Goal: Task Accomplishment & Management: Manage account settings

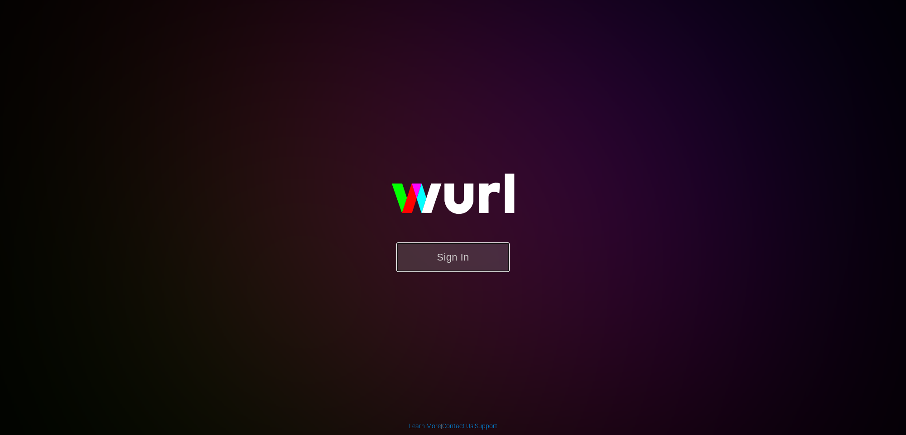
click at [461, 266] on button "Sign In" at bounding box center [452, 256] width 113 height 29
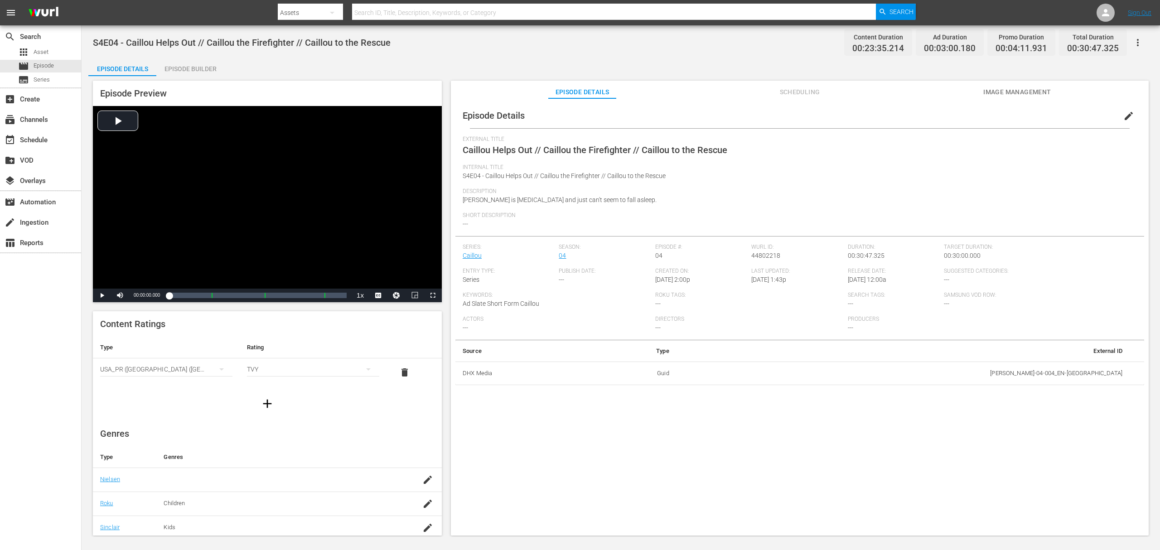
click at [796, 92] on span "Scheduling" at bounding box center [800, 92] width 68 height 11
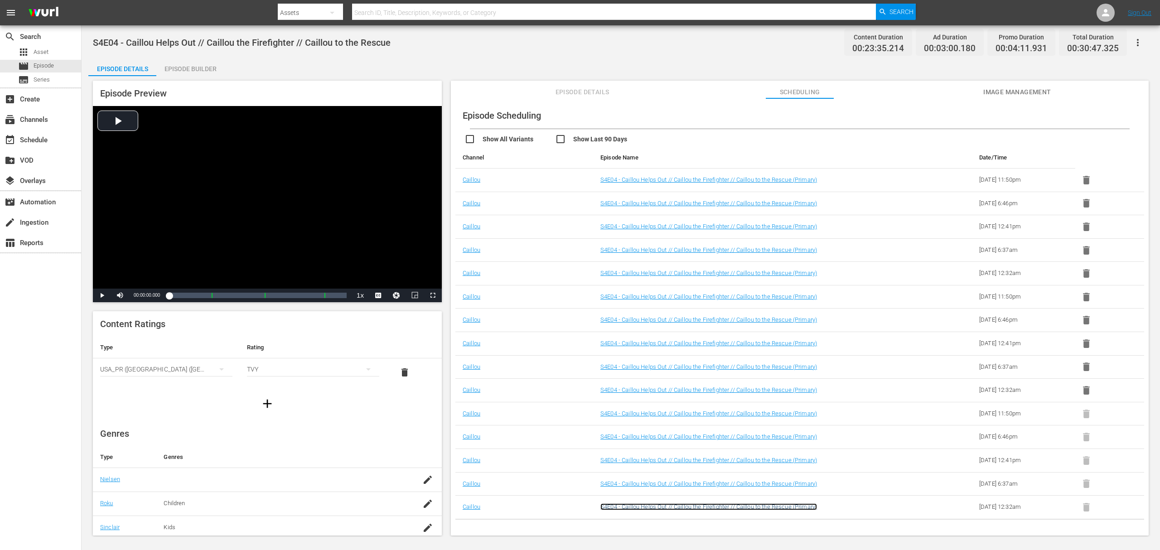
click at [760, 435] on link "S4E04 - Caillou Helps Out // Caillou the Firefighter // Caillou to the Rescue (…" at bounding box center [708, 506] width 217 height 7
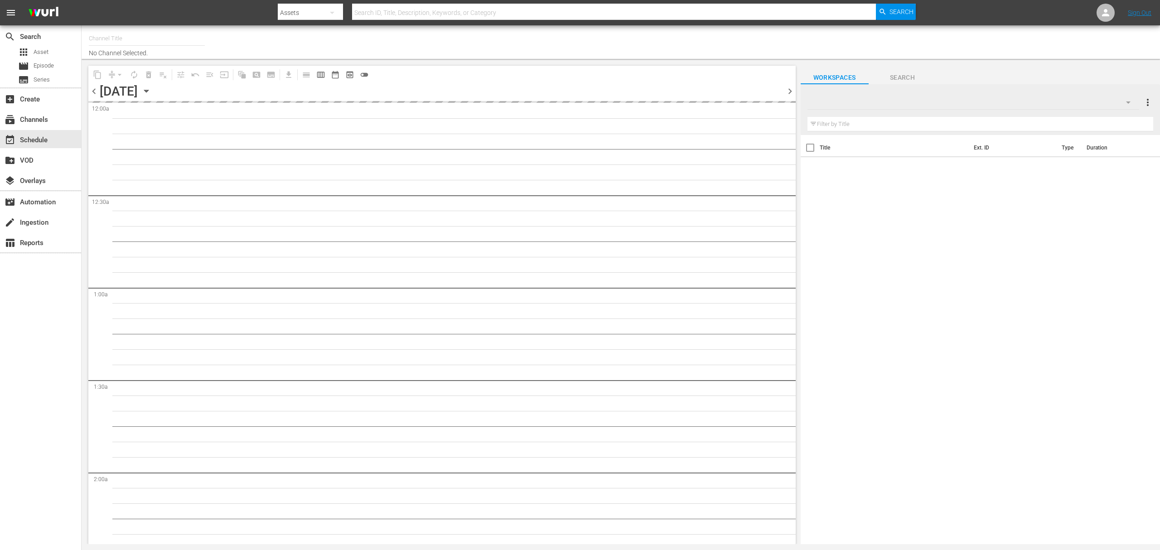
type input "Caillou Roku (1521)"
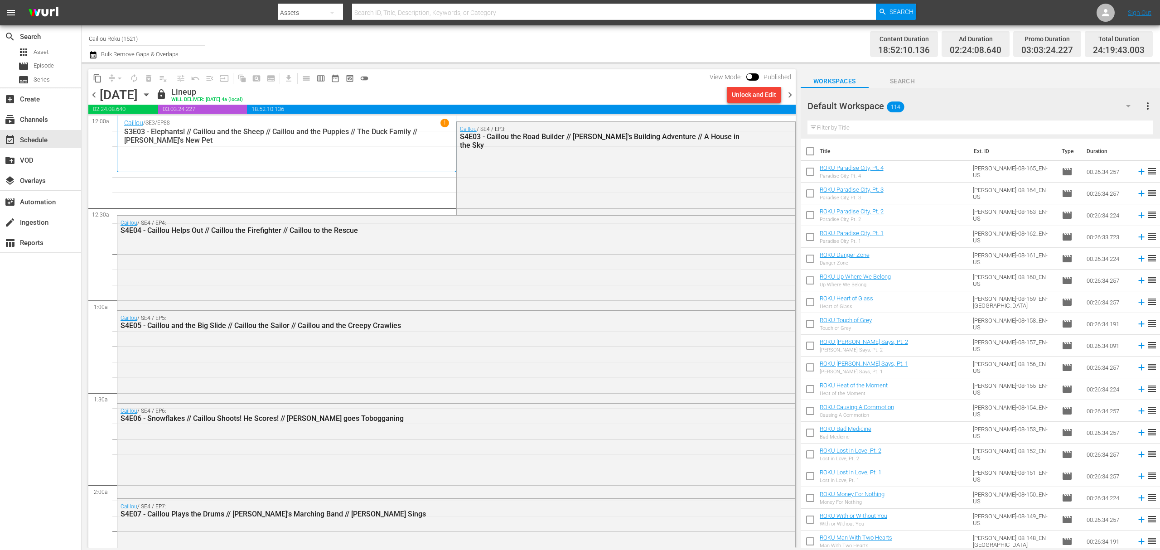
click at [87, 56] on div "Channel Title Caillou Roku (1521) Bulk Remove Gaps & Overlaps Content Duration …" at bounding box center [621, 43] width 1078 height 37
click at [95, 55] on icon "button" at bounding box center [93, 54] width 9 height 11
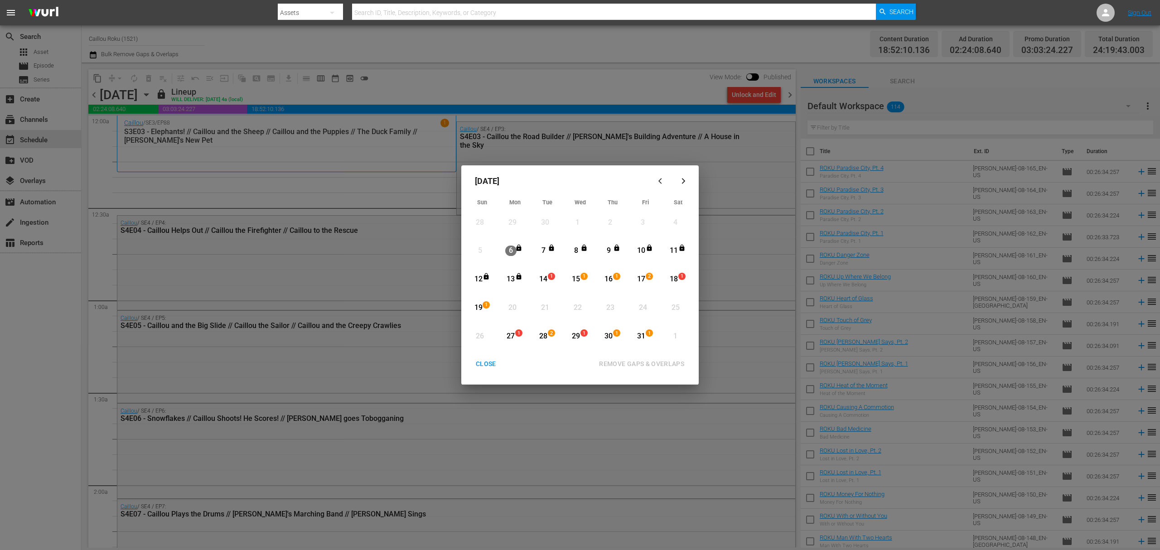
click at [479, 359] on div "CLOSE" at bounding box center [486, 363] width 35 height 11
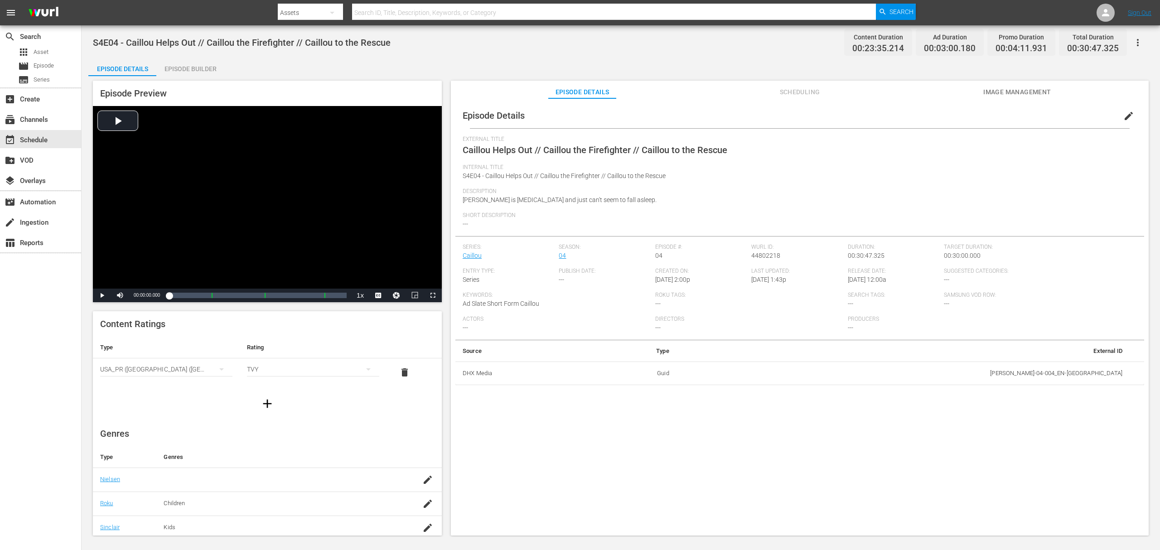
click at [796, 95] on span "Scheduling" at bounding box center [800, 92] width 68 height 11
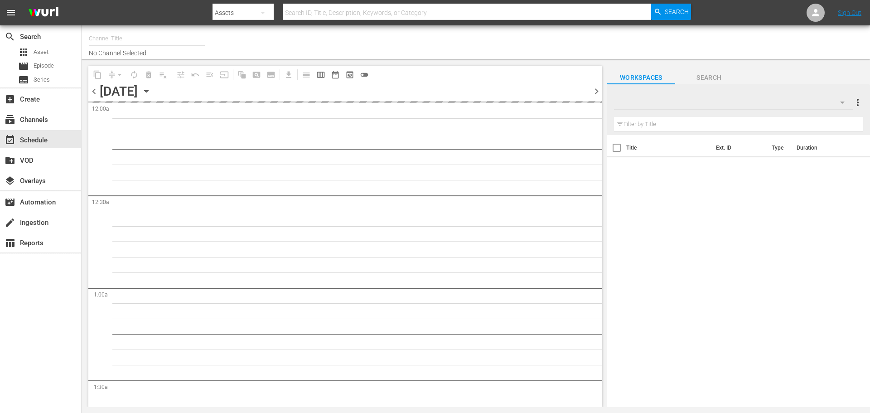
type input "Caillou Roku (1521)"
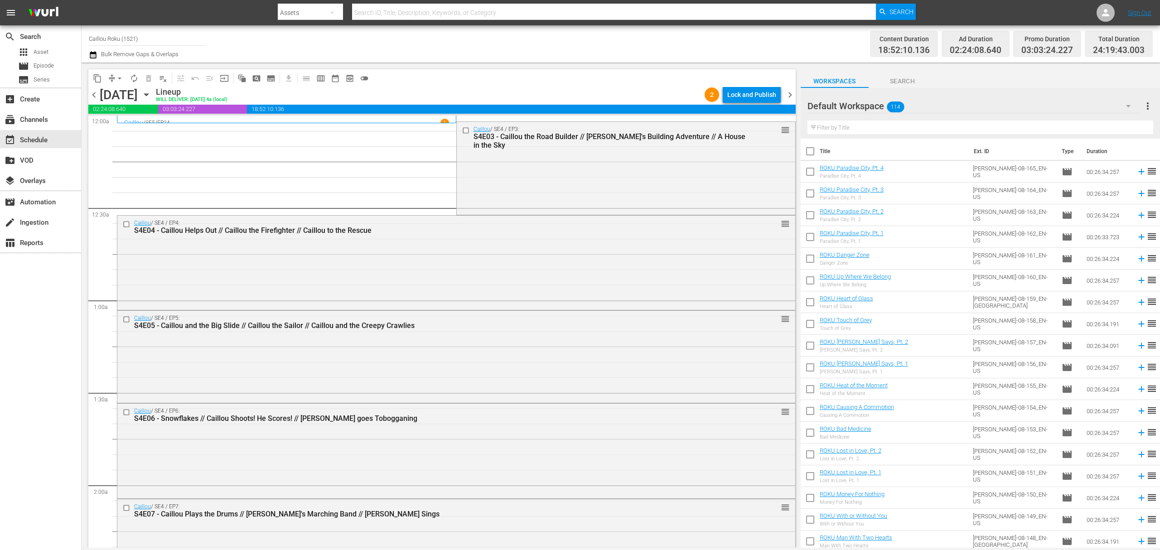
scroll to position [4071, 0]
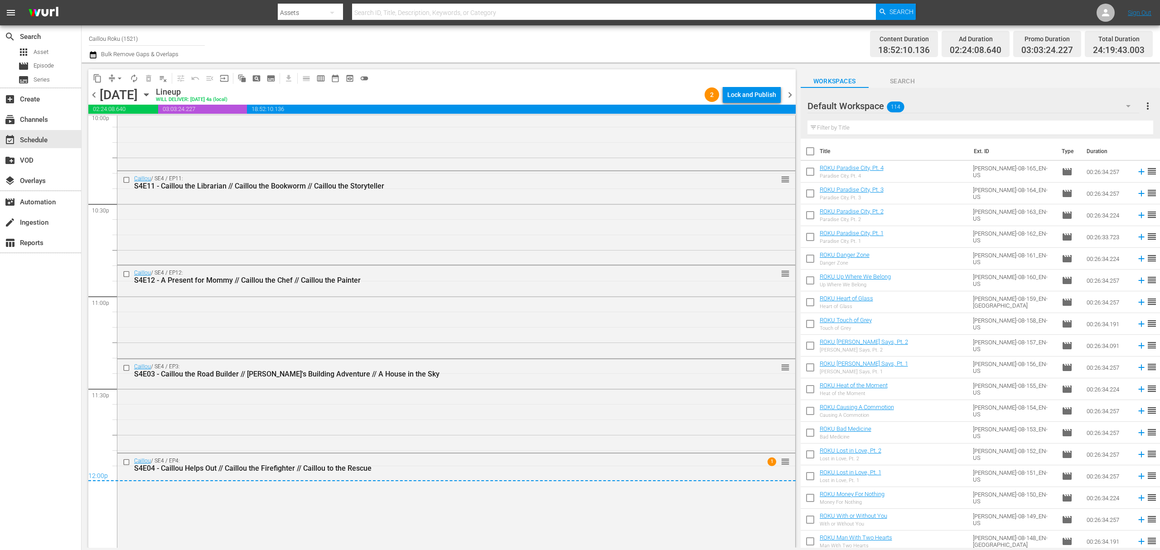
click at [790, 92] on span "chevron_right" at bounding box center [789, 94] width 11 height 11
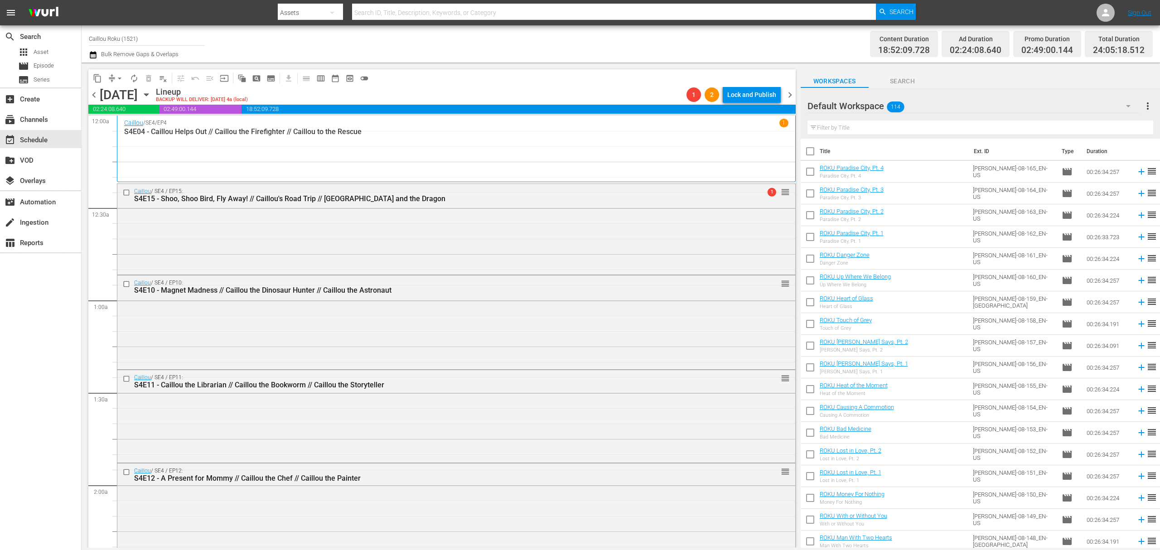
click at [92, 55] on icon "button" at bounding box center [93, 54] width 9 height 11
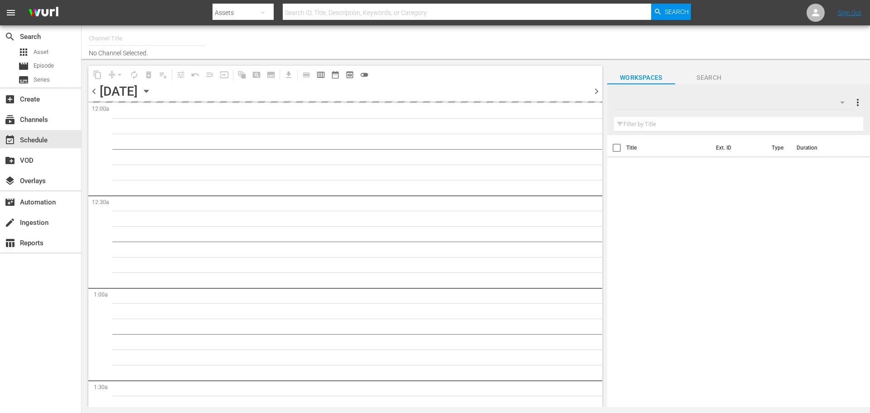
type input "Caillou Roku (1521)"
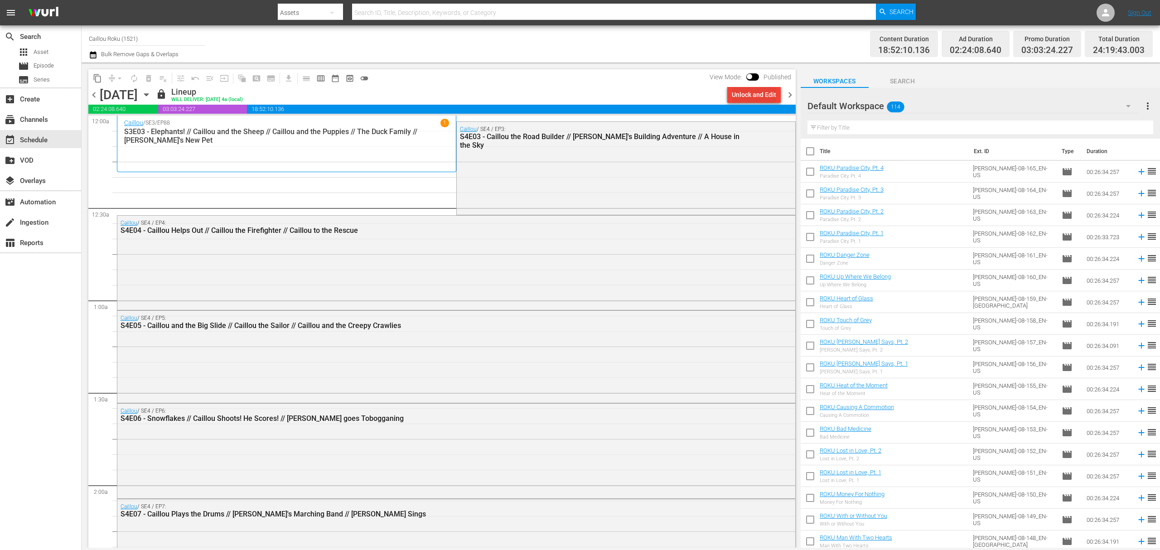
click at [759, 93] on div "Unlock and Edit" at bounding box center [754, 95] width 44 height 16
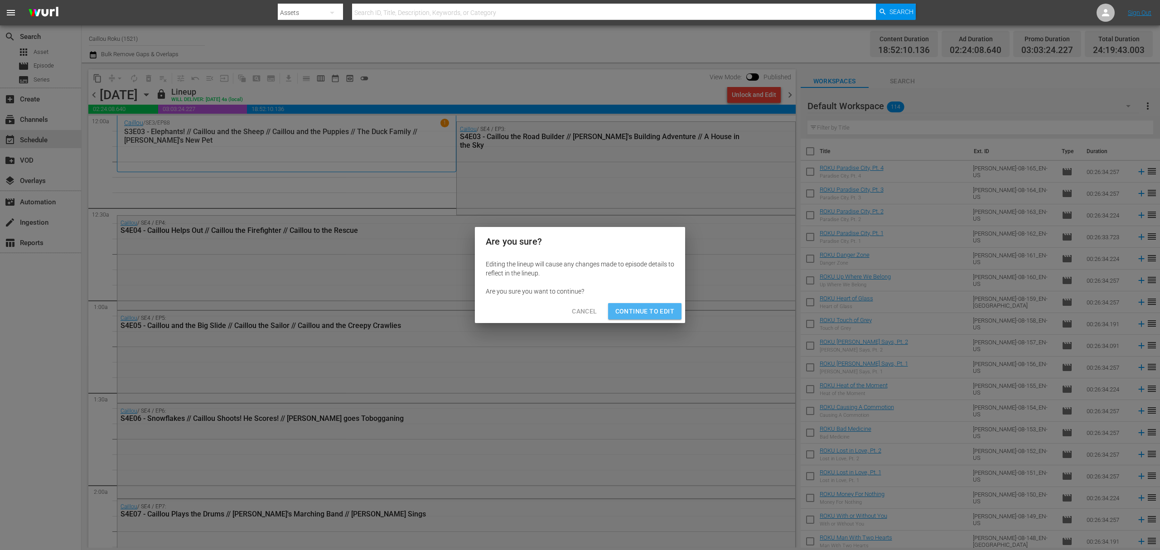
click at [658, 312] on span "Continue to Edit" at bounding box center [644, 311] width 59 height 11
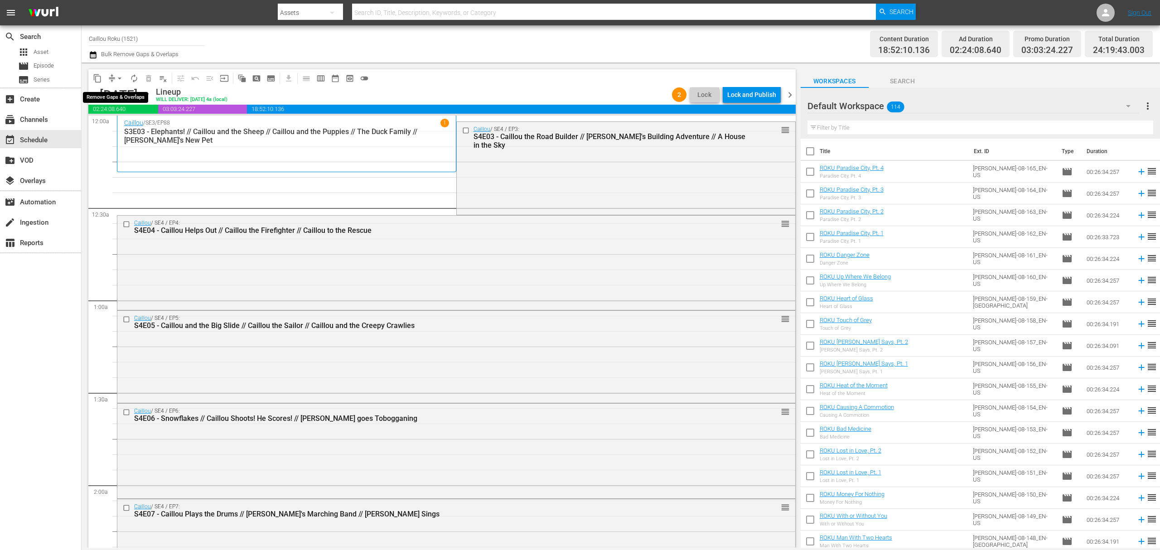
click at [120, 80] on span "arrow_drop_down" at bounding box center [119, 78] width 9 height 9
click at [129, 127] on li "Align to End of Previous Day" at bounding box center [119, 126] width 95 height 15
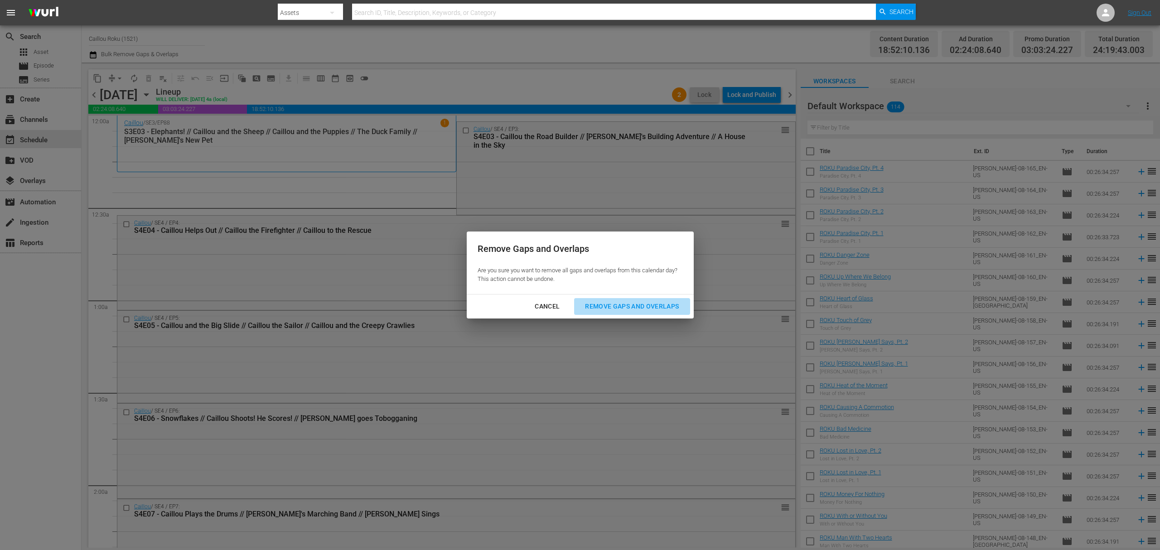
click at [631, 304] on div "Remove Gaps and Overlaps" at bounding box center [632, 306] width 108 height 11
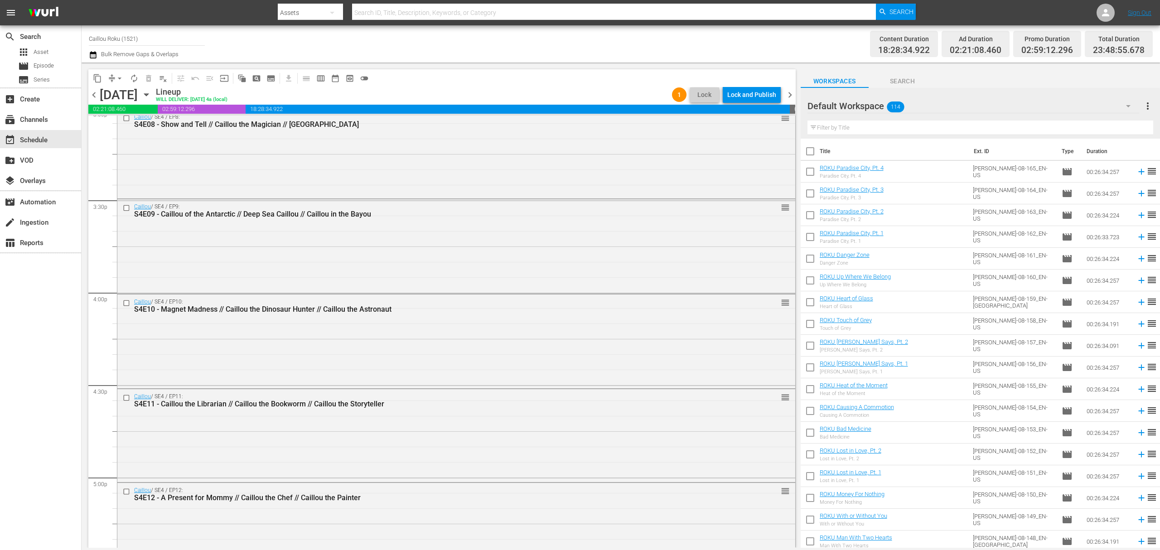
scroll to position [4026, 0]
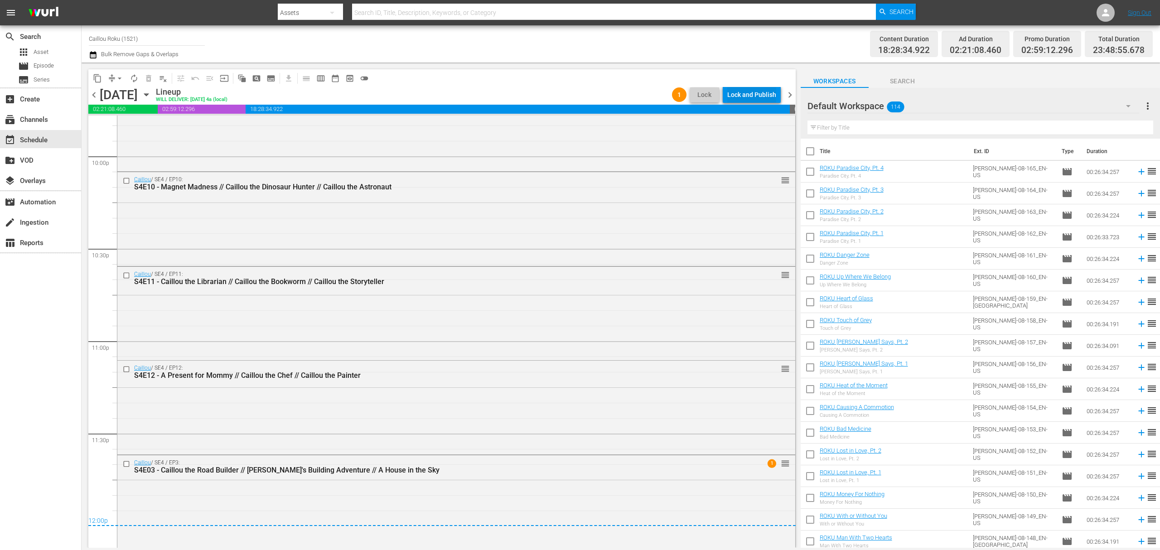
click at [754, 95] on div "Lock and Publish" at bounding box center [751, 95] width 49 height 16
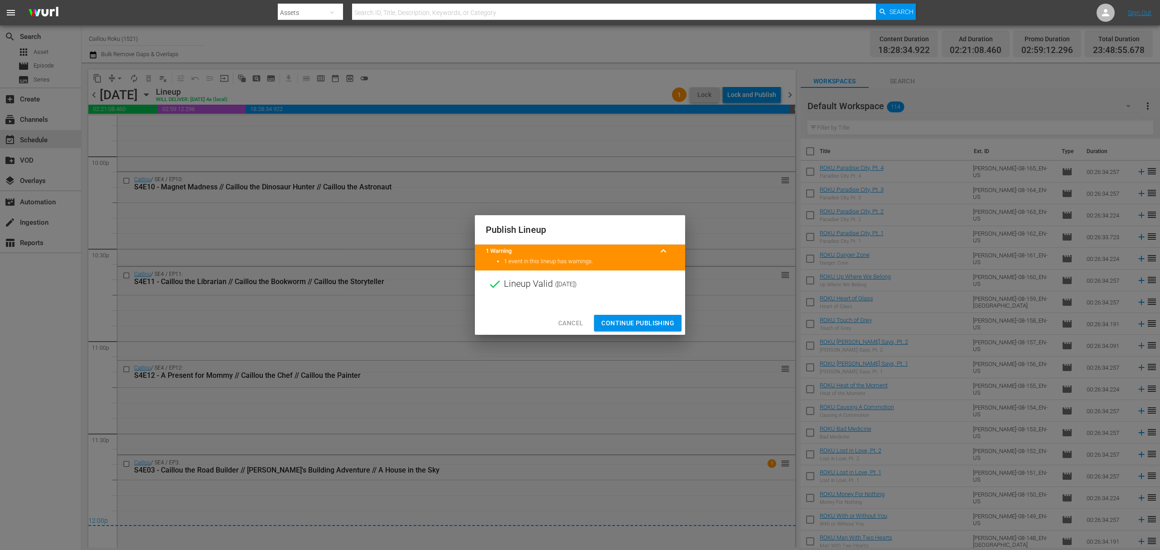
click at [630, 319] on span "Continue Publishing" at bounding box center [637, 323] width 73 height 11
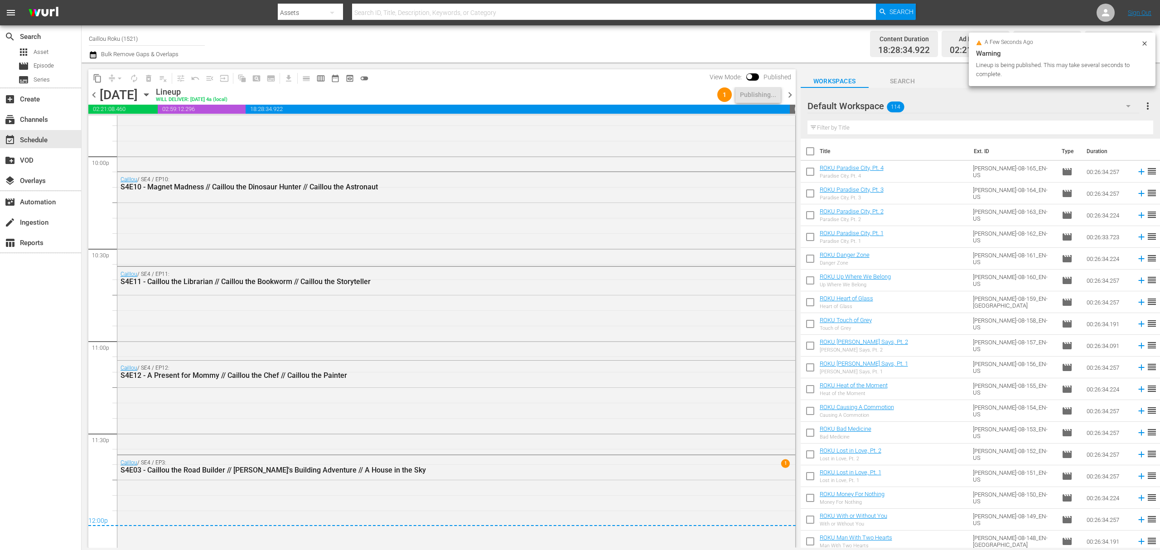
click at [91, 49] on icon "button" at bounding box center [93, 54] width 9 height 11
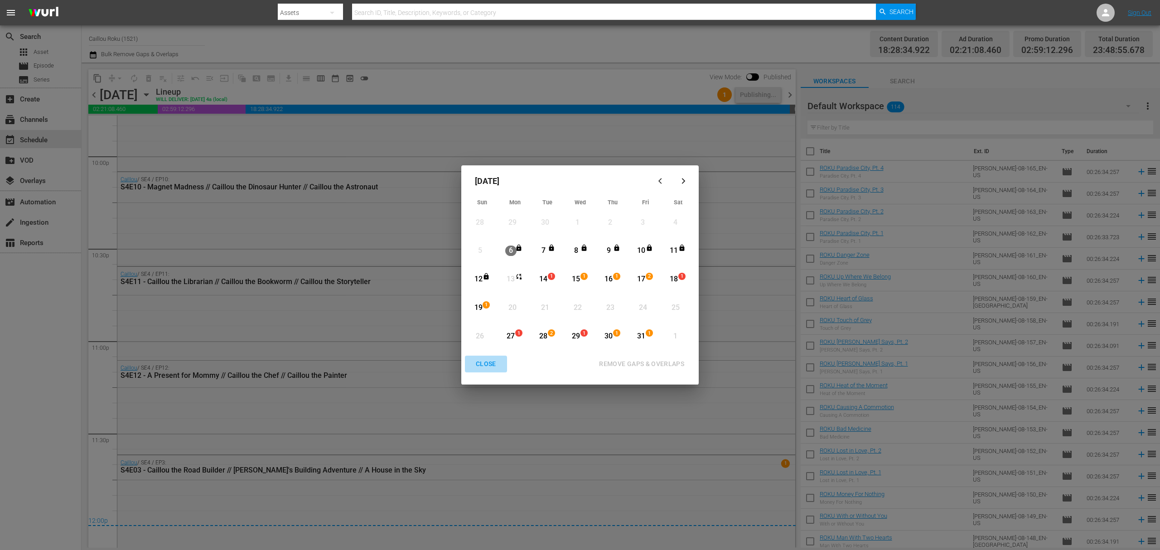
click at [488, 357] on button "CLOSE" at bounding box center [486, 364] width 42 height 17
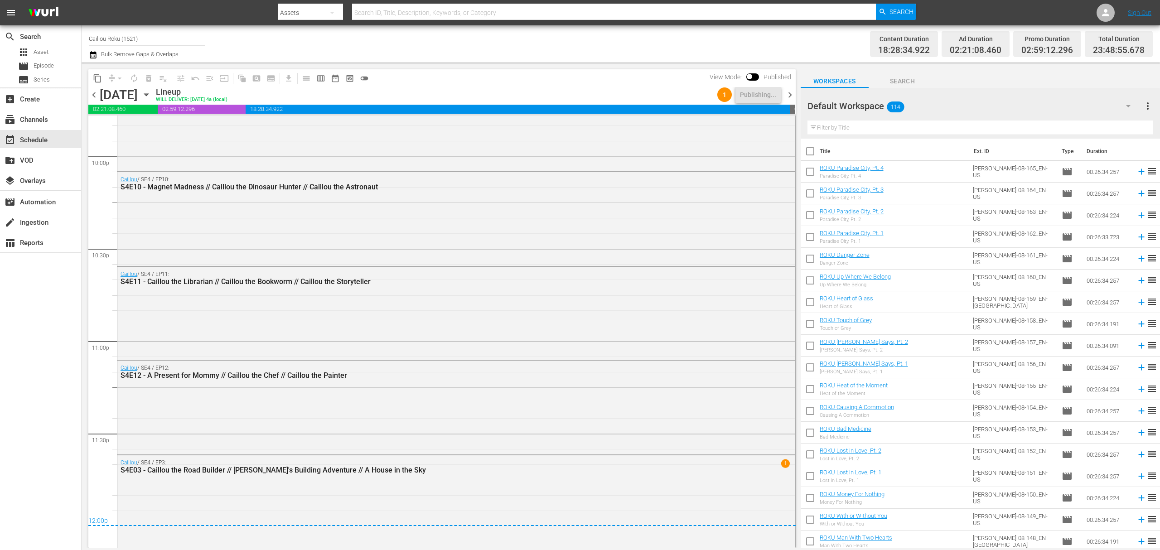
click at [151, 96] on icon "button" at bounding box center [146, 95] width 10 height 10
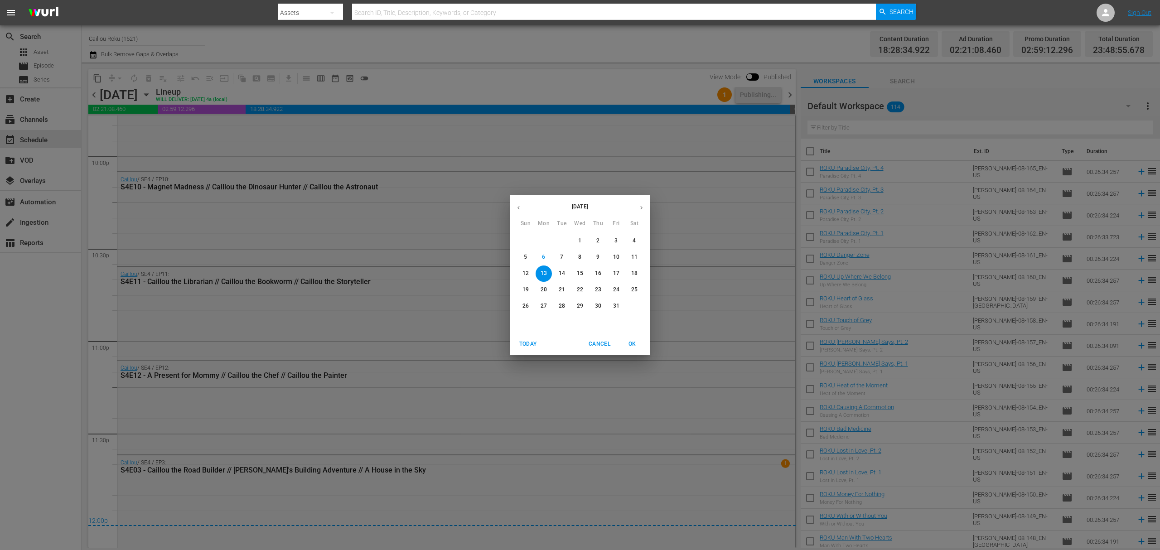
click at [554, 255] on span "7" at bounding box center [562, 257] width 16 height 8
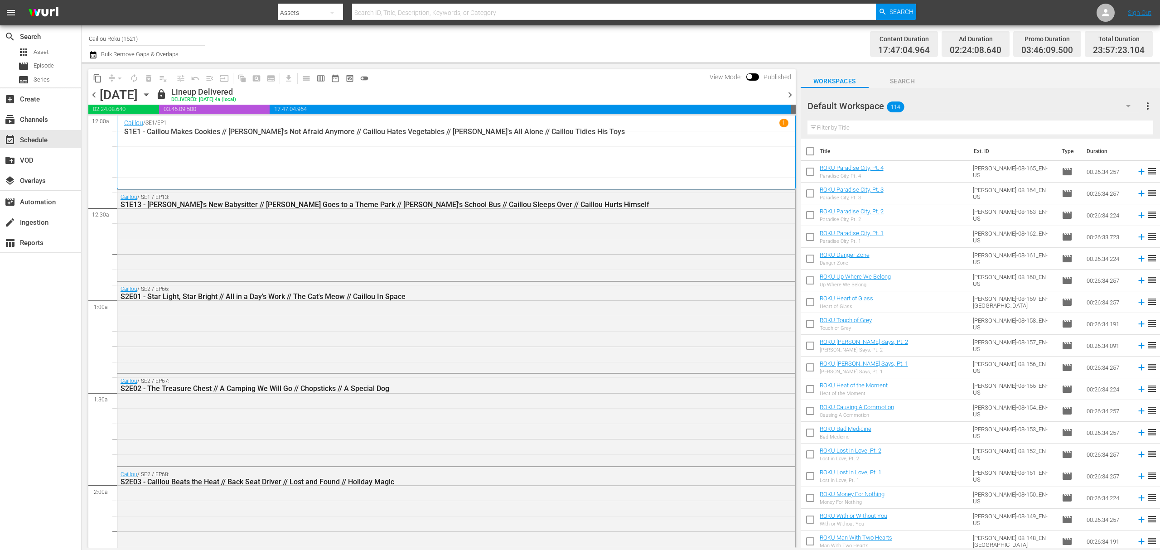
click at [786, 88] on div "chevron_left Tuesday, October 7th October 7th lock Lineup Delivered DELIVERED: …" at bounding box center [441, 96] width 707 height 18
click at [791, 98] on span "chevron_right" at bounding box center [789, 94] width 11 height 11
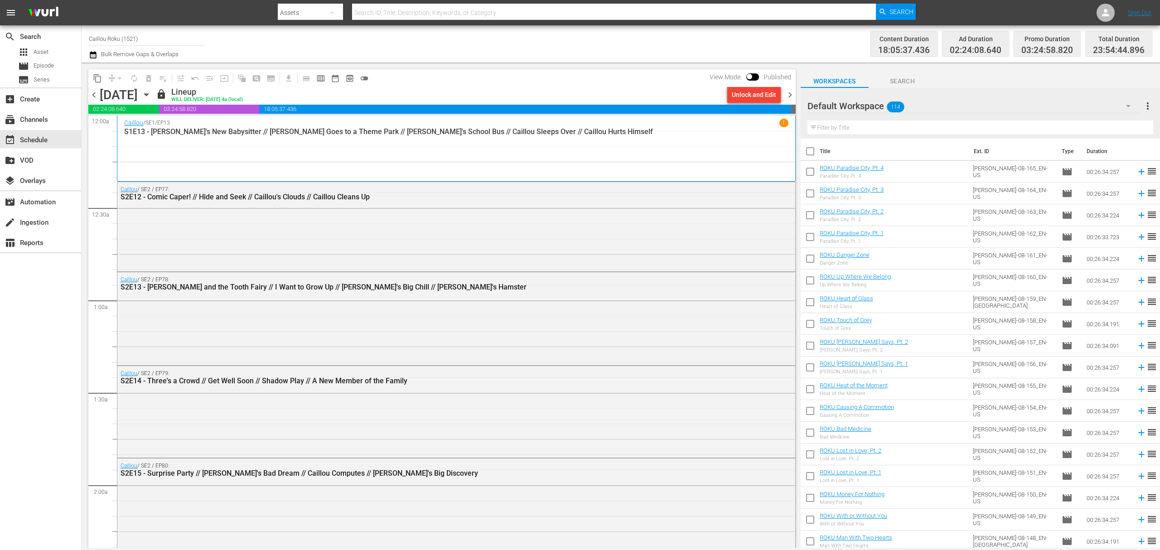
click at [789, 98] on span "chevron_right" at bounding box center [789, 94] width 11 height 11
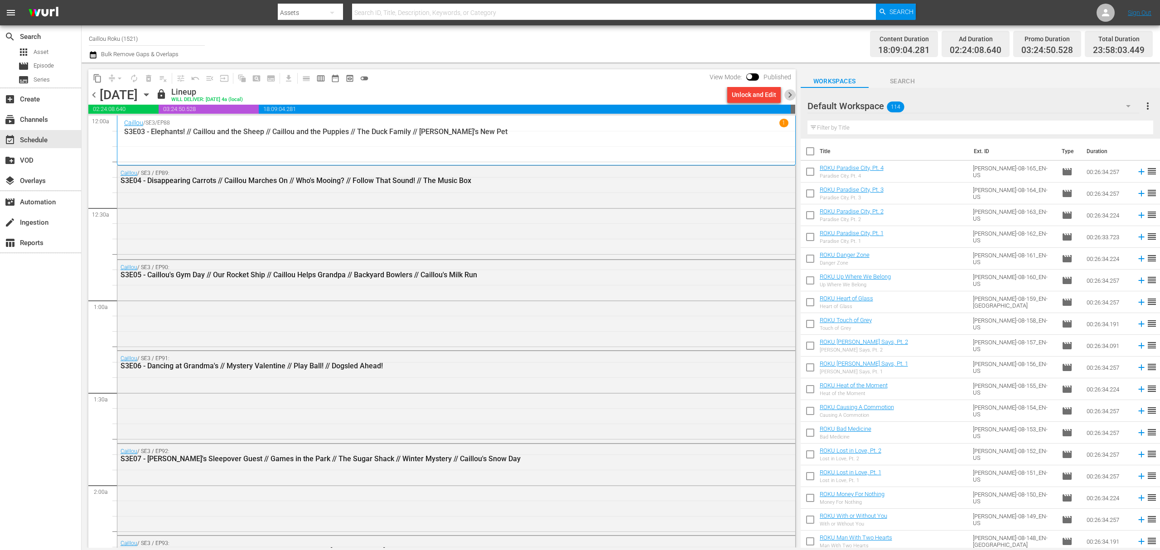
click at [791, 95] on span "chevron_right" at bounding box center [789, 94] width 11 height 11
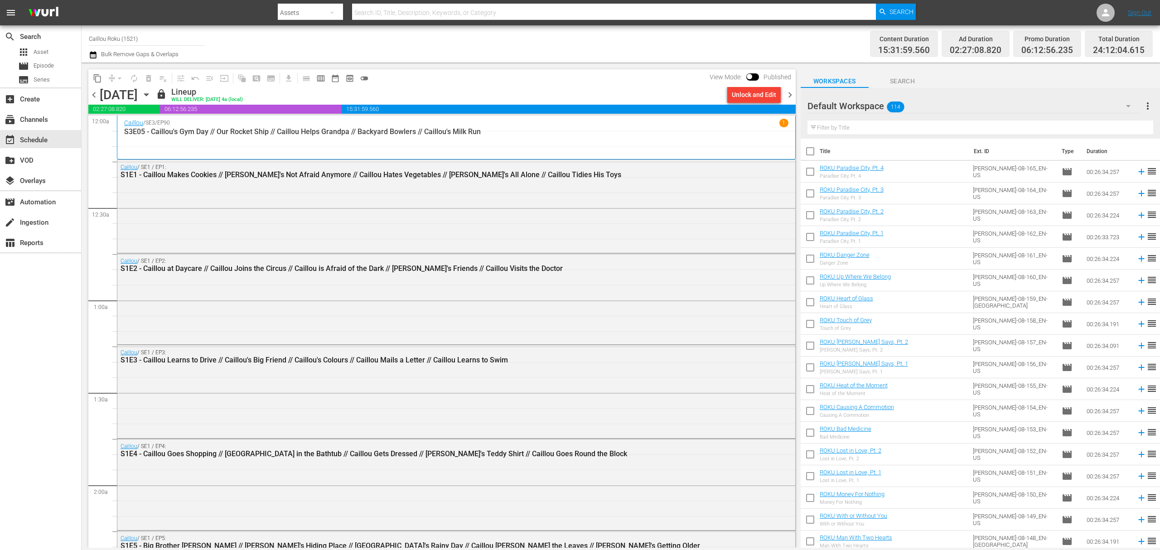
click at [791, 95] on span "chevron_right" at bounding box center [789, 94] width 11 height 11
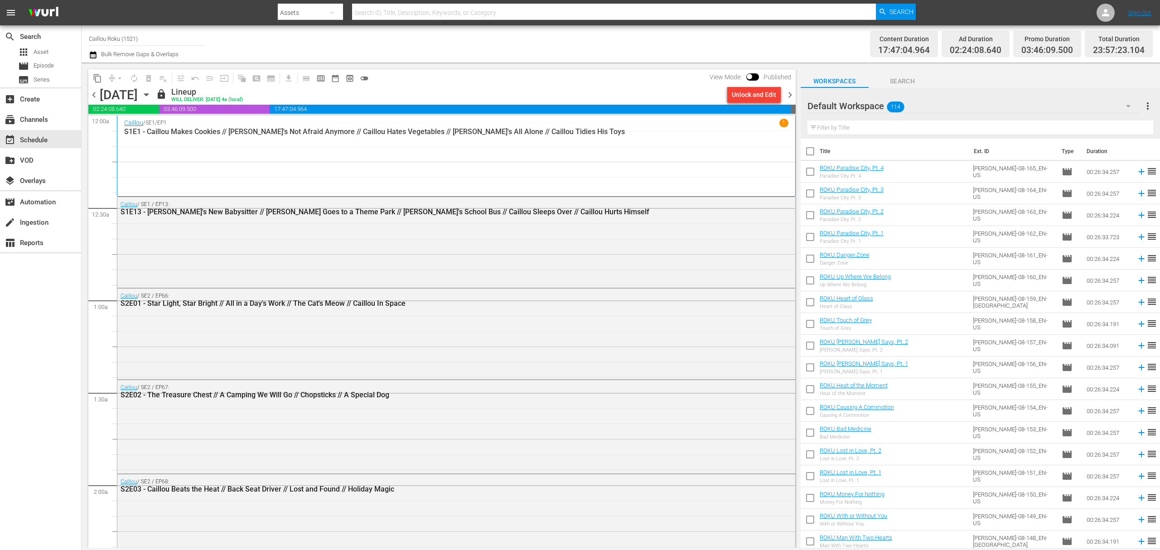
click at [791, 95] on span "chevron_right" at bounding box center [789, 94] width 11 height 11
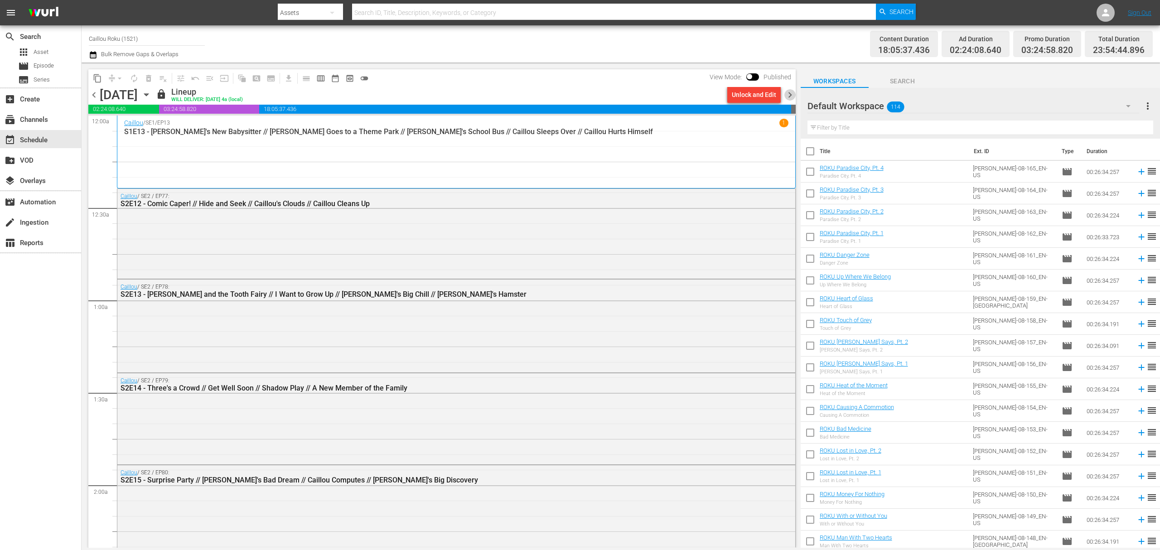
click at [791, 95] on span "chevron_right" at bounding box center [789, 94] width 11 height 11
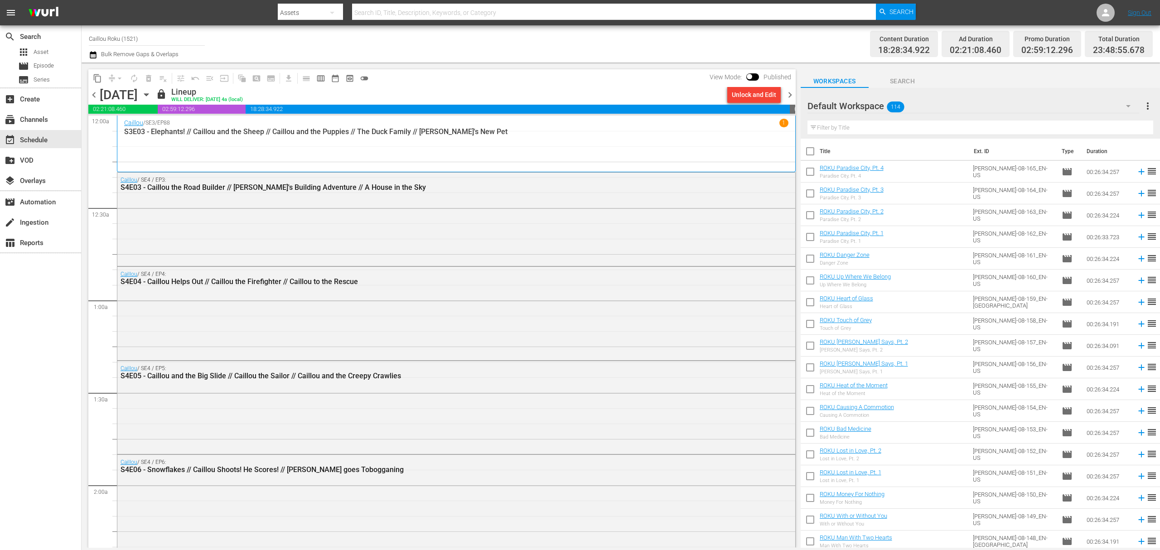
click at [791, 95] on span "chevron_right" at bounding box center [789, 94] width 11 height 11
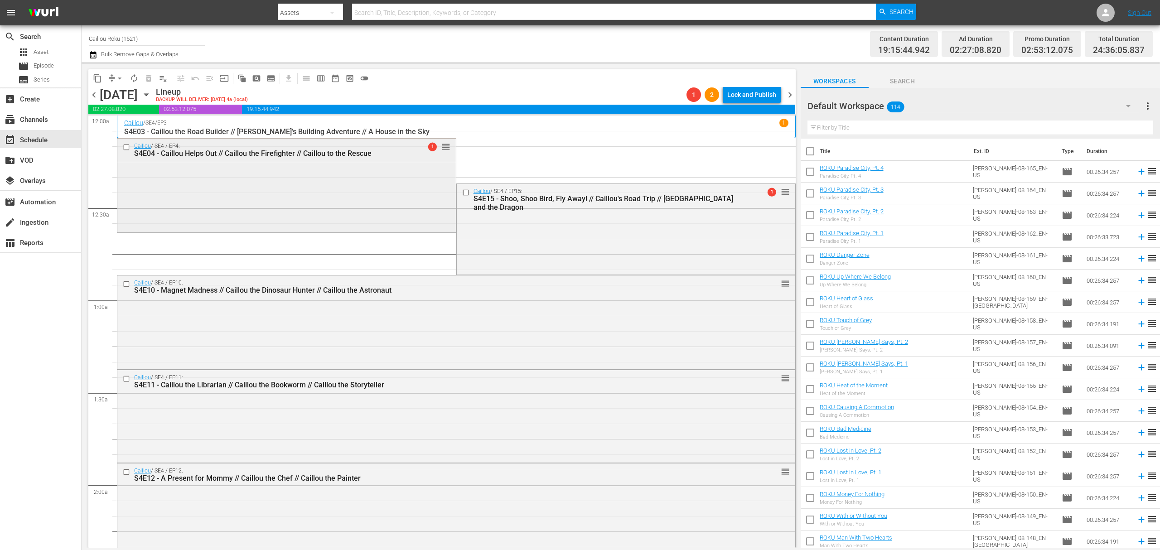
click at [126, 150] on input "checkbox" at bounding box center [128, 147] width 10 height 8
click at [151, 83] on button "delete_forever_outlined" at bounding box center [148, 78] width 14 height 14
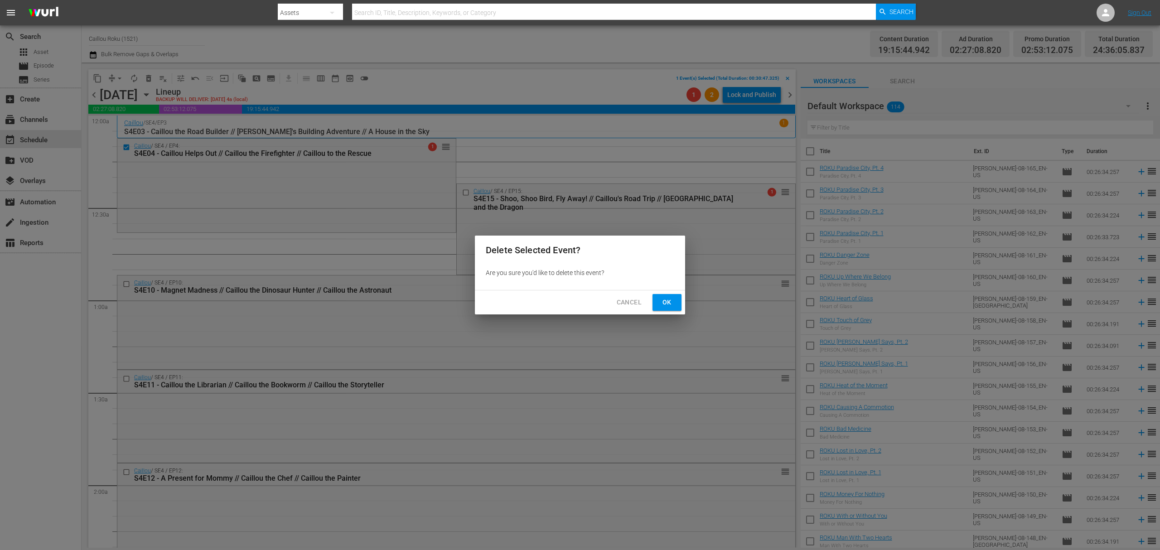
click at [667, 304] on span "Ok" at bounding box center [667, 302] width 14 height 11
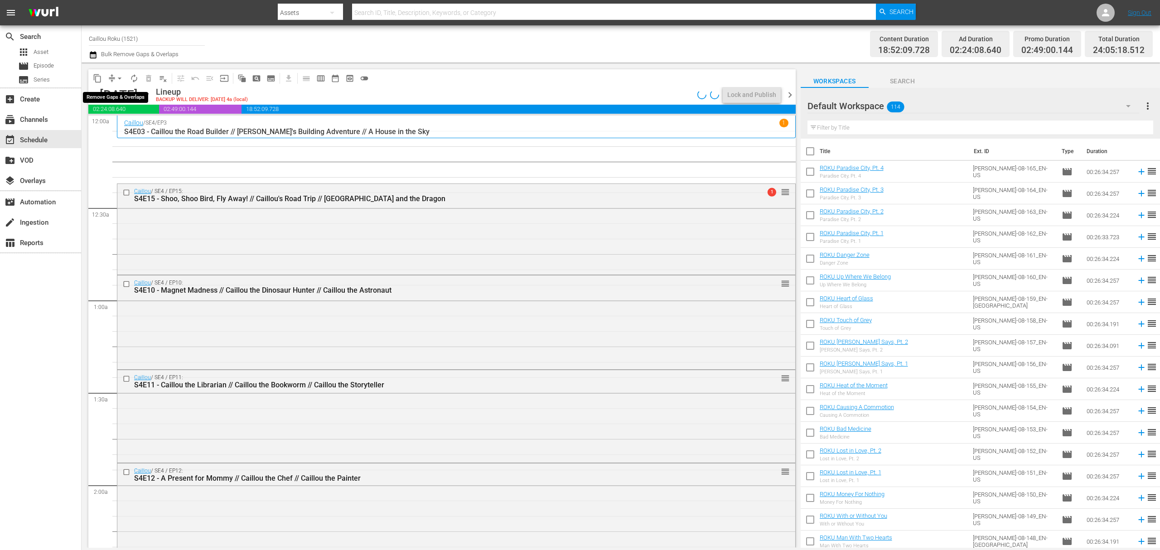
click at [118, 78] on span "arrow_drop_down" at bounding box center [119, 78] width 9 height 9
click at [124, 128] on li "Align to End of Previous Day" at bounding box center [119, 126] width 95 height 15
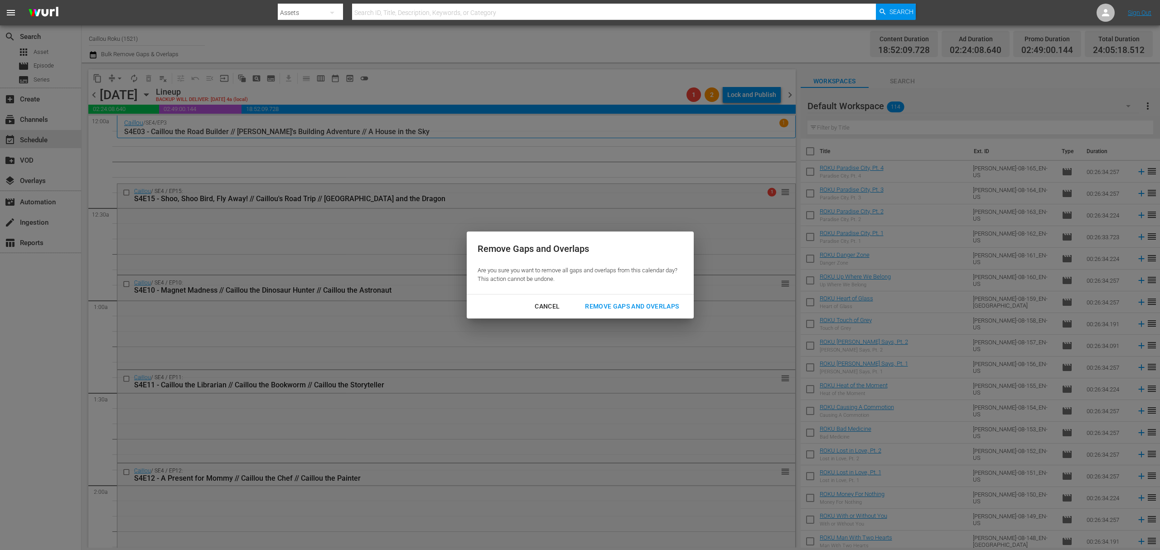
click at [633, 308] on div "Remove Gaps and Overlaps" at bounding box center [632, 306] width 108 height 11
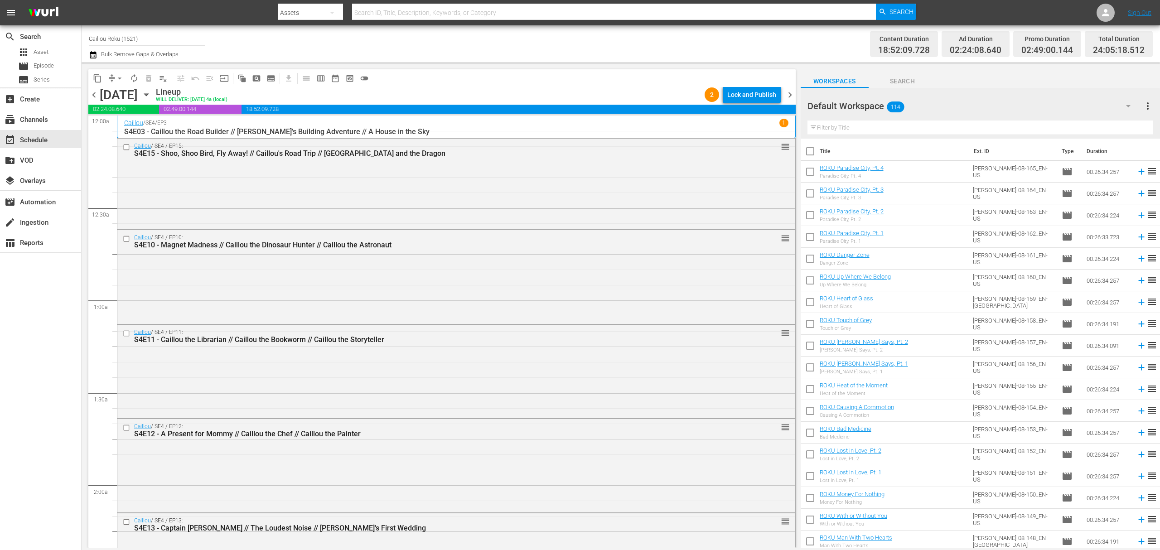
click at [787, 98] on span "chevron_right" at bounding box center [789, 94] width 11 height 11
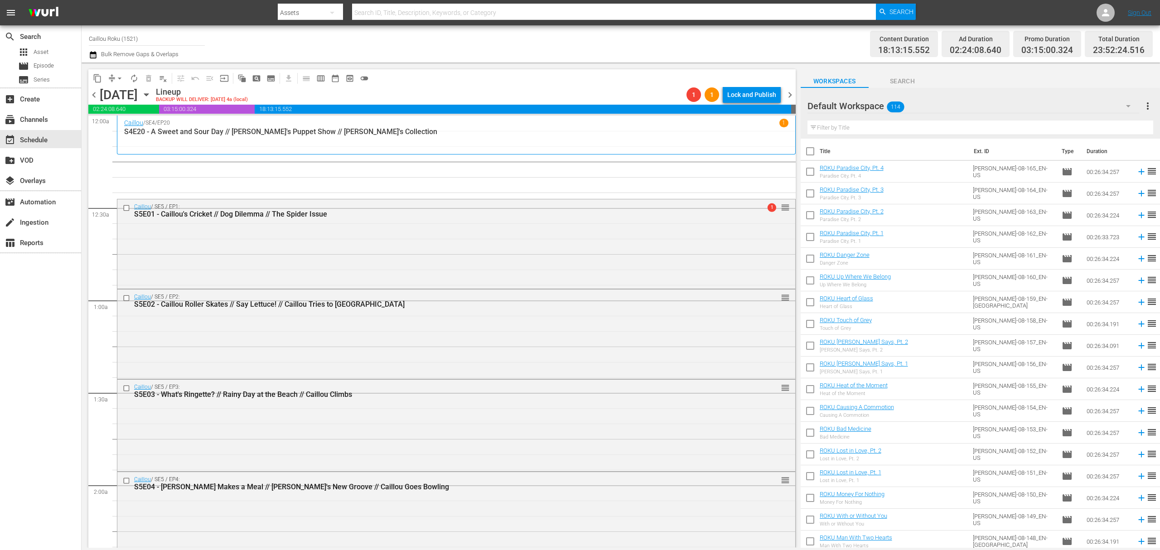
click at [119, 80] on span "arrow_drop_down" at bounding box center [119, 78] width 9 height 9
click at [131, 130] on li "Align to End of Previous Day" at bounding box center [119, 126] width 95 height 15
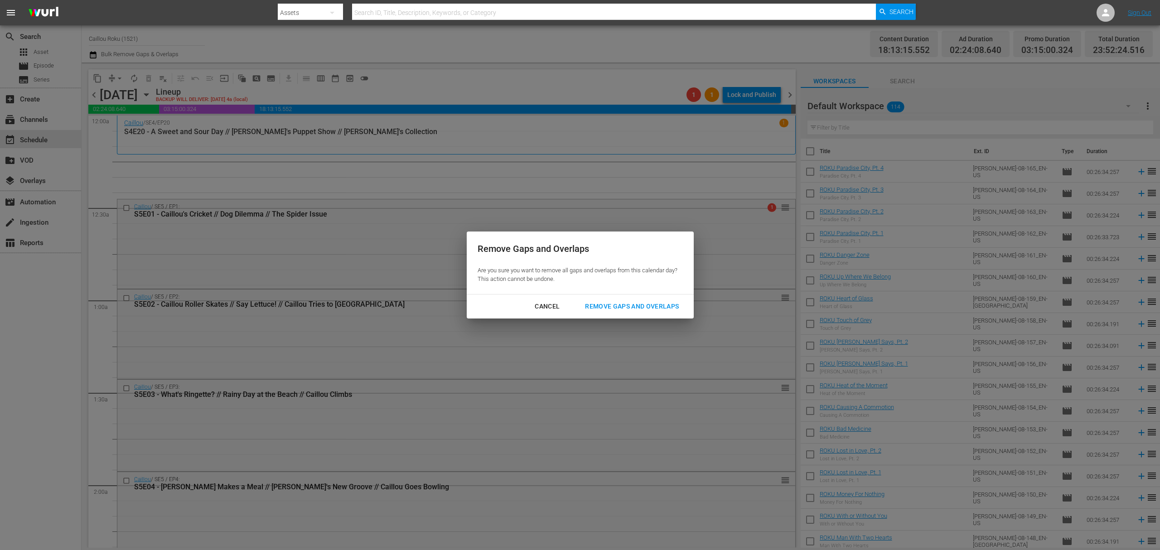
click at [614, 314] on button "Remove Gaps and Overlaps" at bounding box center [632, 306] width 116 height 17
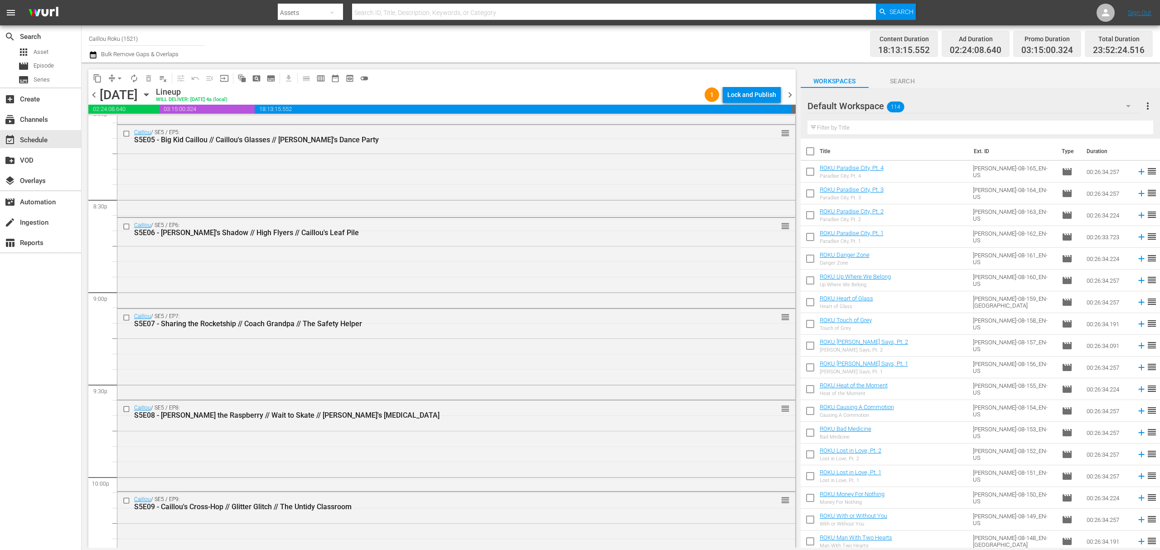
scroll to position [4020, 0]
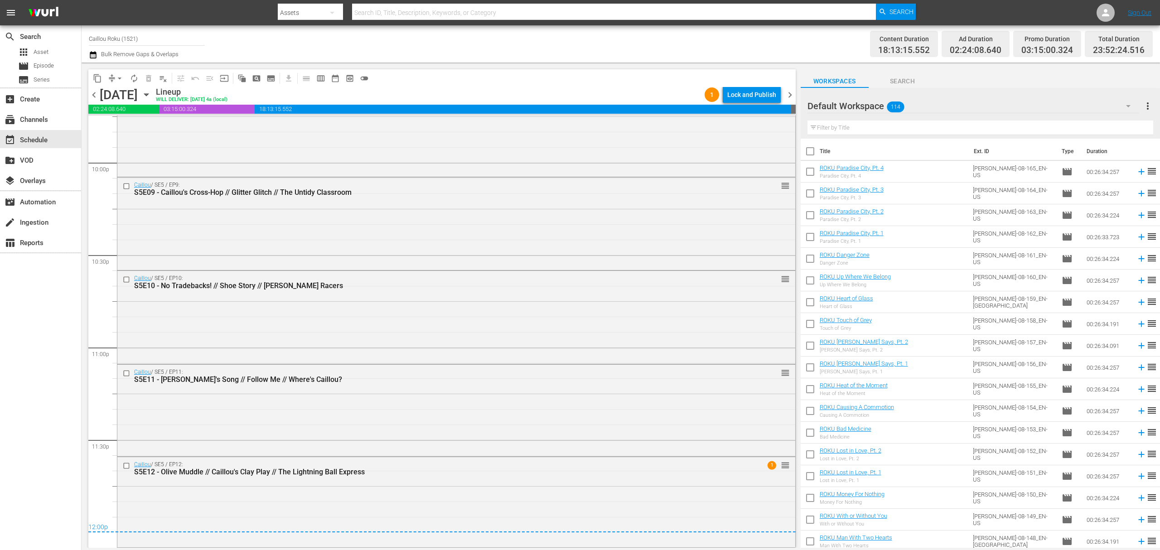
click at [90, 91] on span "chevron_left" at bounding box center [93, 94] width 11 height 11
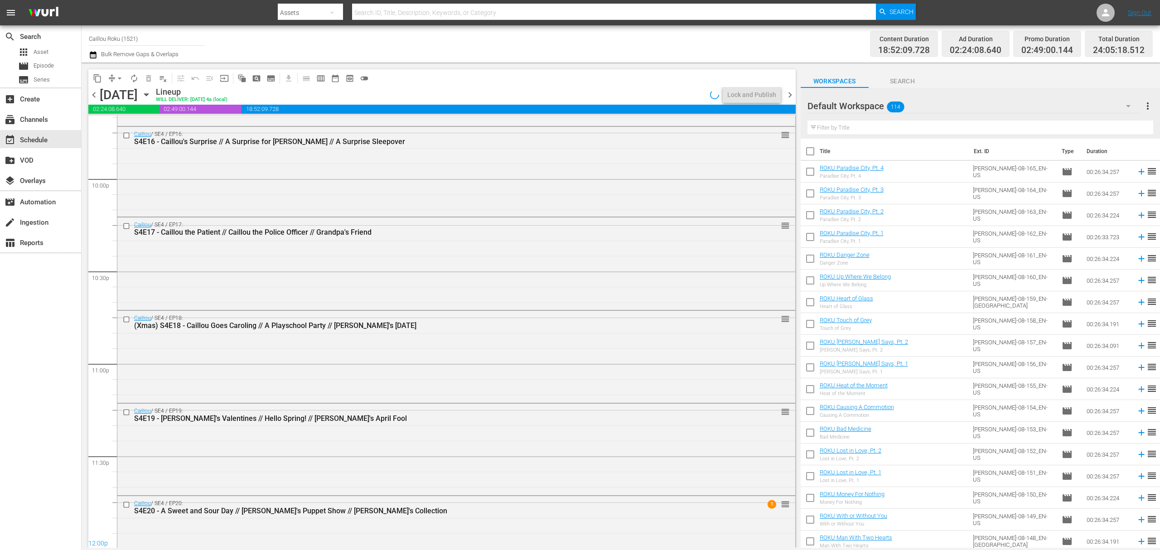
scroll to position [3989, 0]
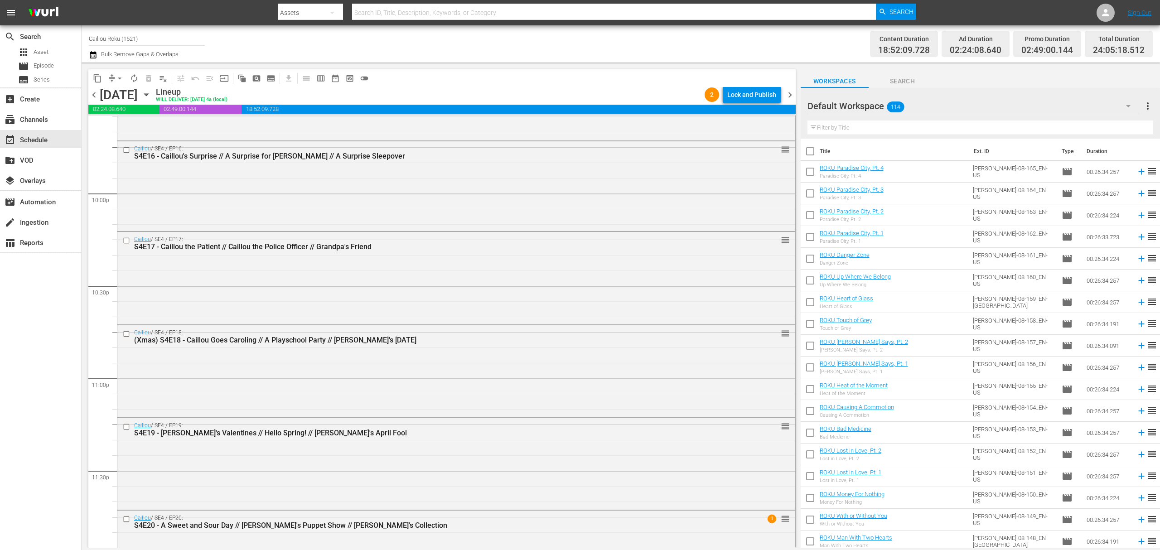
click at [792, 97] on span "chevron_right" at bounding box center [789, 94] width 11 height 11
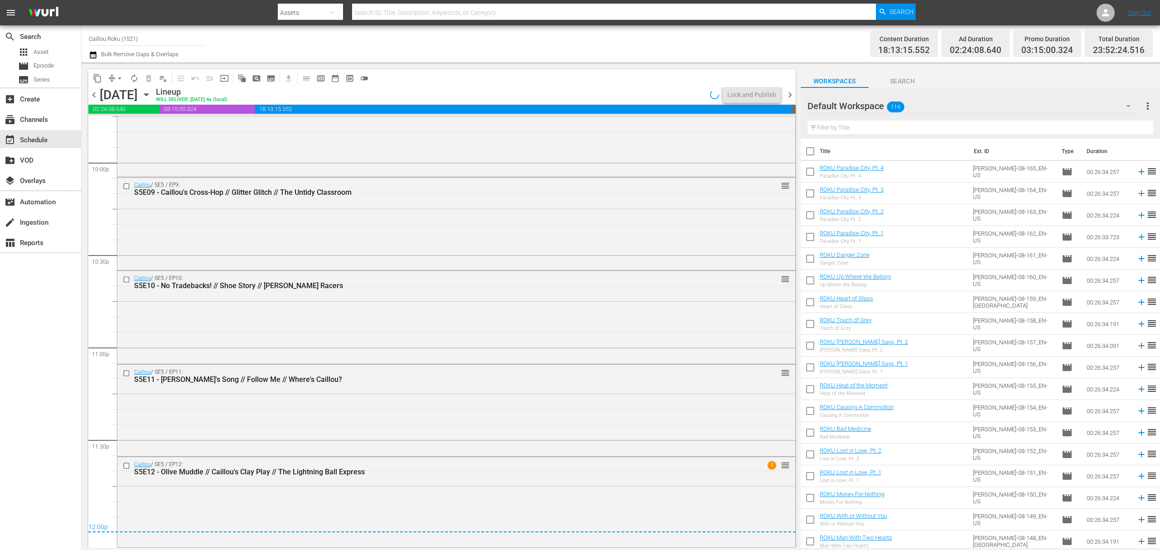
click at [792, 97] on span "chevron_right" at bounding box center [789, 94] width 11 height 11
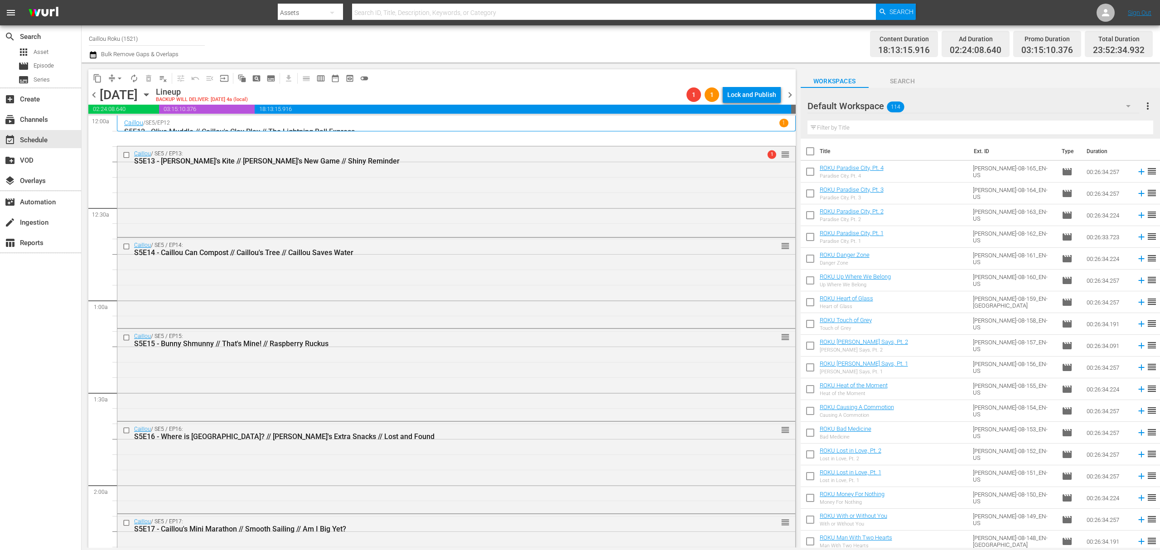
click at [121, 82] on span "arrow_drop_down" at bounding box center [119, 78] width 9 height 9
click at [112, 130] on li "Align to End of Previous Day" at bounding box center [119, 126] width 95 height 15
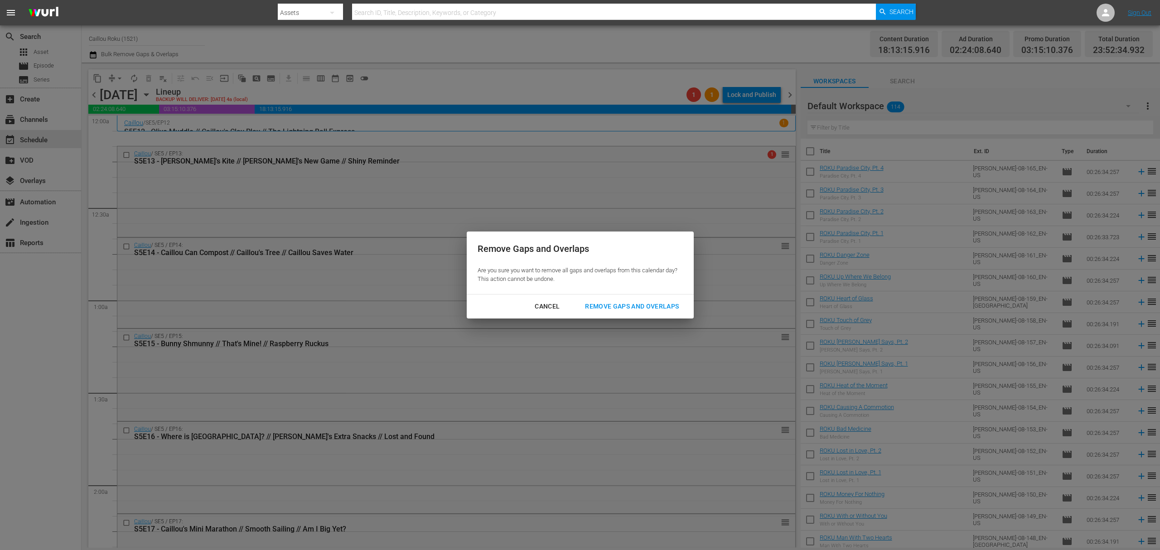
click at [618, 301] on div "Remove Gaps and Overlaps" at bounding box center [632, 306] width 108 height 11
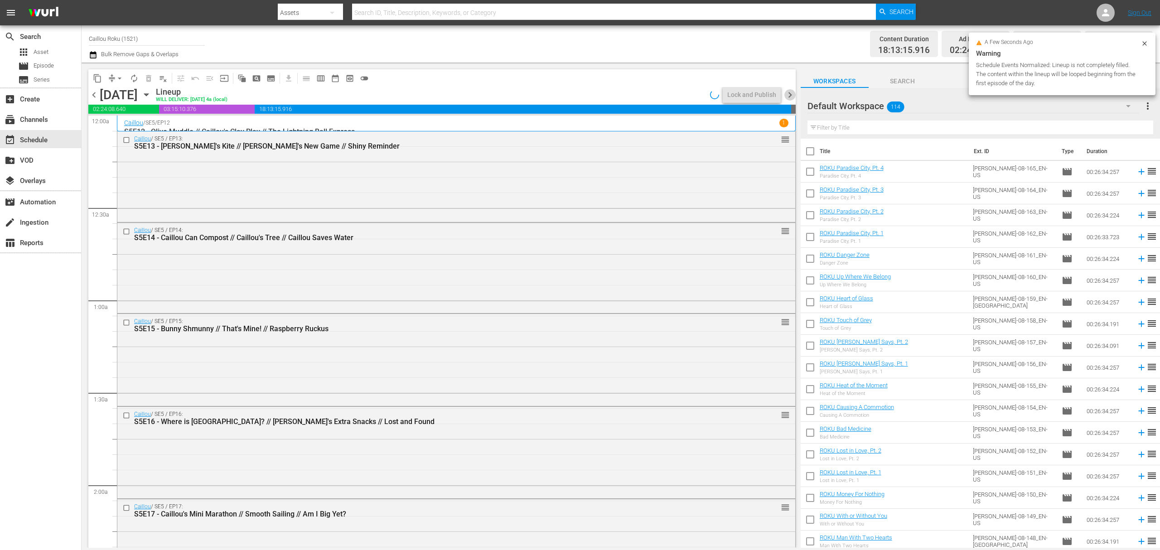
click at [791, 91] on span "chevron_right" at bounding box center [789, 94] width 11 height 11
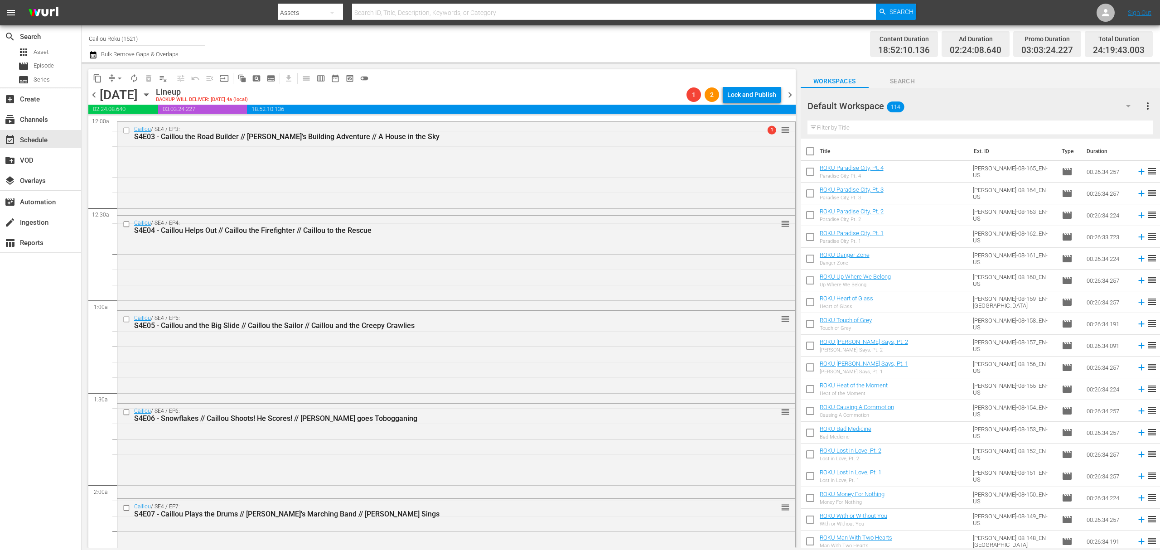
click at [89, 92] on span "chevron_left" at bounding box center [93, 94] width 11 height 11
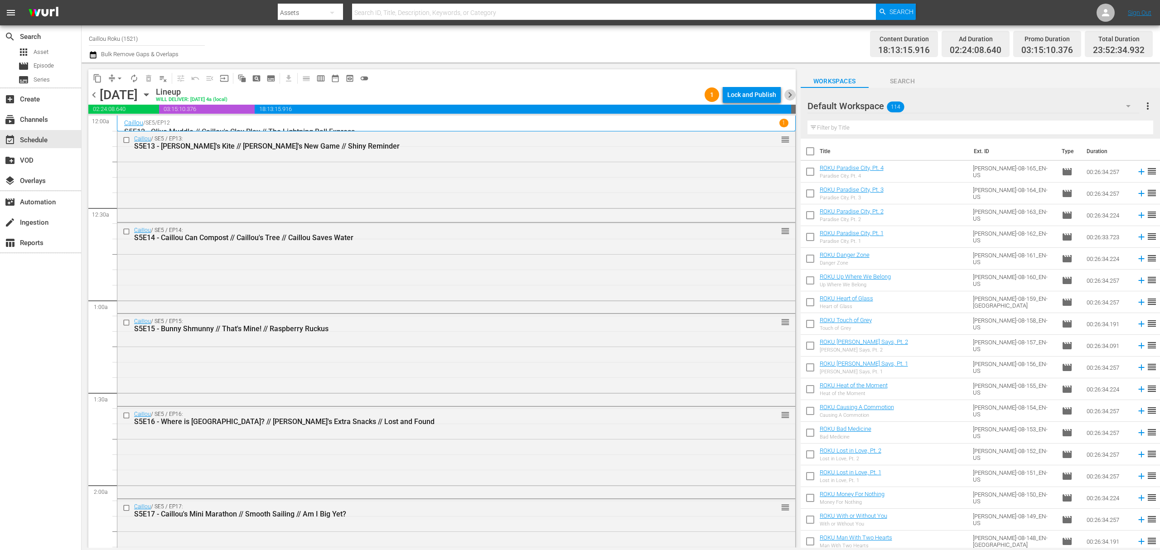
click at [792, 89] on span "chevron_right" at bounding box center [789, 94] width 11 height 11
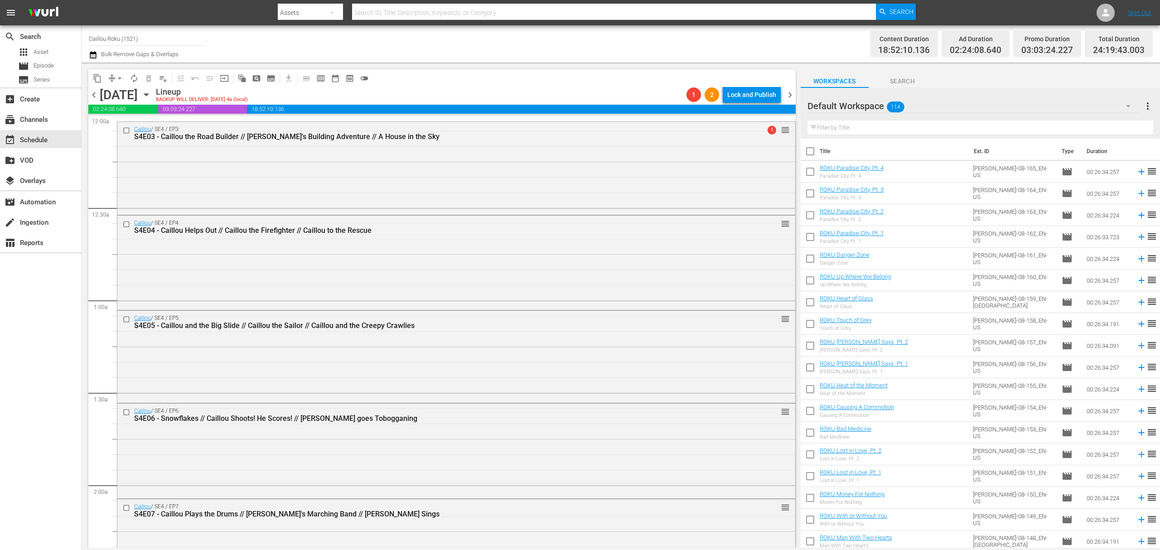
scroll to position [4071, 0]
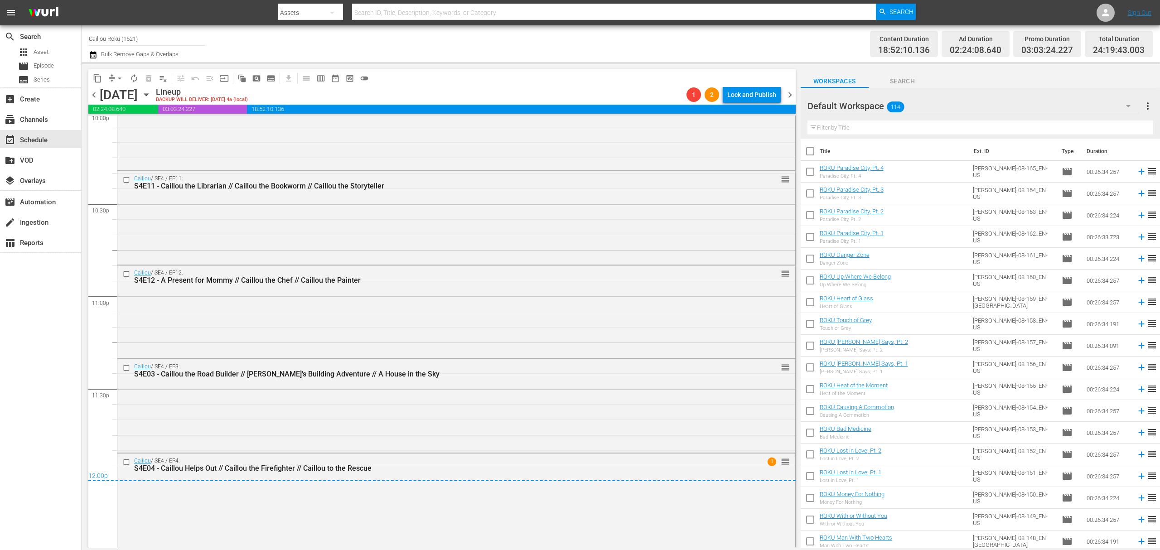
click at [92, 93] on span "chevron_left" at bounding box center [93, 94] width 11 height 11
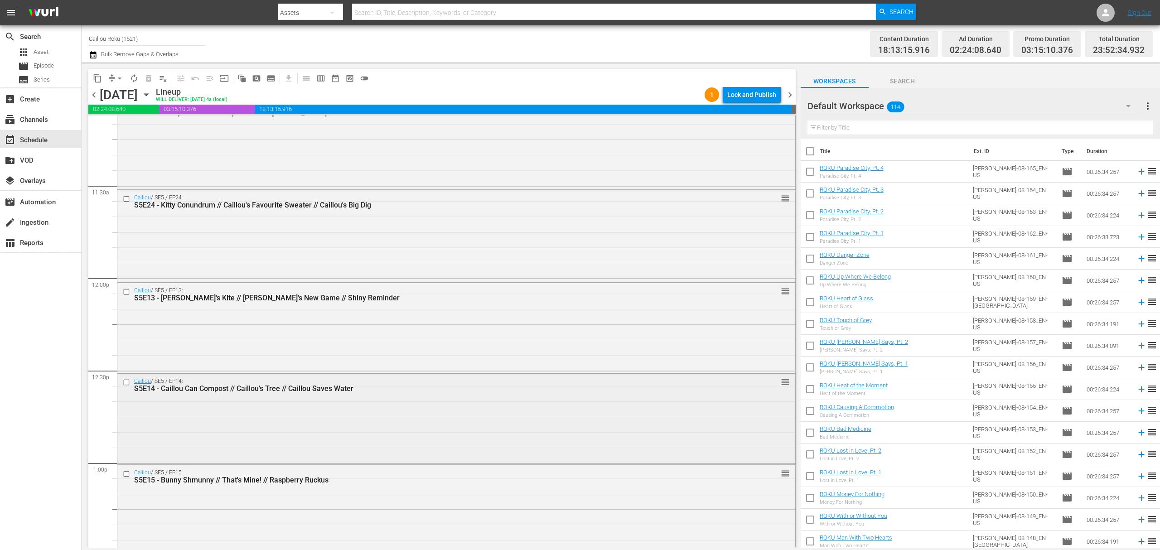
scroll to position [2093, 0]
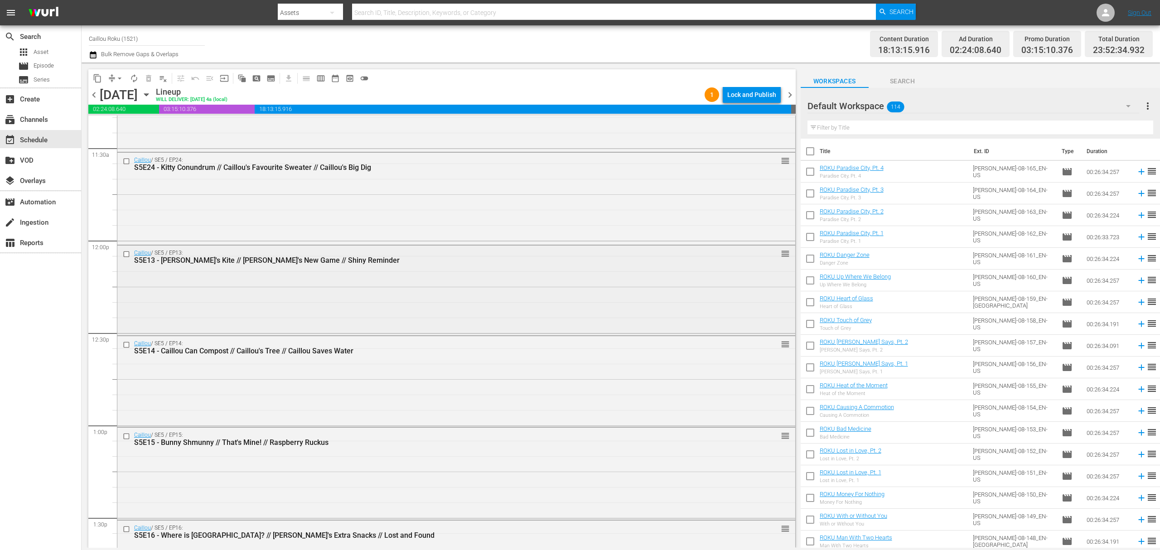
click at [125, 252] on input "checkbox" at bounding box center [128, 254] width 10 height 8
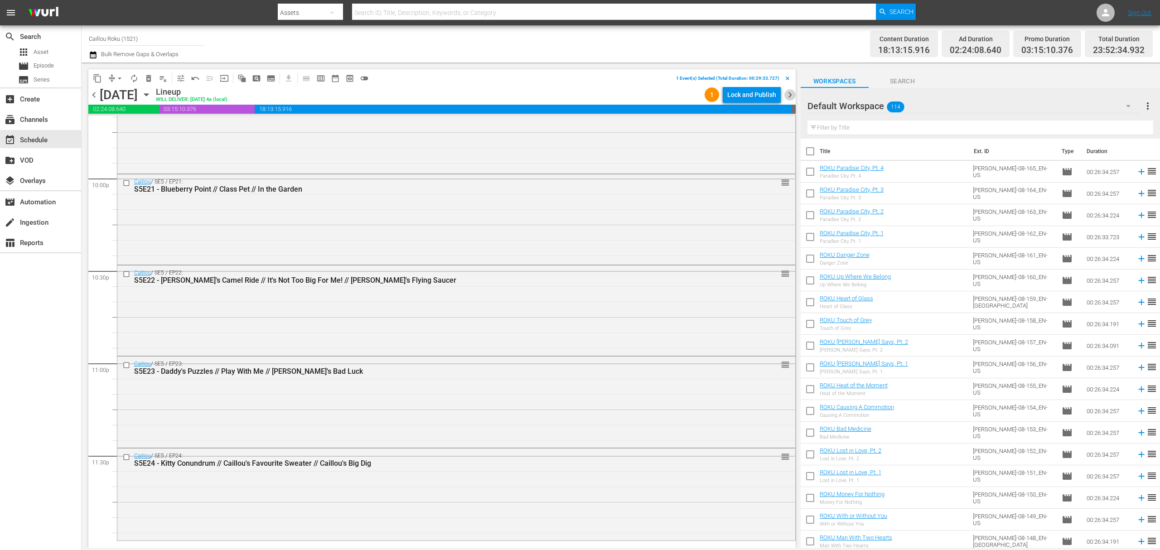
click at [789, 95] on span "chevron_right" at bounding box center [789, 94] width 11 height 11
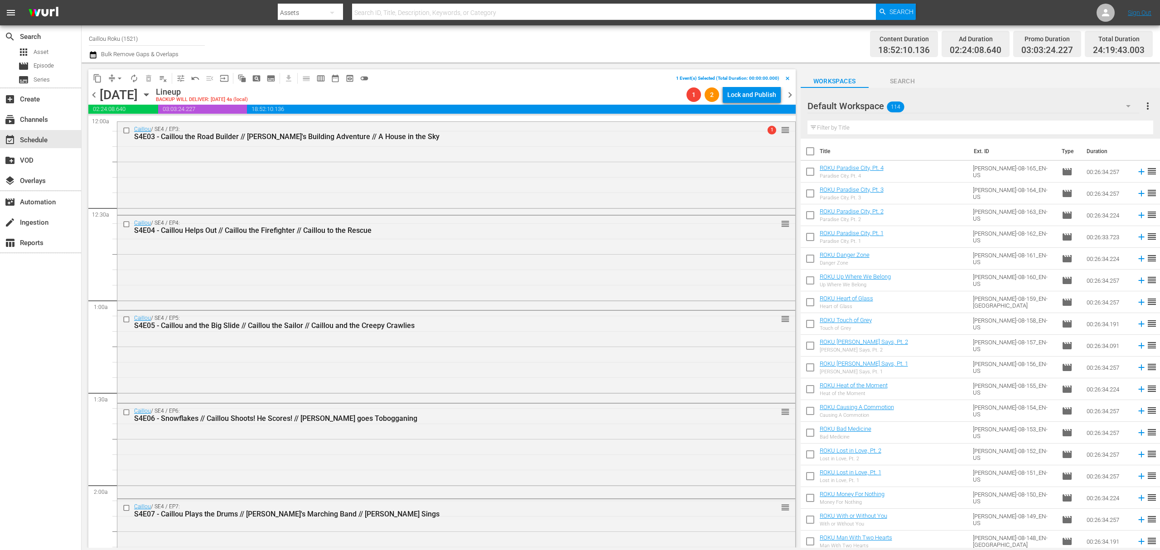
scroll to position [4071, 0]
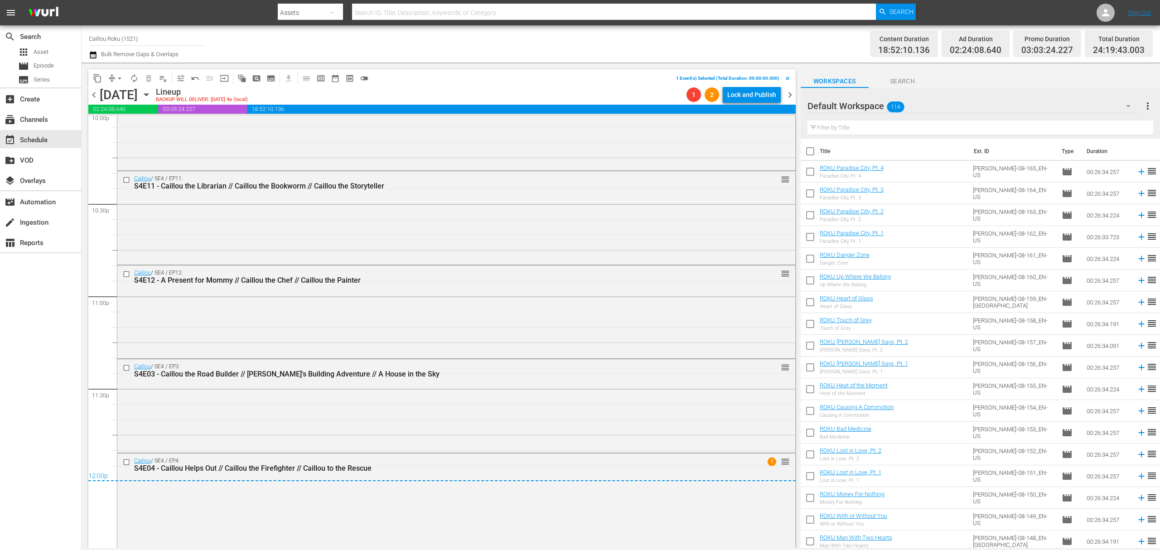
click at [86, 95] on div "content_copy compress arrow_drop_down autorenew_outlined delete_forever_outline…" at bounding box center [440, 305] width 716 height 485
click at [92, 94] on span "chevron_left" at bounding box center [93, 94] width 11 height 11
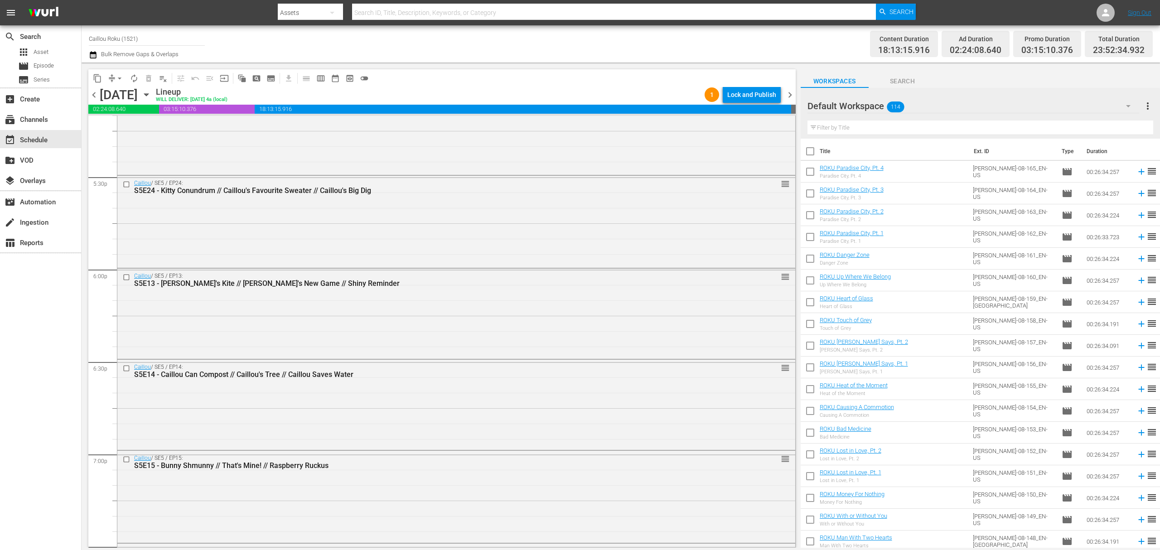
scroll to position [3038, 0]
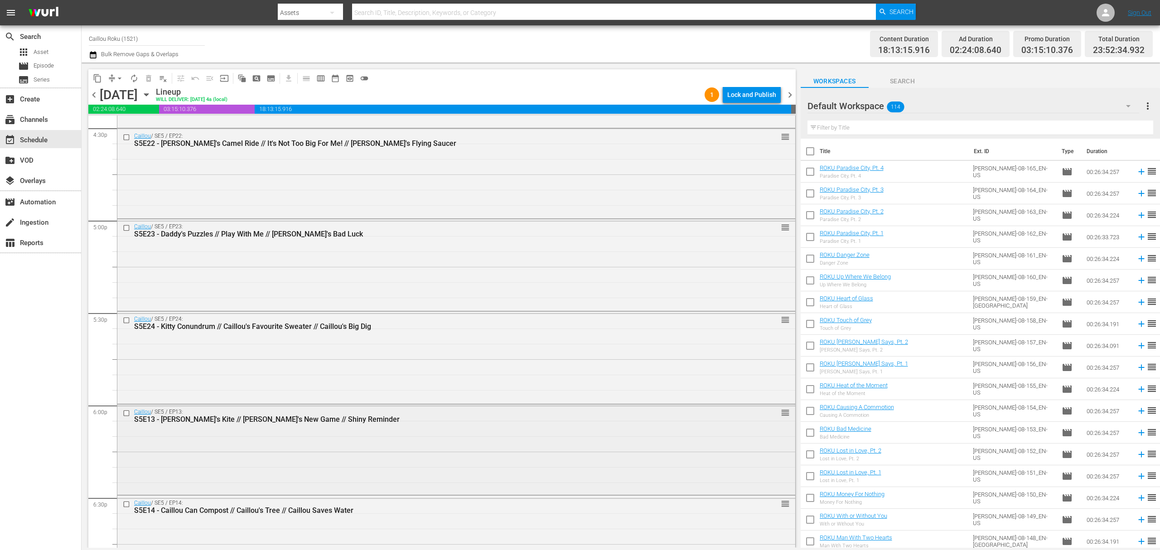
click at [126, 412] on input "checkbox" at bounding box center [128, 413] width 10 height 8
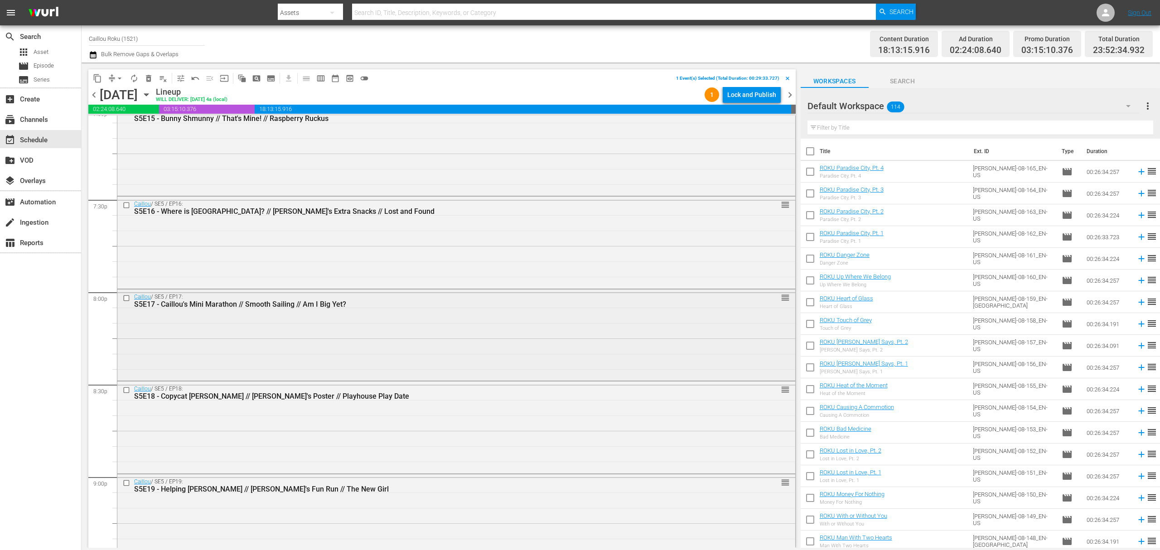
scroll to position [3279, 0]
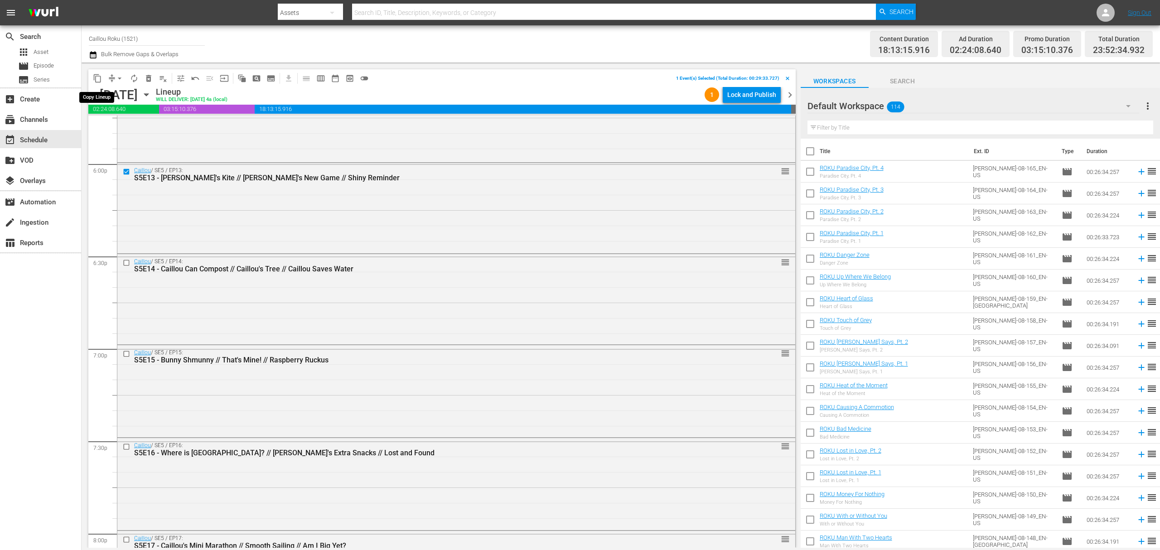
click at [93, 77] on span "content_copy" at bounding box center [97, 78] width 9 height 9
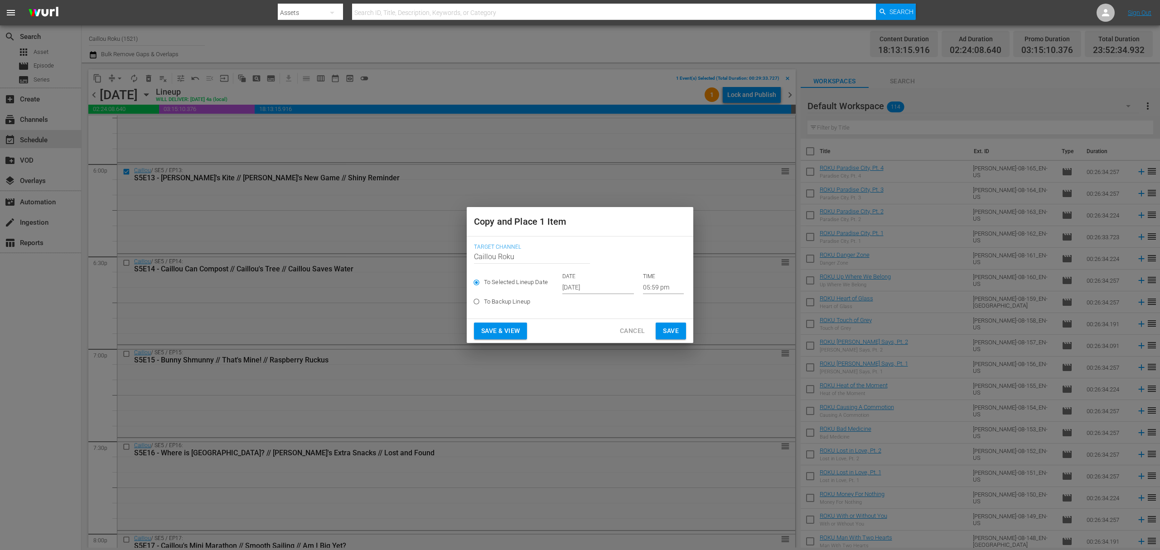
click at [592, 287] on input "[DATE]" at bounding box center [598, 287] width 72 height 14
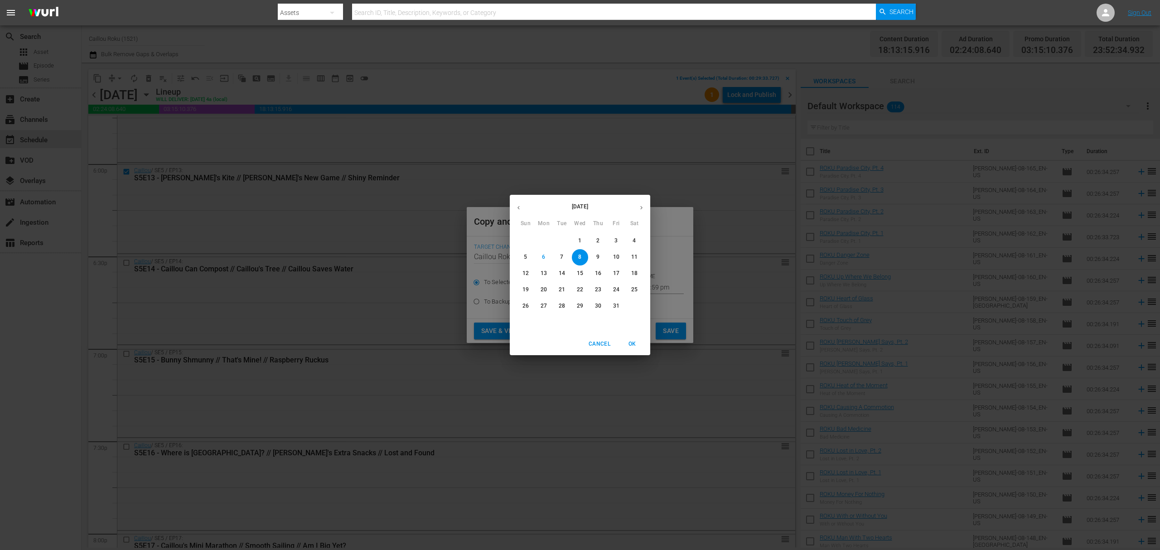
click at [596, 275] on p "16" at bounding box center [598, 274] width 6 height 8
type input "Oct 16th 2025"
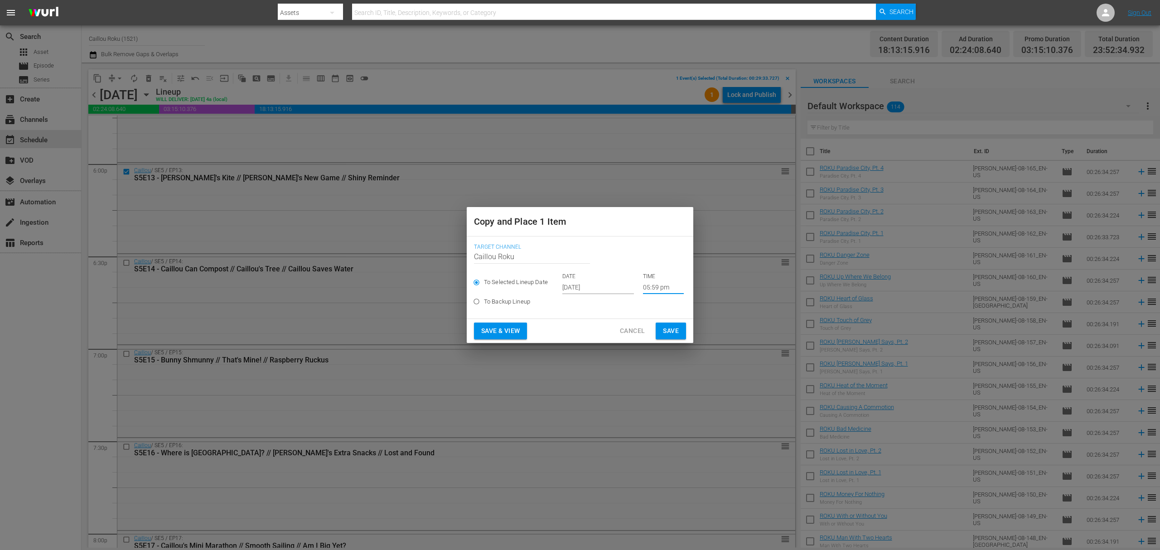
click at [651, 287] on input "05:59 pm" at bounding box center [663, 287] width 41 height 14
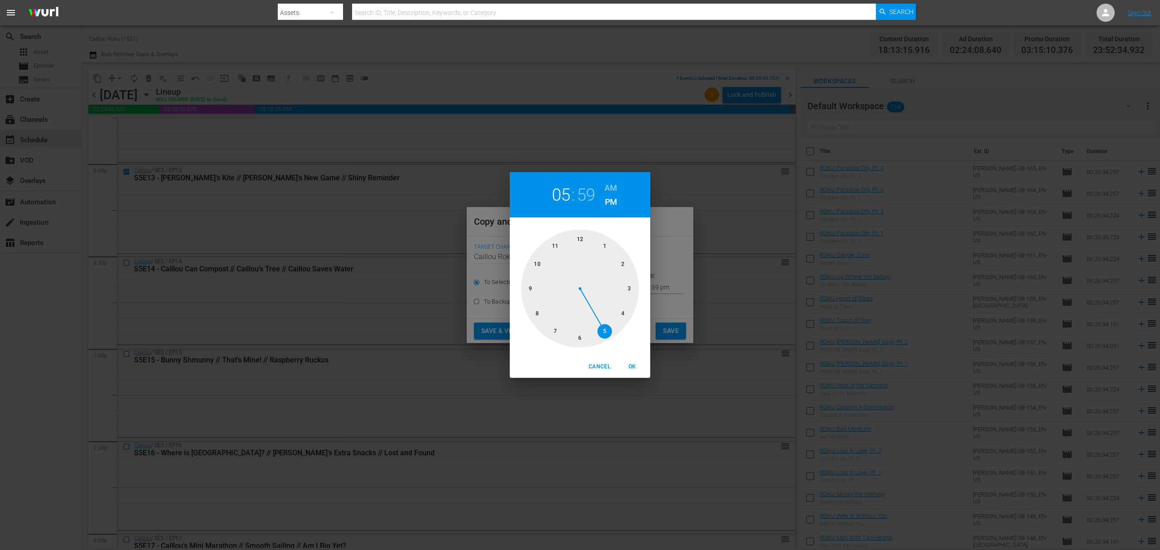
click at [557, 248] on div at bounding box center [580, 289] width 118 height 118
click at [554, 245] on div at bounding box center [580, 289] width 118 height 118
click at [638, 365] on span "OK" at bounding box center [632, 367] width 22 height 10
type input "11:55 pm"
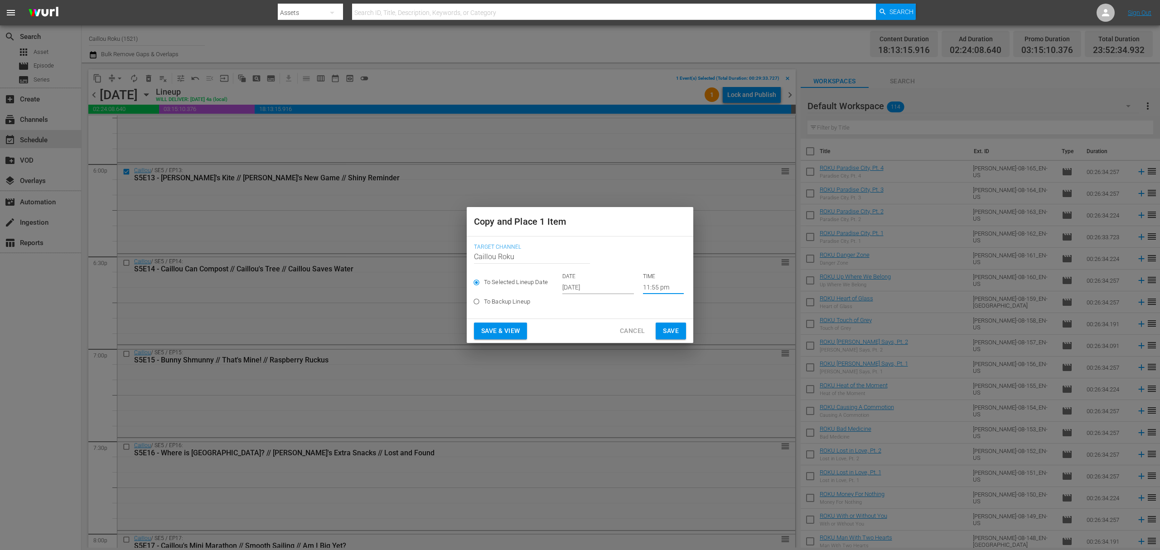
click at [670, 325] on span "Save" at bounding box center [671, 330] width 16 height 11
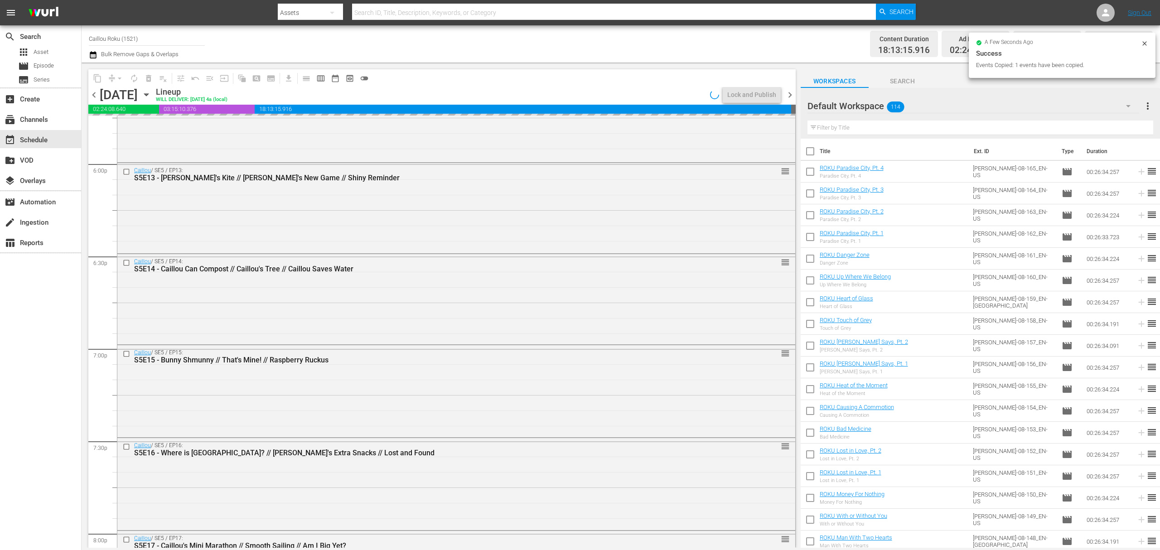
scroll to position [4004, 0]
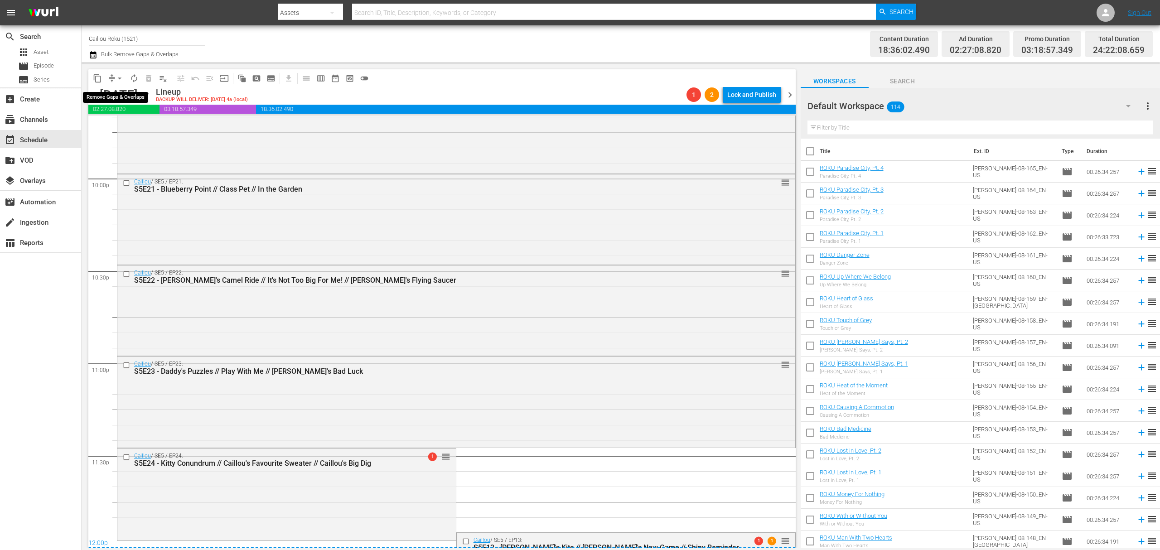
click at [116, 77] on span "arrow_drop_down" at bounding box center [119, 78] width 9 height 9
click at [133, 126] on li "Align to End of Previous Day" at bounding box center [119, 126] width 95 height 15
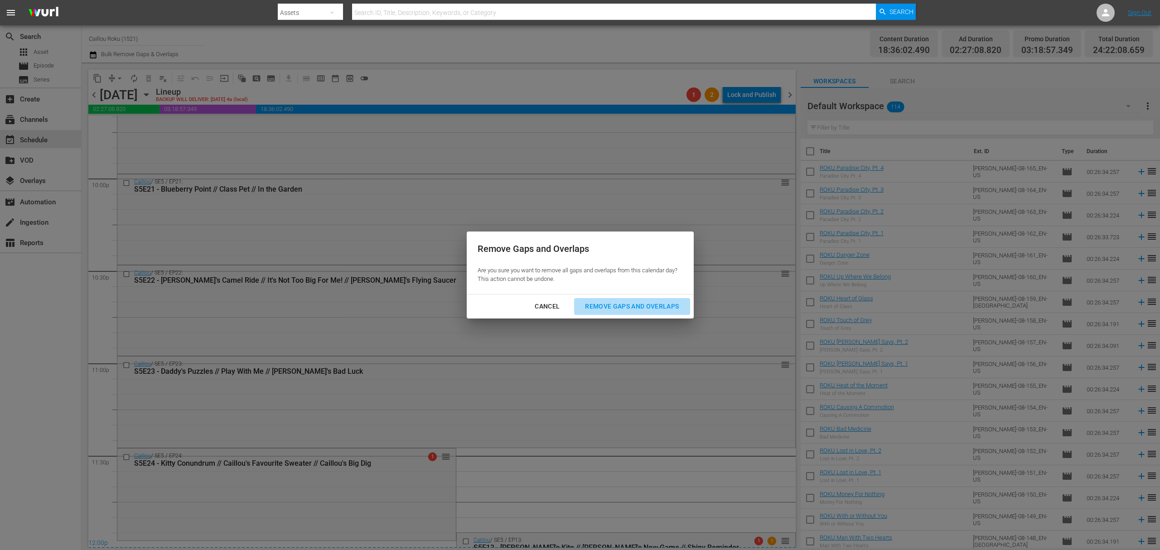
click at [635, 304] on div "Remove Gaps and Overlaps" at bounding box center [632, 306] width 108 height 11
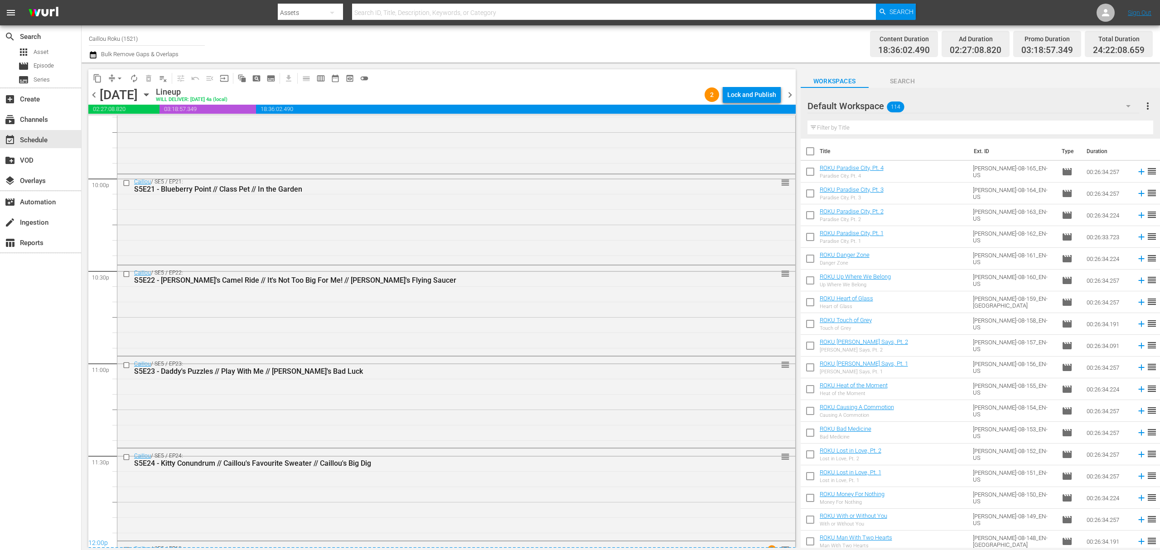
drag, startPoint x: 794, startPoint y: 507, endPoint x: 791, endPoint y: 525, distance: 18.3
click at [791, 412] on div "content_copy compress arrow_drop_down autorenew_outlined delete_forever_outline…" at bounding box center [440, 305] width 716 height 485
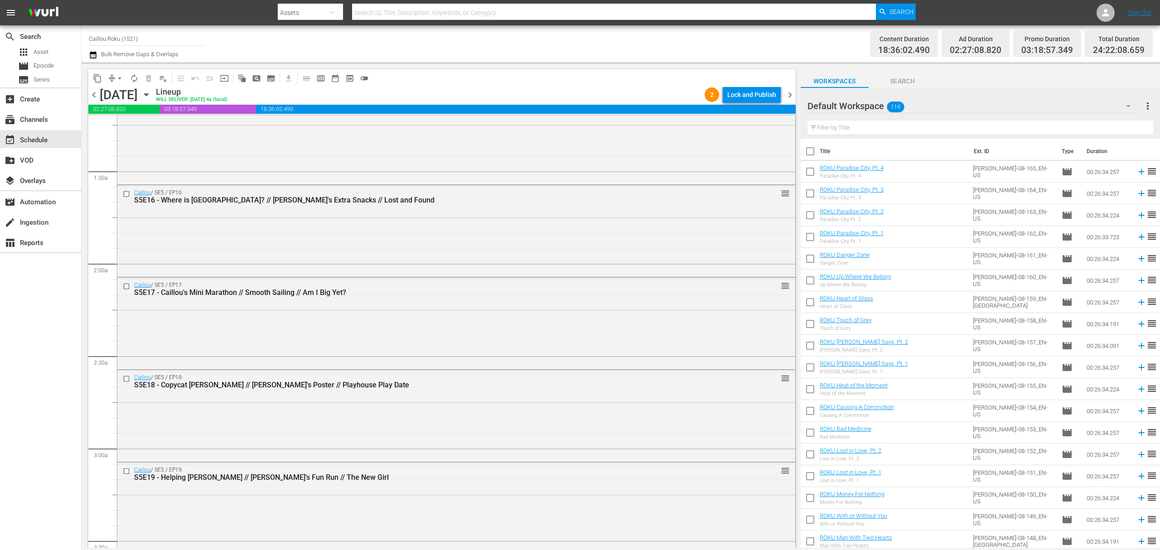
scroll to position [0, 0]
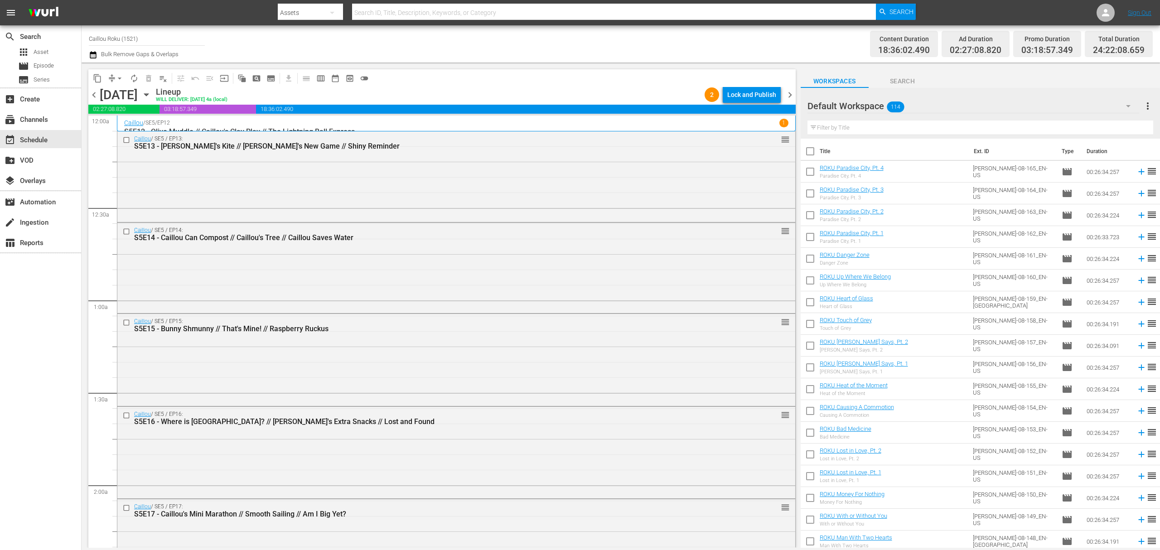
click at [791, 93] on span "chevron_right" at bounding box center [789, 94] width 11 height 11
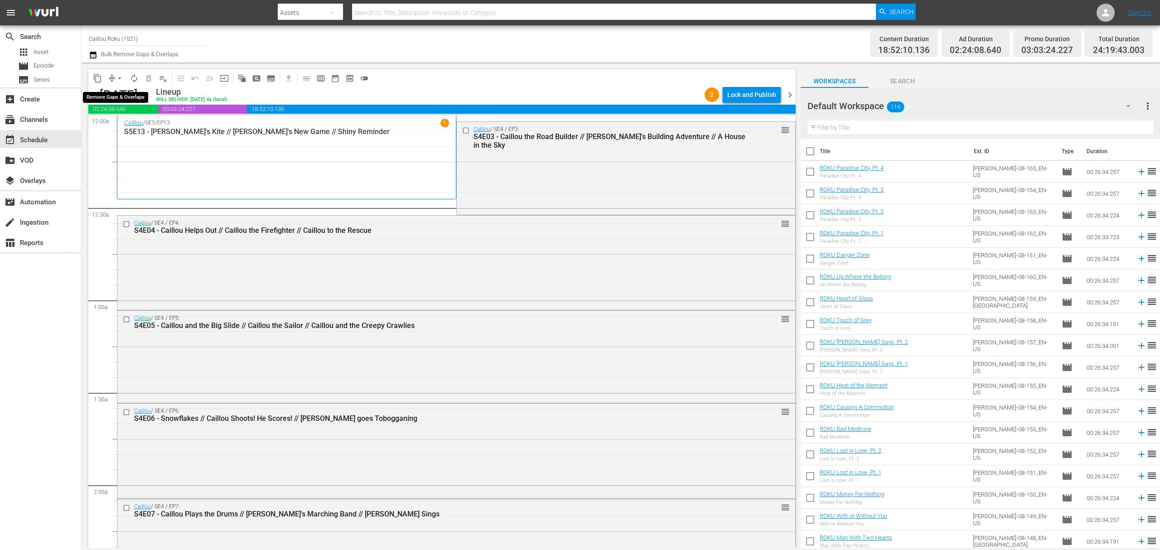
click at [118, 82] on span "arrow_drop_down" at bounding box center [119, 78] width 9 height 9
click at [107, 121] on li "Align to End of Previous Day" at bounding box center [119, 126] width 95 height 15
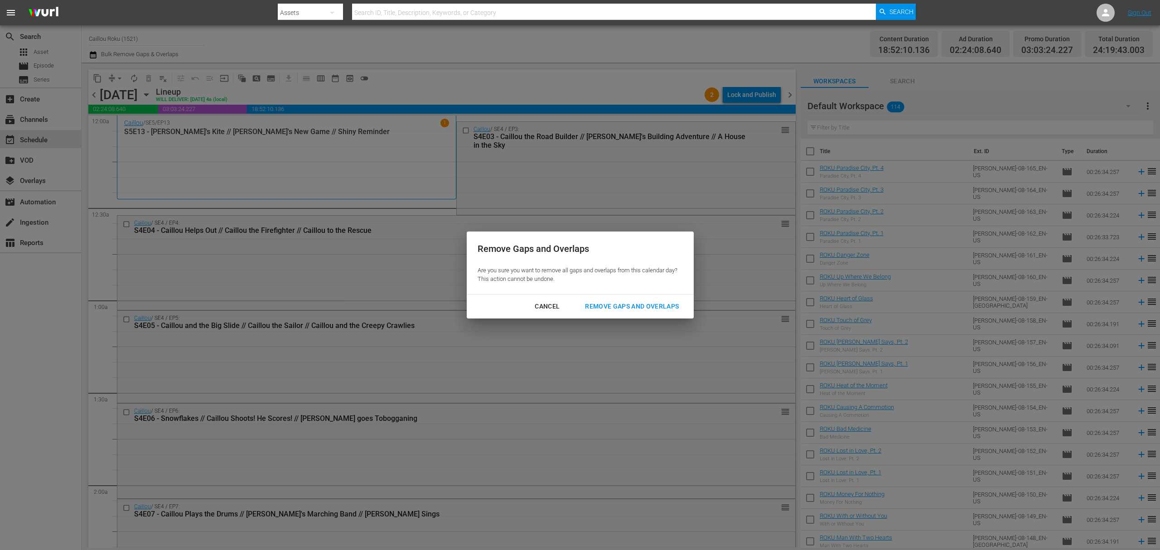
click at [620, 298] on button "Remove Gaps and Overlaps" at bounding box center [632, 306] width 116 height 17
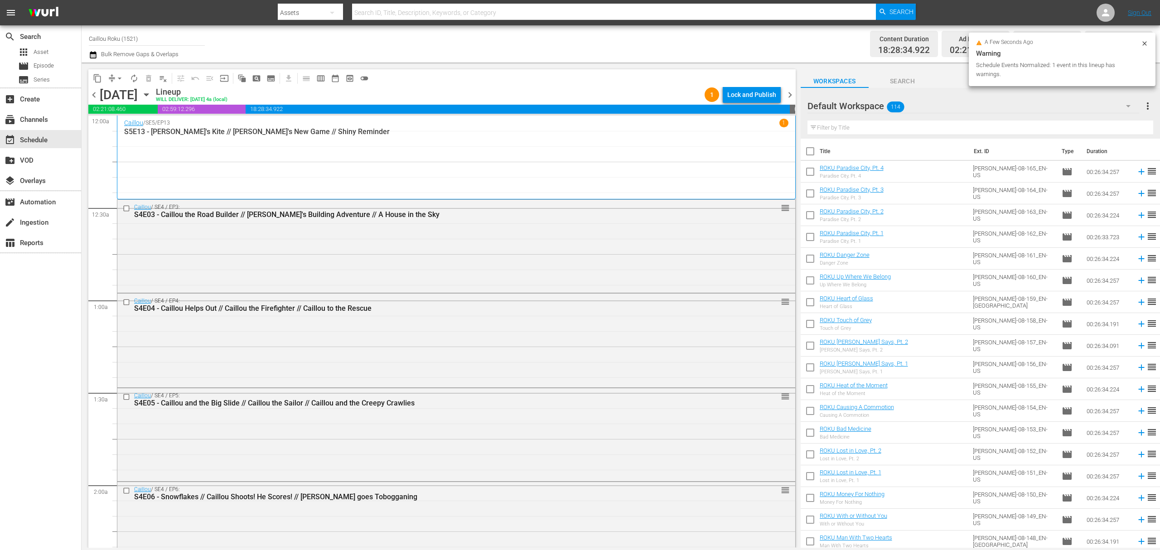
click at [793, 92] on span "chevron_right" at bounding box center [789, 94] width 11 height 11
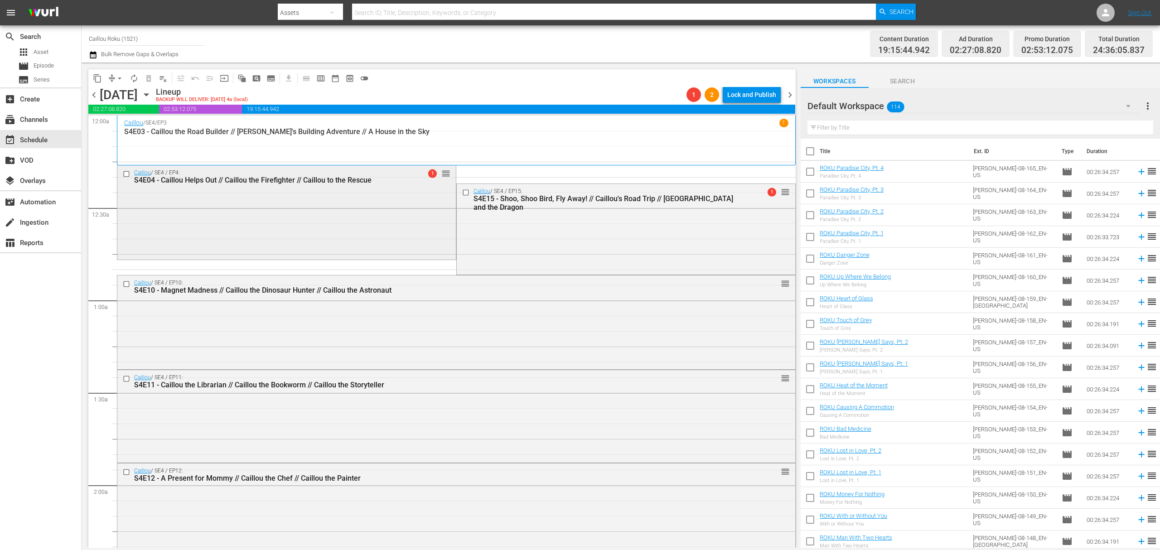
click at [131, 178] on input "checkbox" at bounding box center [128, 174] width 10 height 8
click at [150, 77] on span "delete_forever_outlined" at bounding box center [148, 78] width 9 height 9
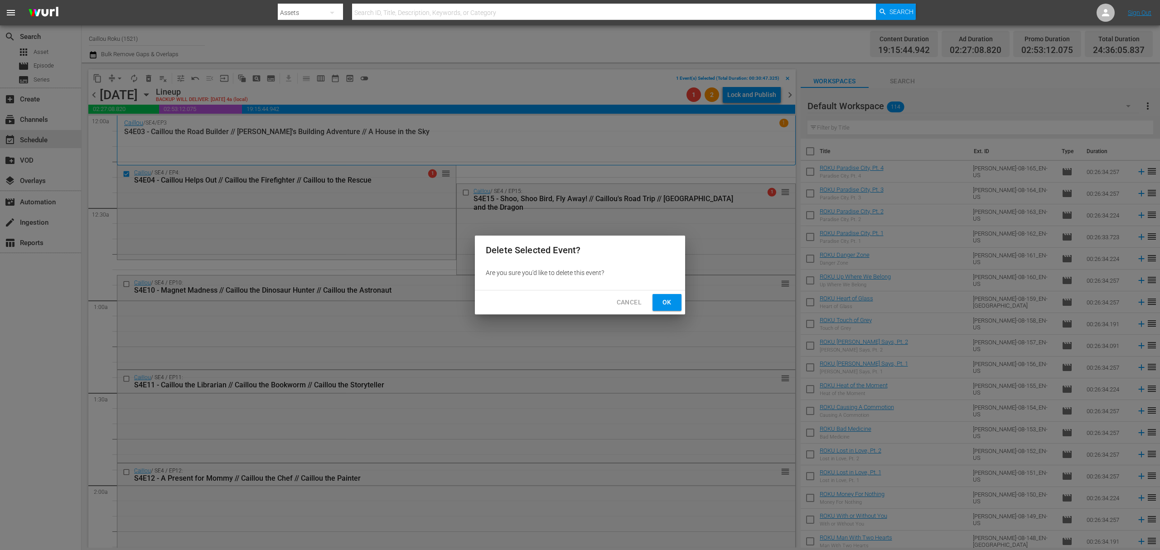
click at [673, 305] on span "Ok" at bounding box center [667, 302] width 14 height 11
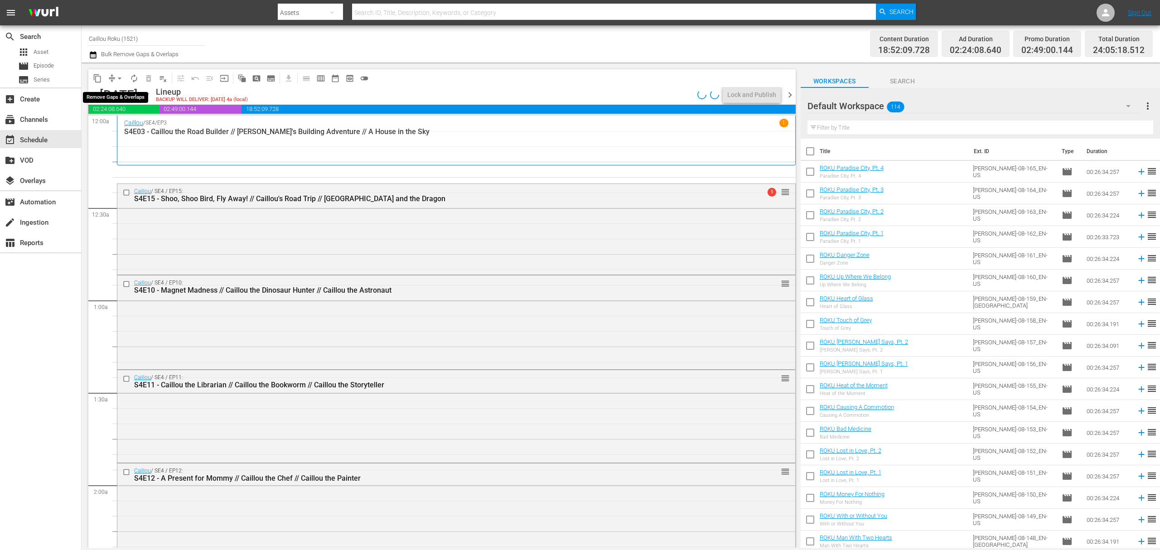
click at [118, 76] on span "arrow_drop_down" at bounding box center [119, 78] width 9 height 9
click at [133, 128] on li "Align to End of Previous Day" at bounding box center [119, 126] width 95 height 15
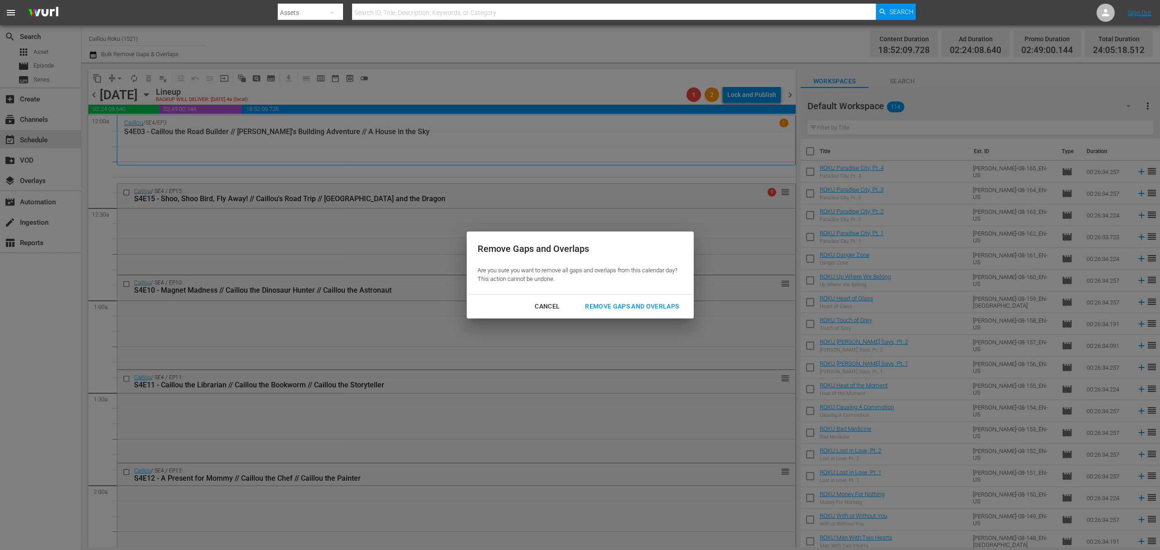
click at [620, 306] on div "Remove Gaps and Overlaps" at bounding box center [632, 306] width 108 height 11
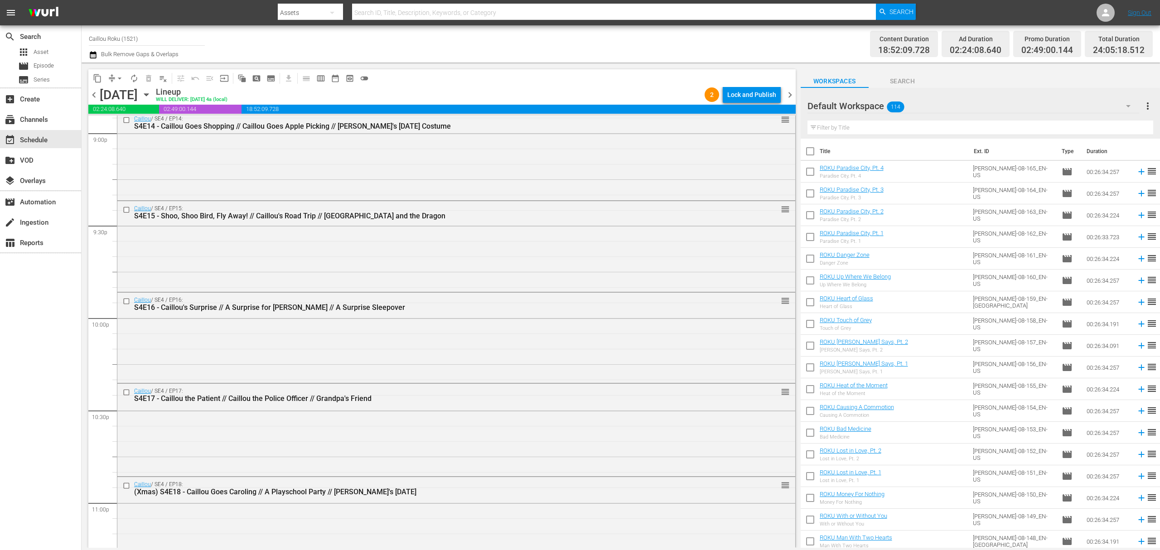
scroll to position [4070, 0]
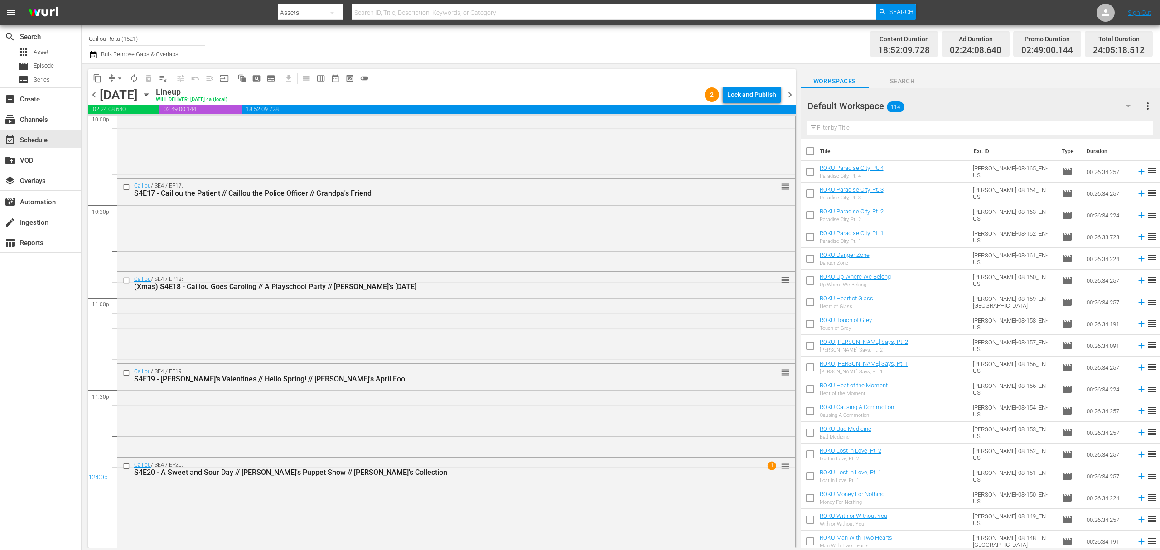
click at [792, 94] on span "chevron_right" at bounding box center [789, 94] width 11 height 11
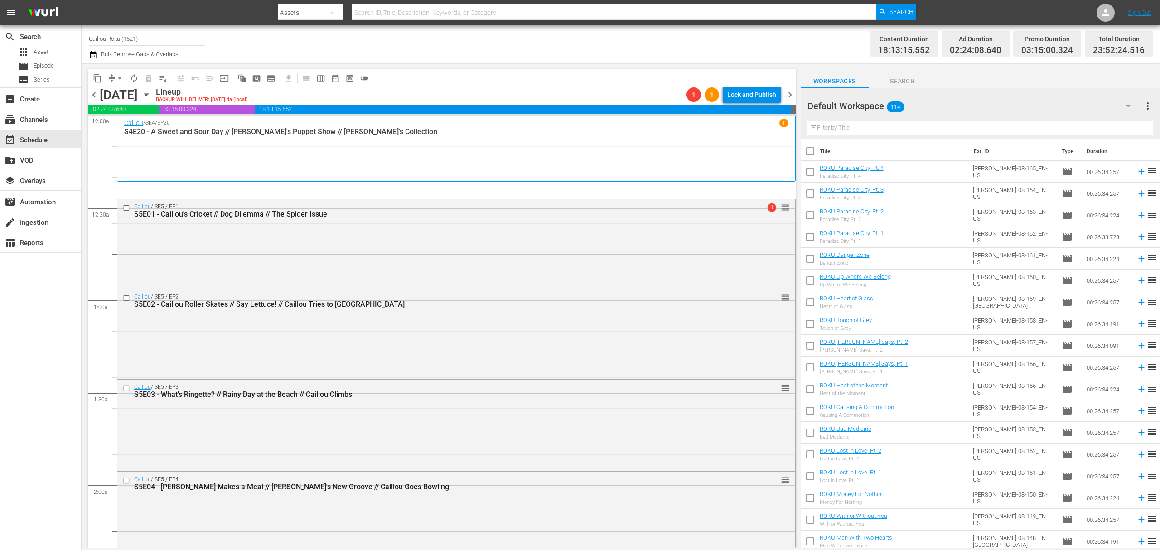
click at [116, 80] on span "arrow_drop_down" at bounding box center [119, 78] width 9 height 9
click at [113, 128] on li "Align to End of Previous Day" at bounding box center [119, 126] width 95 height 15
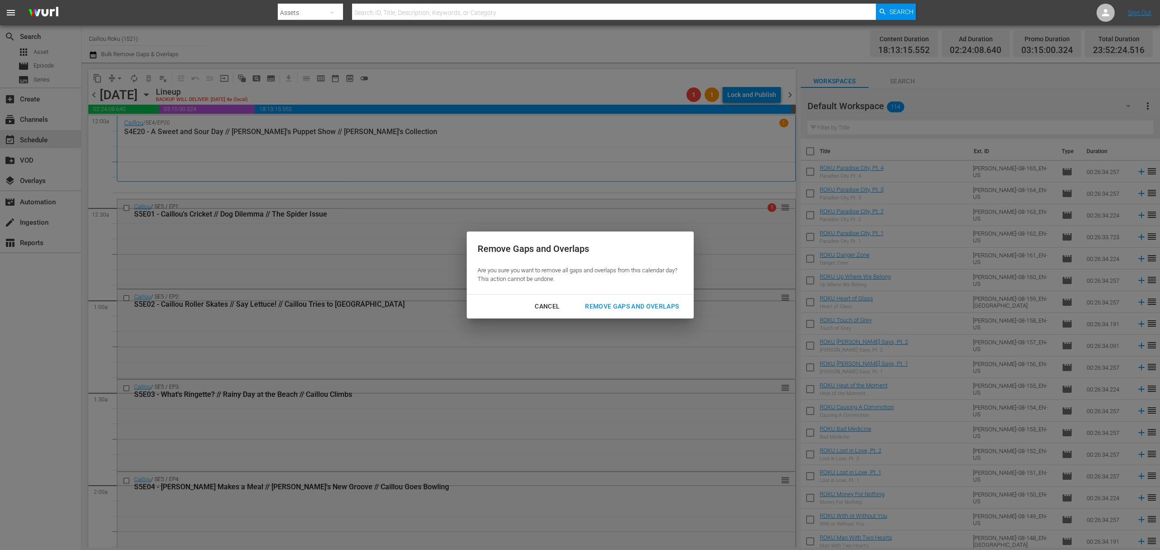
click at [675, 309] on div "Remove Gaps and Overlaps" at bounding box center [632, 306] width 108 height 11
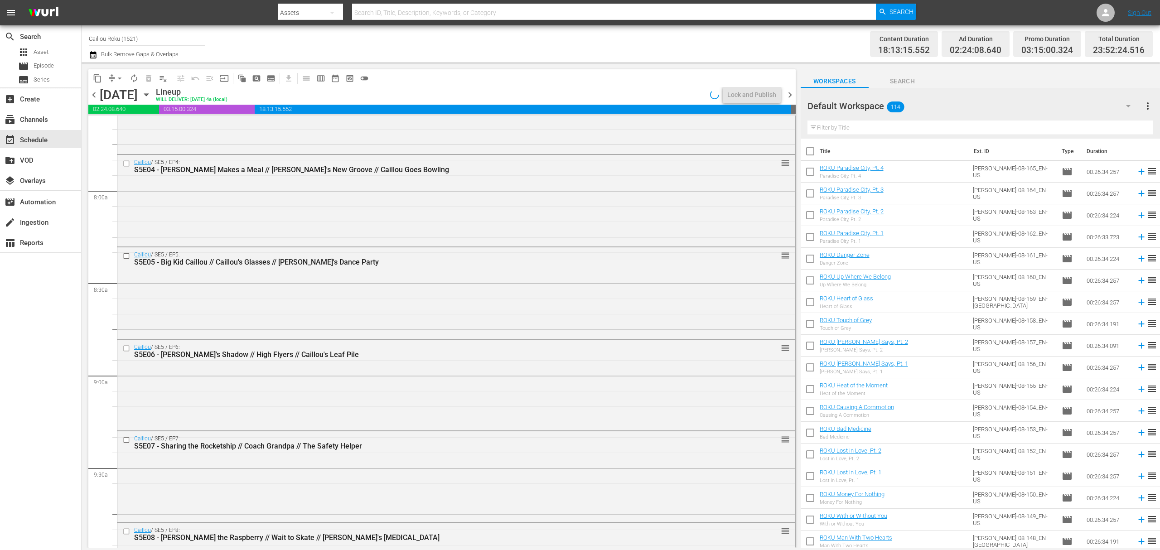
scroll to position [4047, 0]
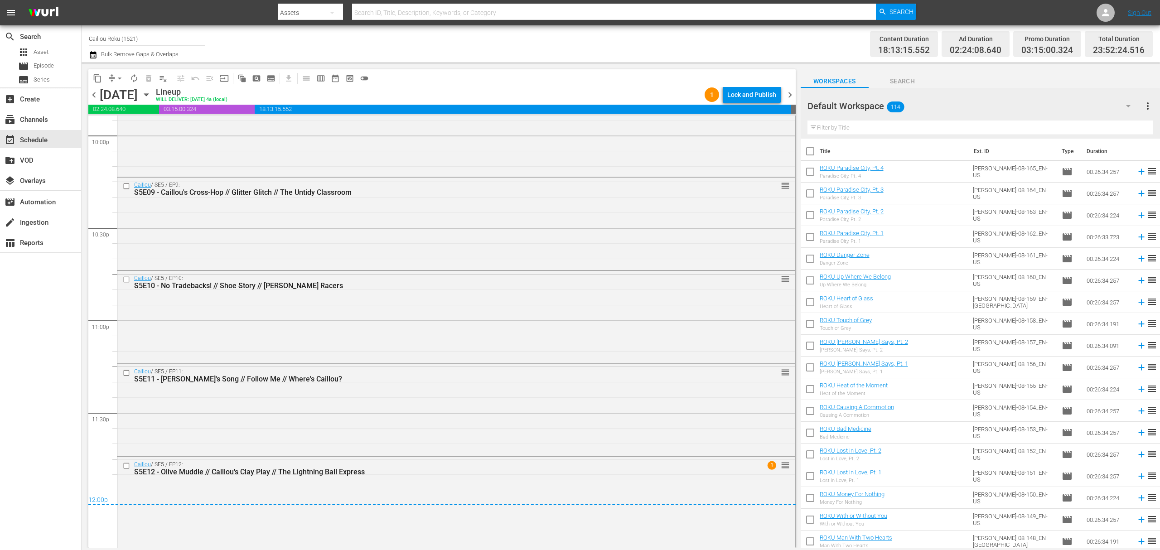
click at [788, 91] on span "chevron_right" at bounding box center [789, 94] width 11 height 11
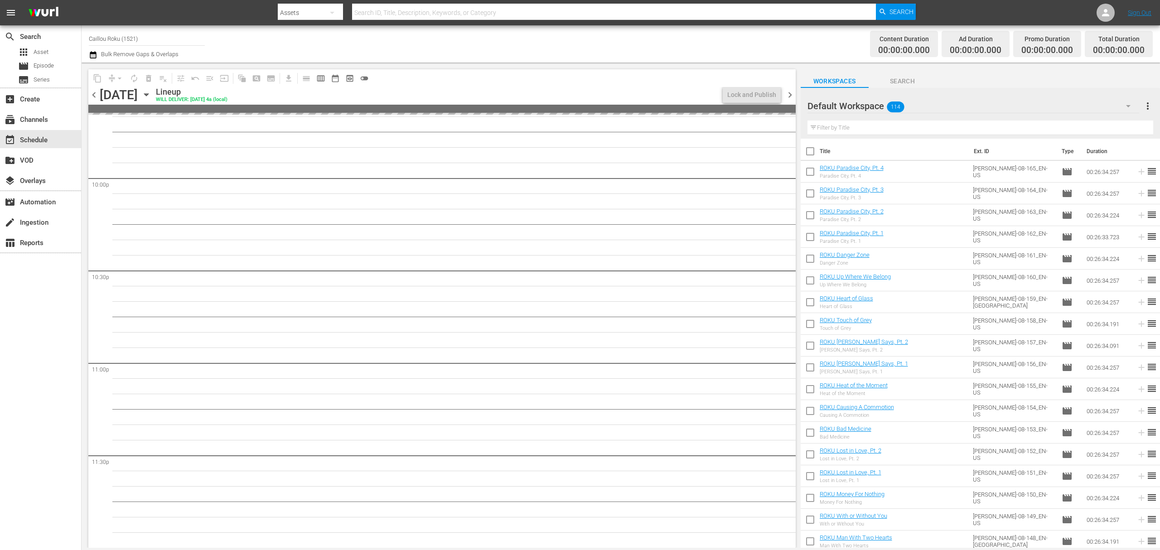
scroll to position [4004, 0]
click at [92, 53] on icon "button" at bounding box center [93, 54] width 6 height 7
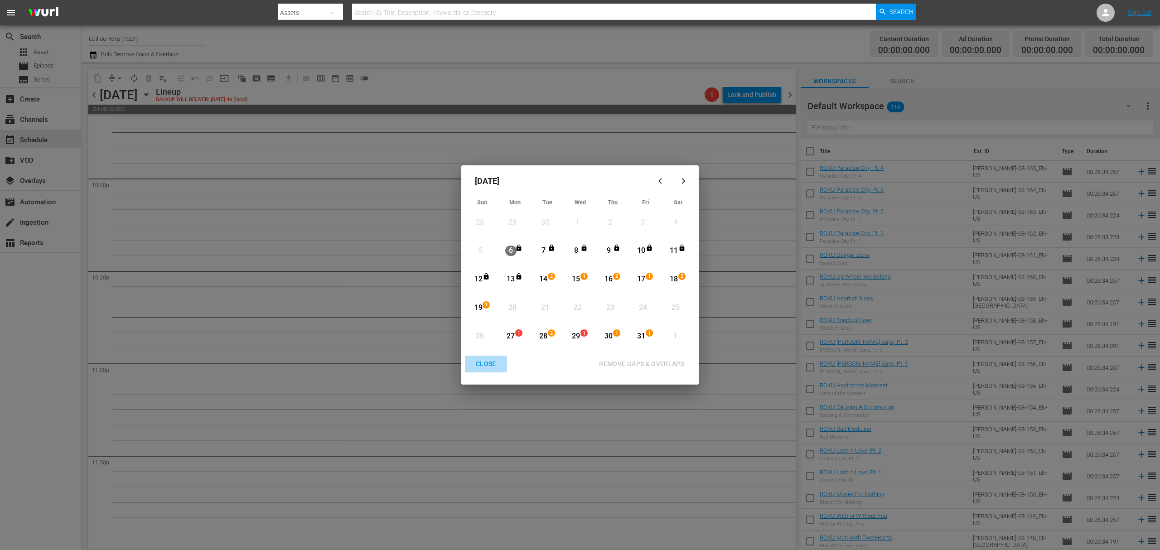
click at [488, 360] on div "CLOSE" at bounding box center [486, 363] width 35 height 11
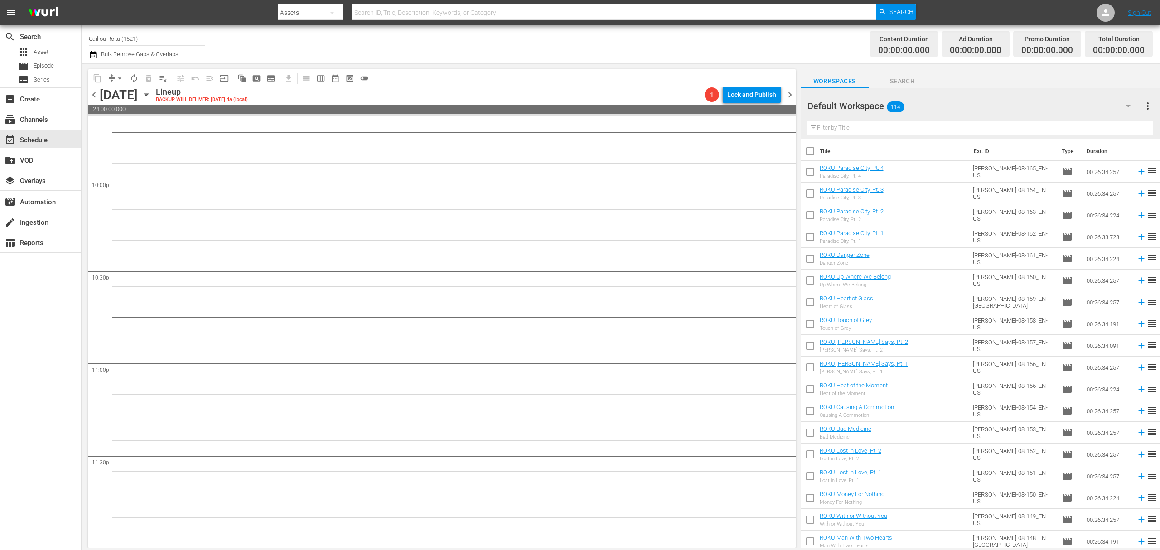
click at [95, 54] on icon "button" at bounding box center [93, 54] width 9 height 11
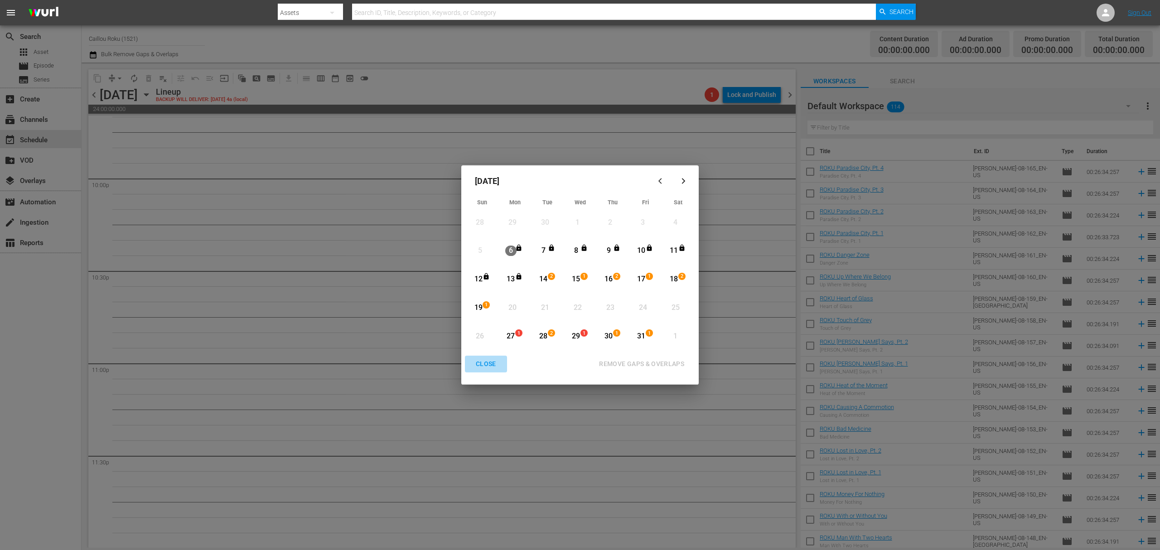
click at [498, 361] on div "CLOSE" at bounding box center [486, 363] width 35 height 11
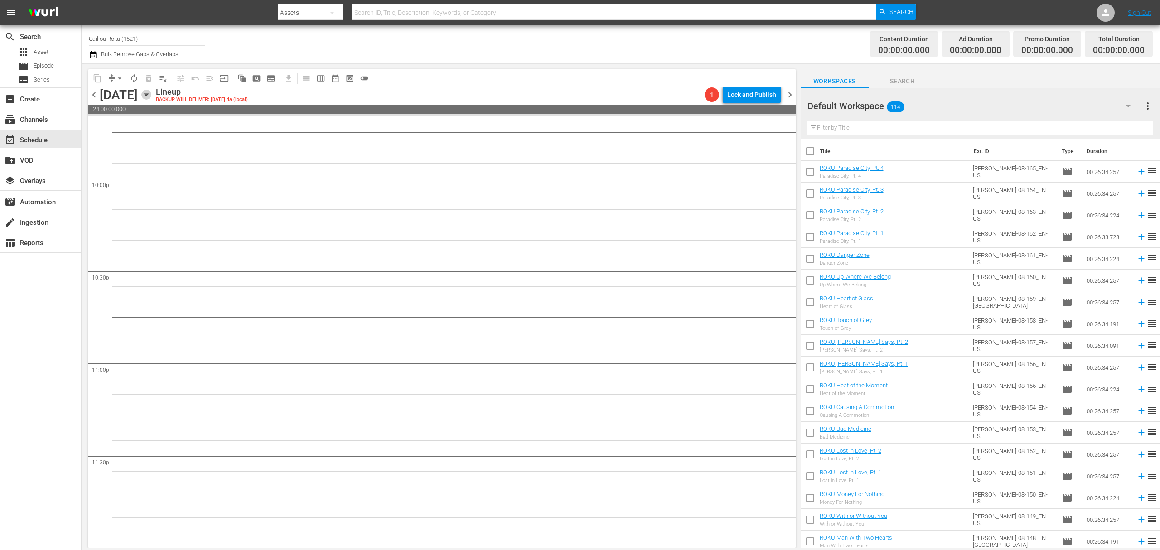
click at [151, 96] on icon "button" at bounding box center [146, 95] width 10 height 10
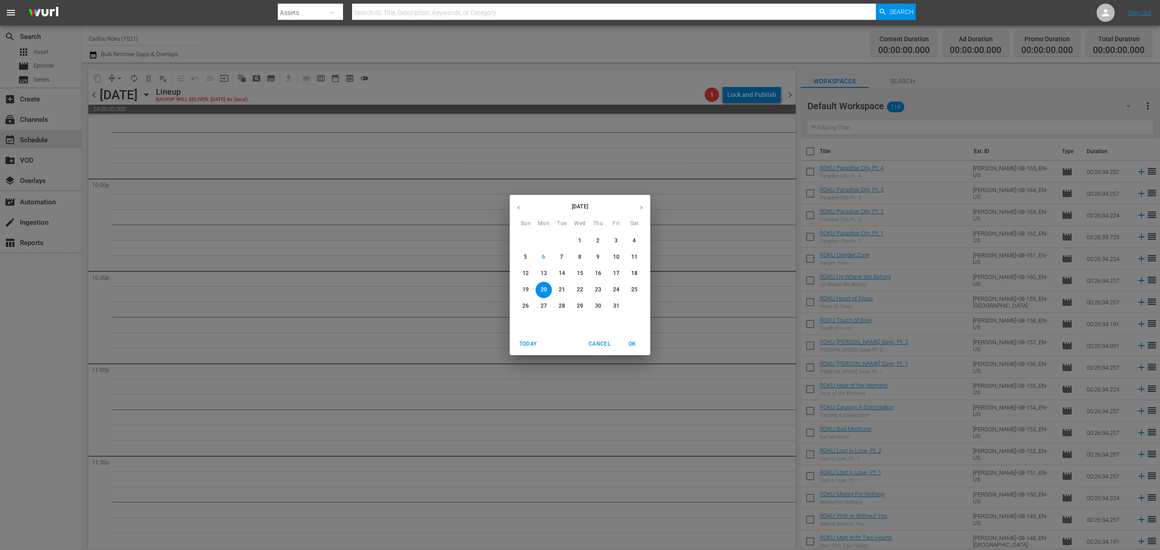
click at [580, 256] on p "8" at bounding box center [579, 257] width 3 height 8
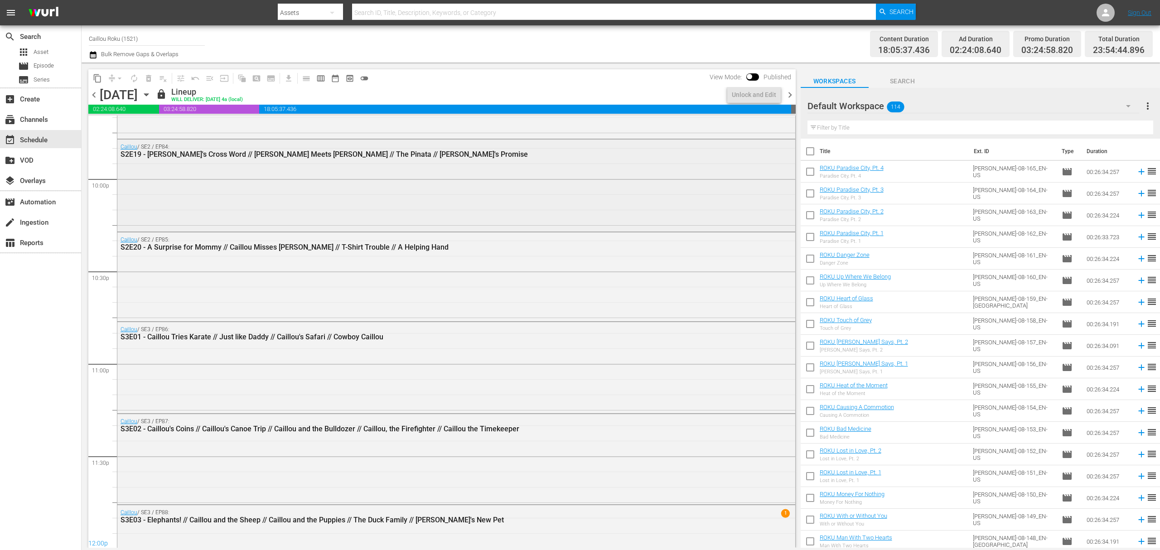
scroll to position [3970, 0]
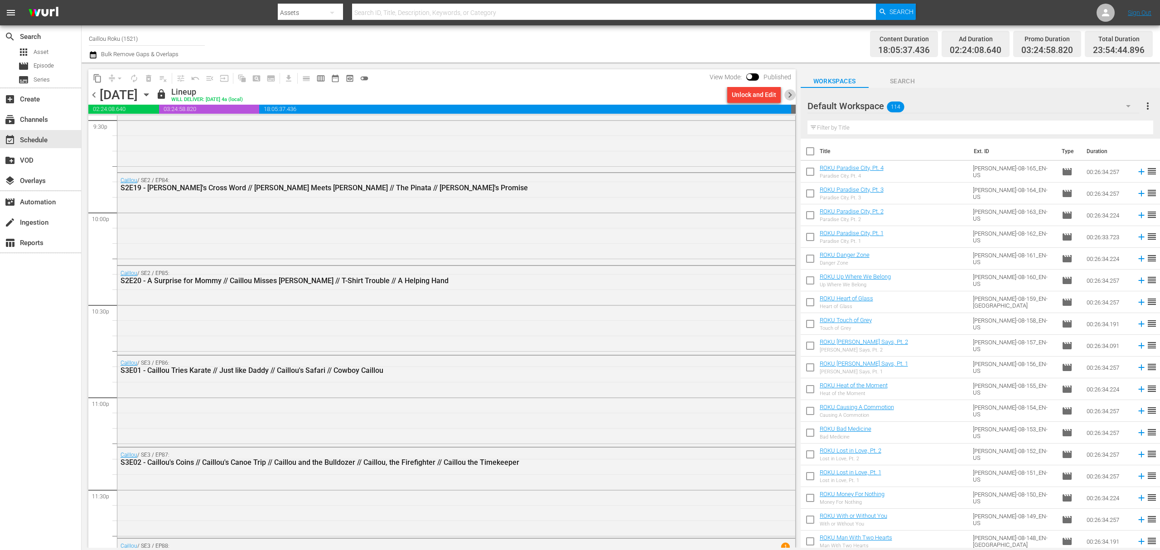
click at [787, 91] on span "chevron_right" at bounding box center [789, 94] width 11 height 11
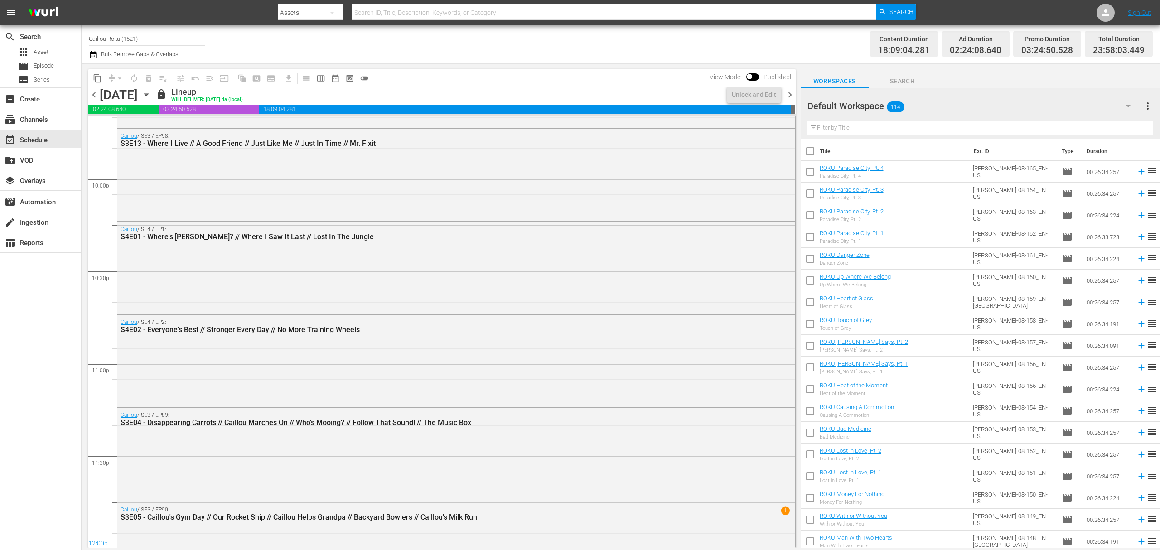
scroll to position [4048, 0]
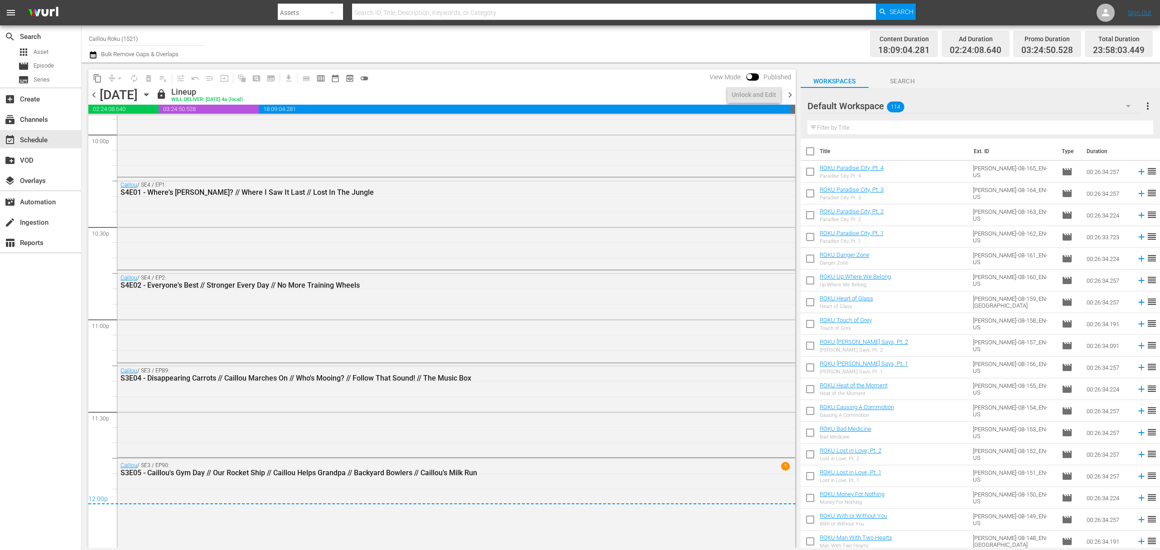
click at [787, 91] on span "chevron_right" at bounding box center [789, 94] width 11 height 11
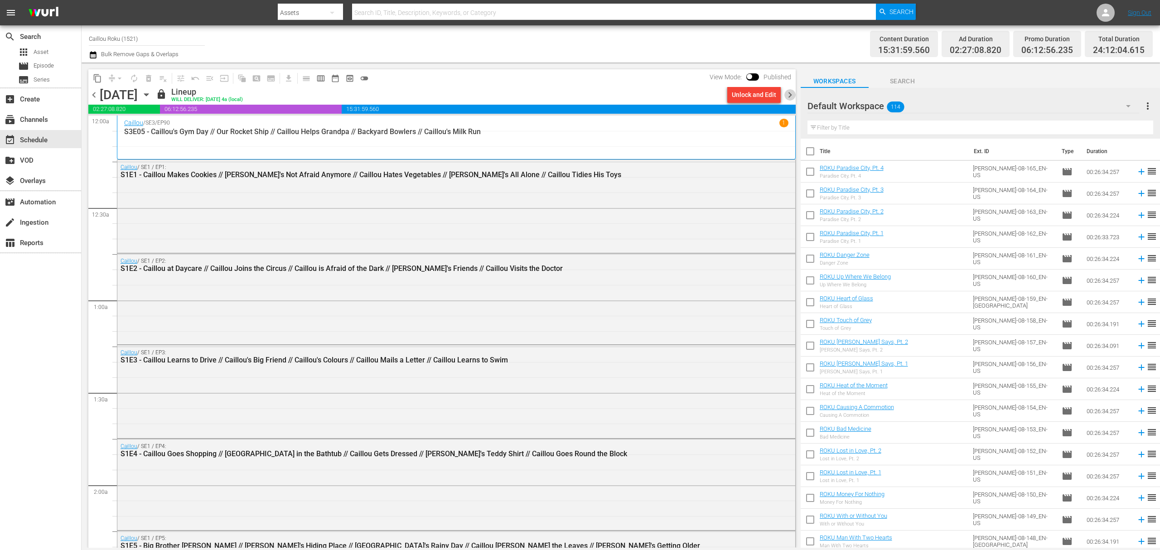
click at [790, 98] on span "chevron_right" at bounding box center [789, 94] width 11 height 11
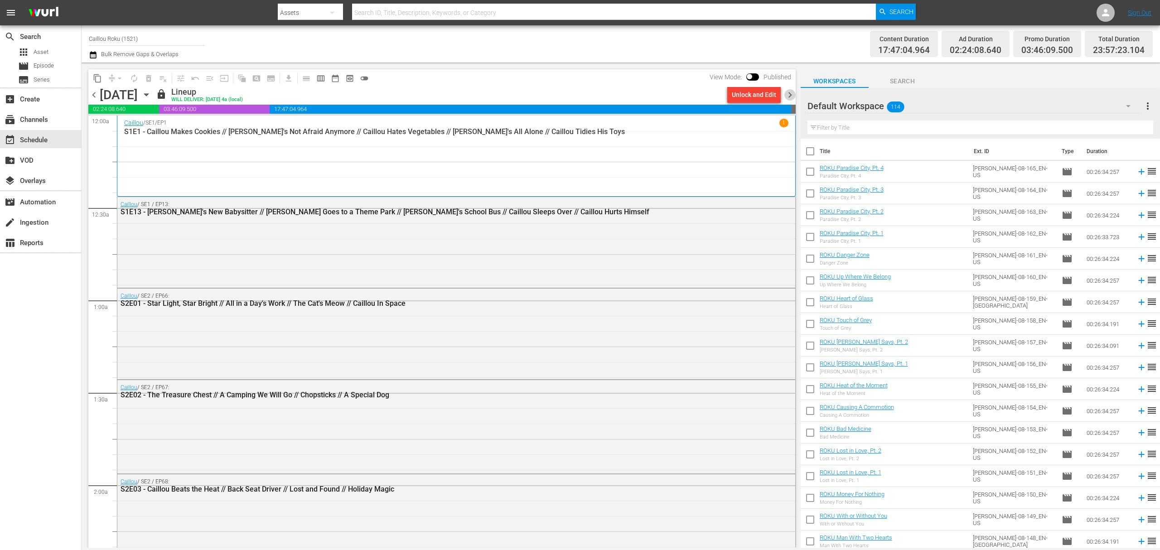
click at [790, 98] on span "chevron_right" at bounding box center [789, 94] width 11 height 11
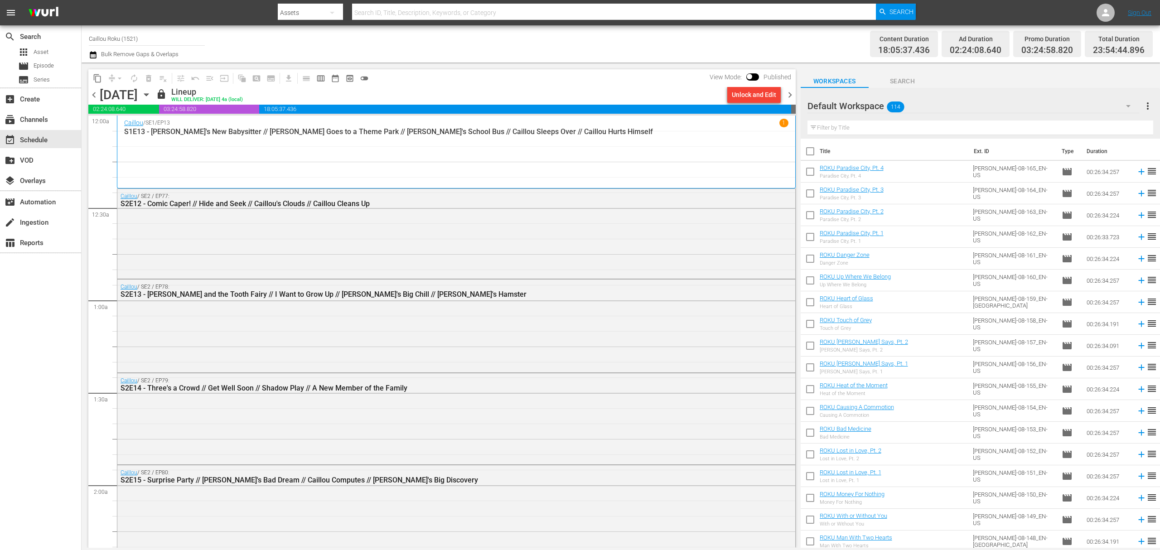
click at [790, 98] on span "chevron_right" at bounding box center [789, 94] width 11 height 11
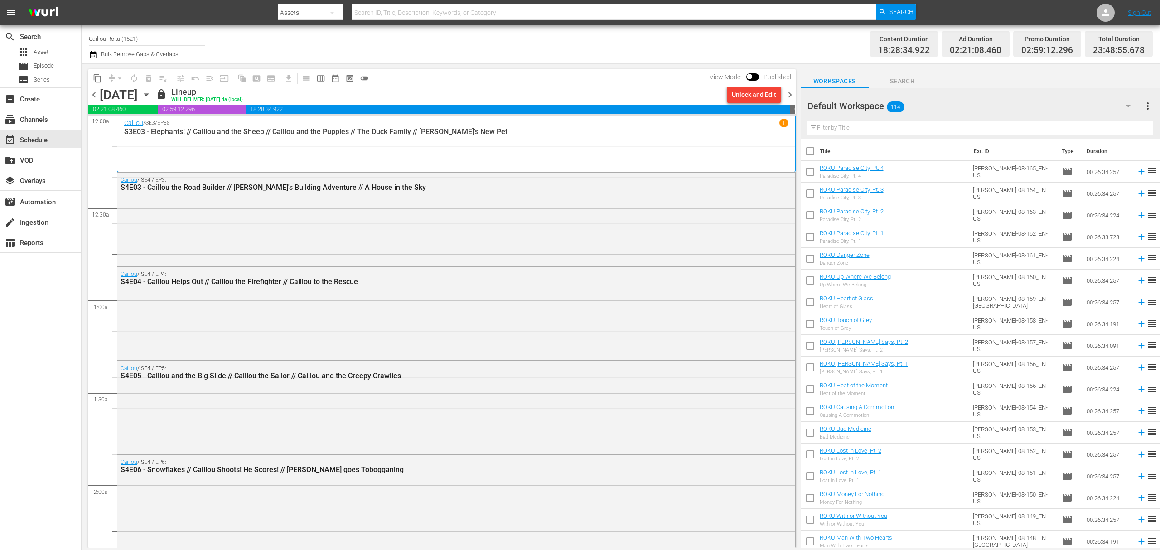
click at [790, 89] on span "chevron_right" at bounding box center [789, 94] width 11 height 11
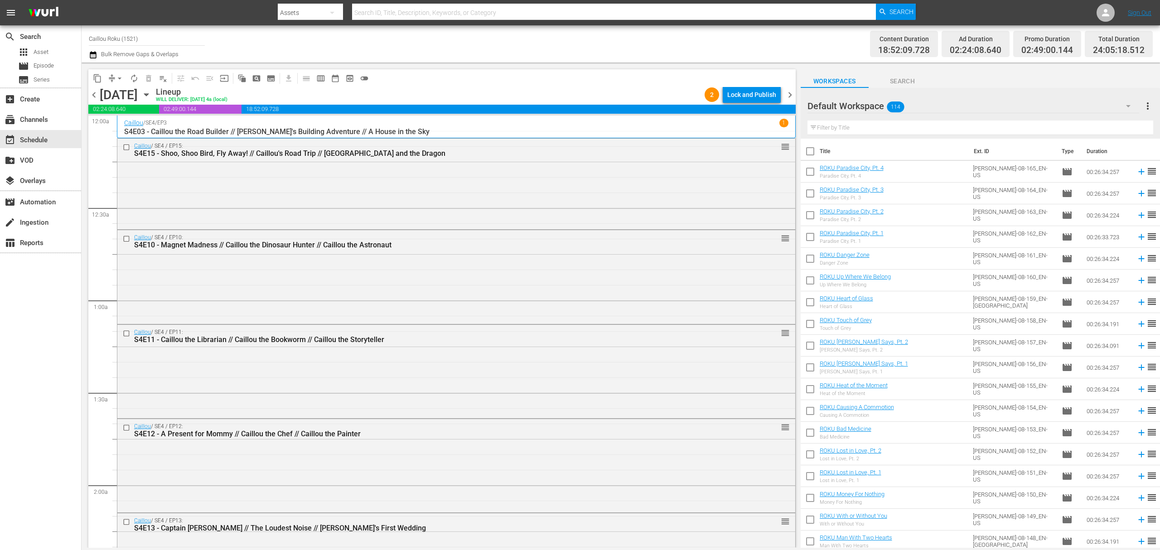
click at [87, 98] on div "content_copy compress arrow_drop_down autorenew_outlined delete_forever_outline…" at bounding box center [440, 305] width 716 height 485
click at [93, 93] on span "chevron_left" at bounding box center [93, 94] width 11 height 11
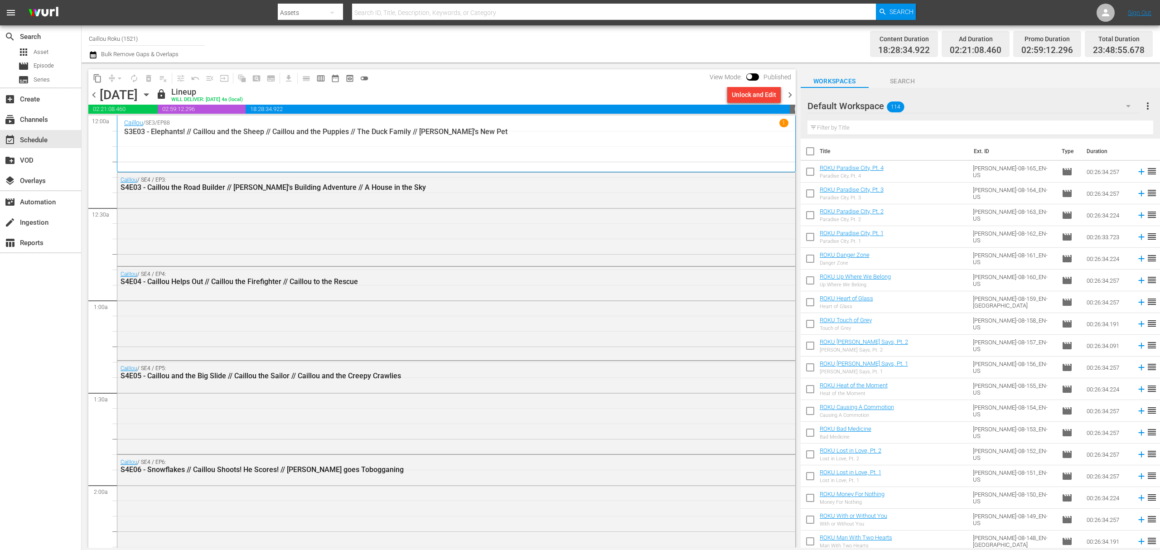
click at [788, 95] on span "chevron_right" at bounding box center [789, 94] width 11 height 11
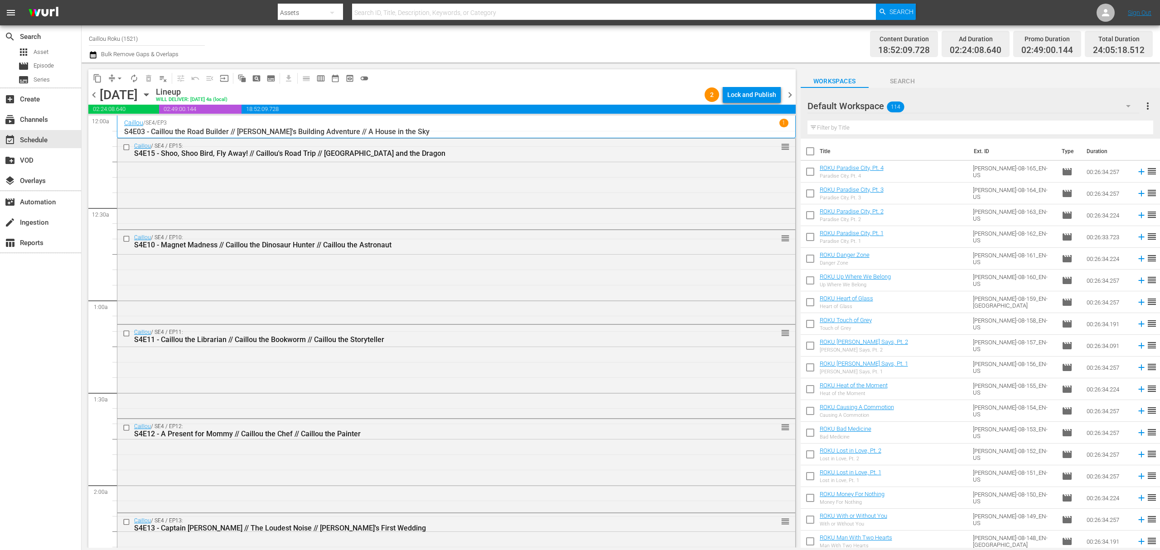
drag, startPoint x: 768, startPoint y: 92, endPoint x: 764, endPoint y: 95, distance: 4.8
click at [764, 95] on div "Lock and Publish" at bounding box center [751, 95] width 49 height 16
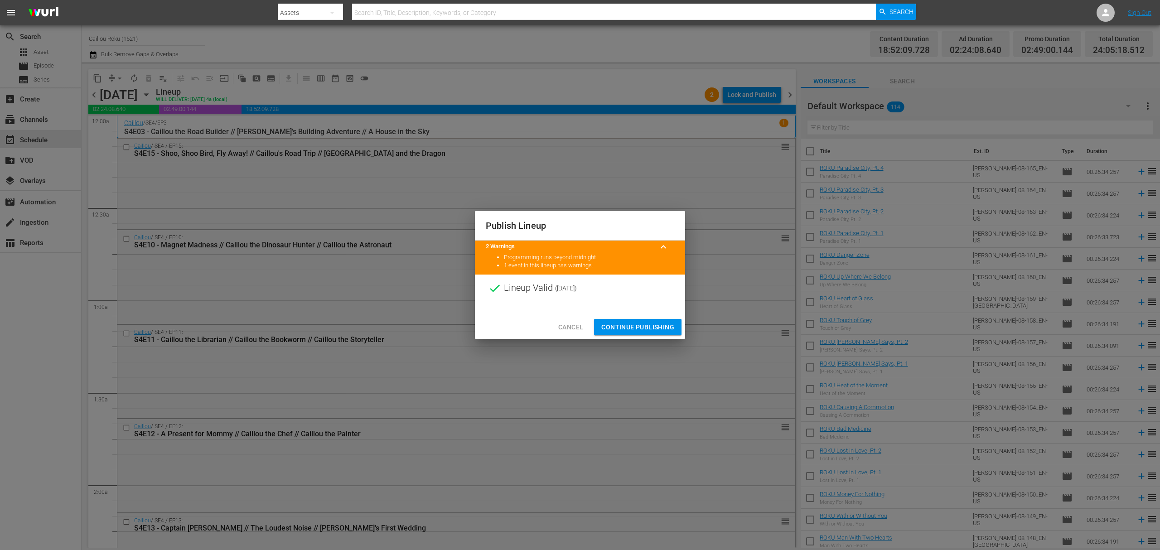
click at [632, 324] on span "Continue Publishing" at bounding box center [637, 327] width 73 height 11
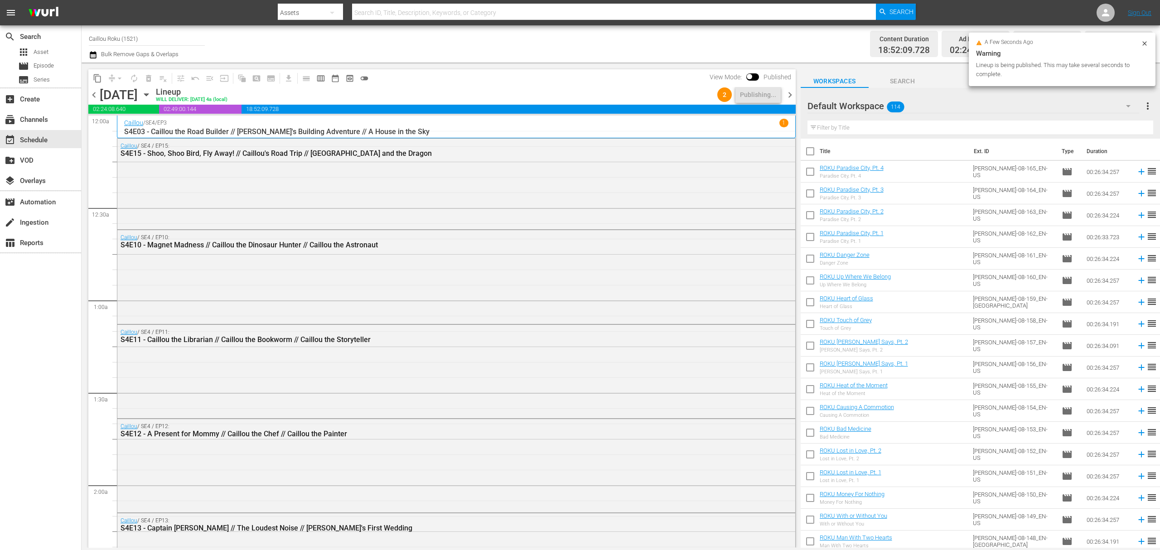
click at [791, 89] on span "chevron_right" at bounding box center [789, 94] width 11 height 11
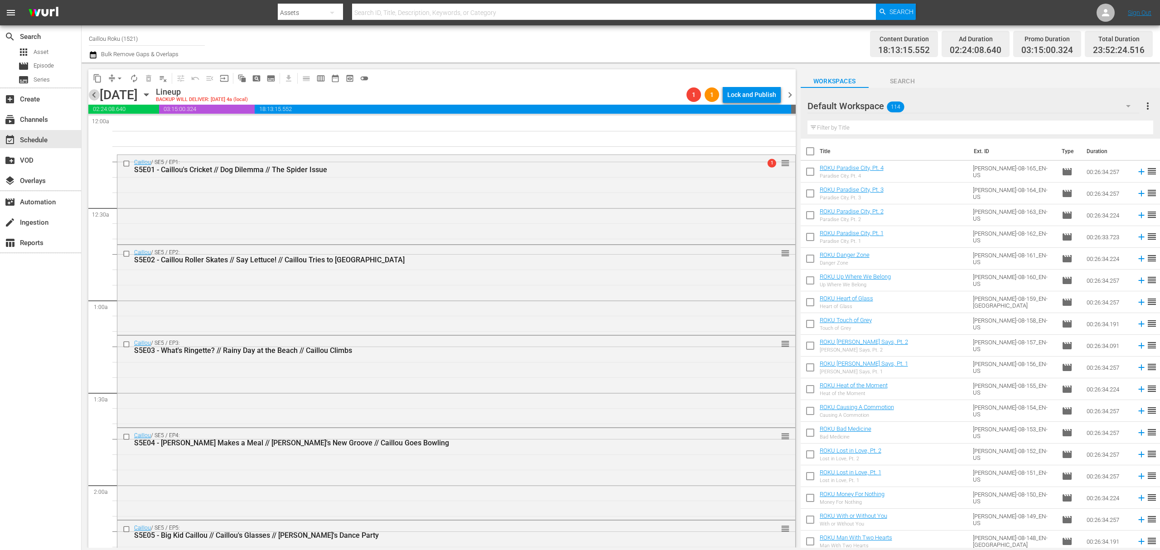
click at [95, 95] on span "chevron_left" at bounding box center [93, 94] width 11 height 11
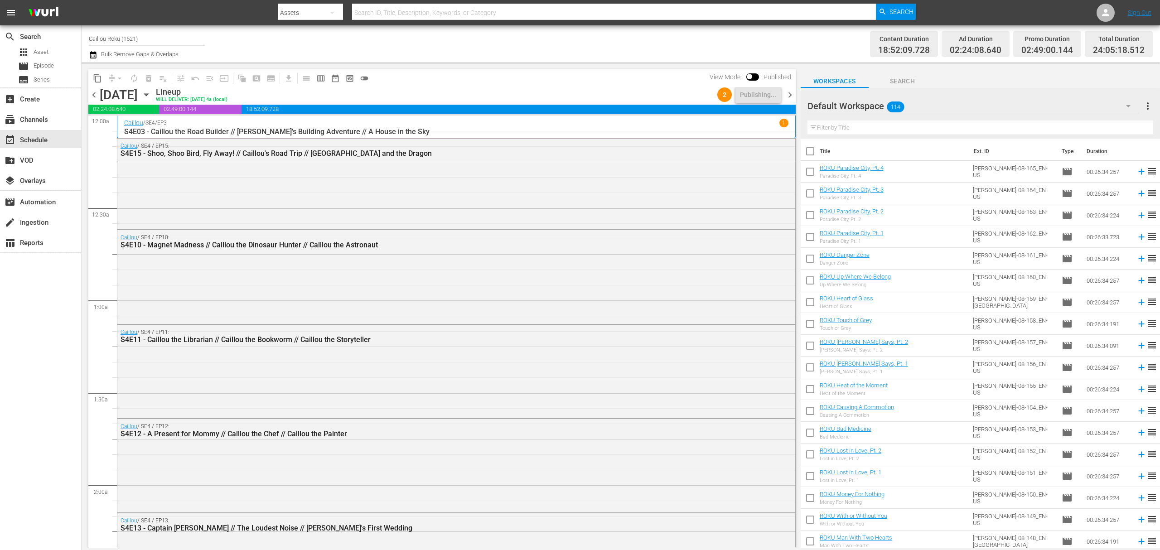
click at [789, 90] on span "chevron_right" at bounding box center [789, 94] width 11 height 11
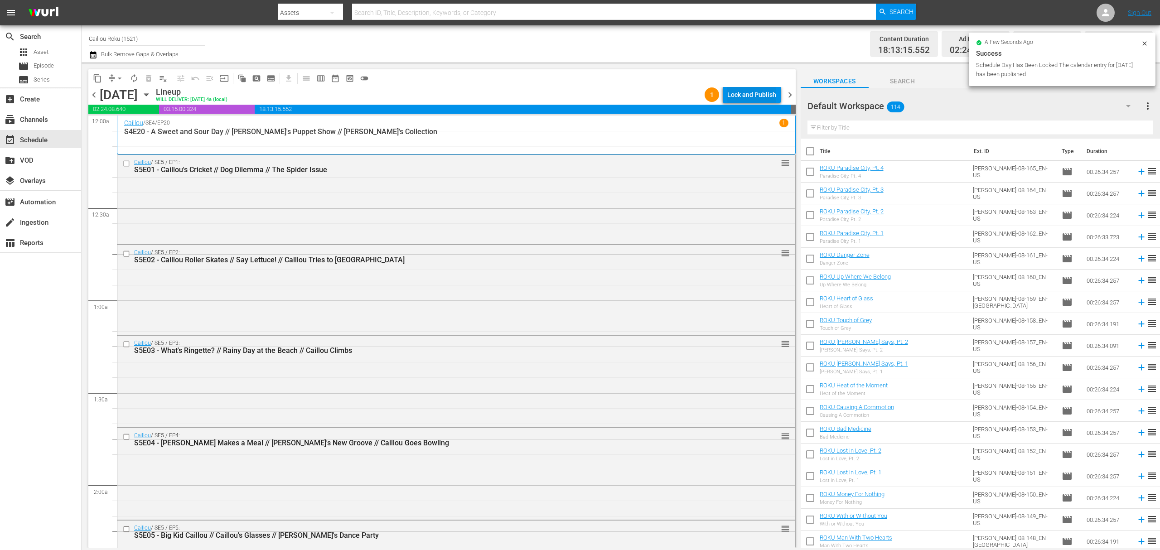
click at [734, 95] on div "Lock and Publish" at bounding box center [751, 95] width 49 height 16
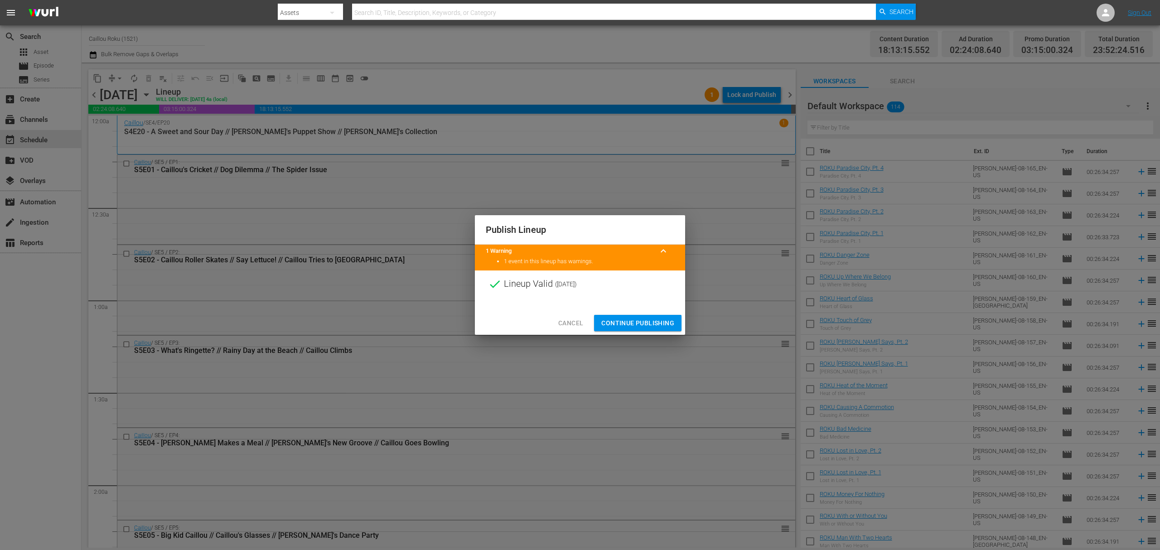
click at [624, 329] on span "Continue Publishing" at bounding box center [637, 323] width 73 height 11
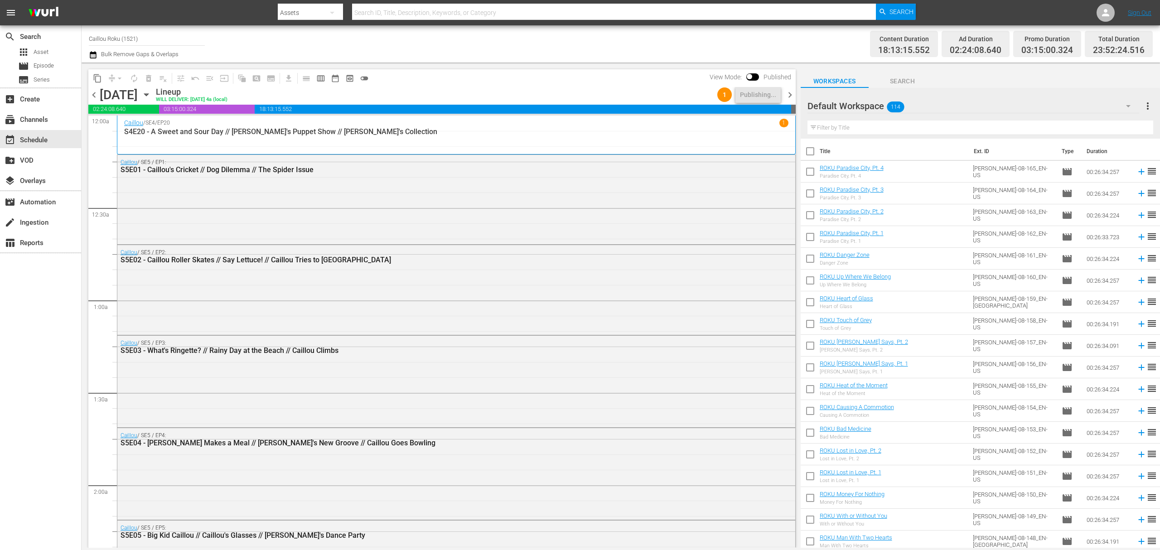
click at [792, 93] on span "chevron_right" at bounding box center [789, 94] width 11 height 11
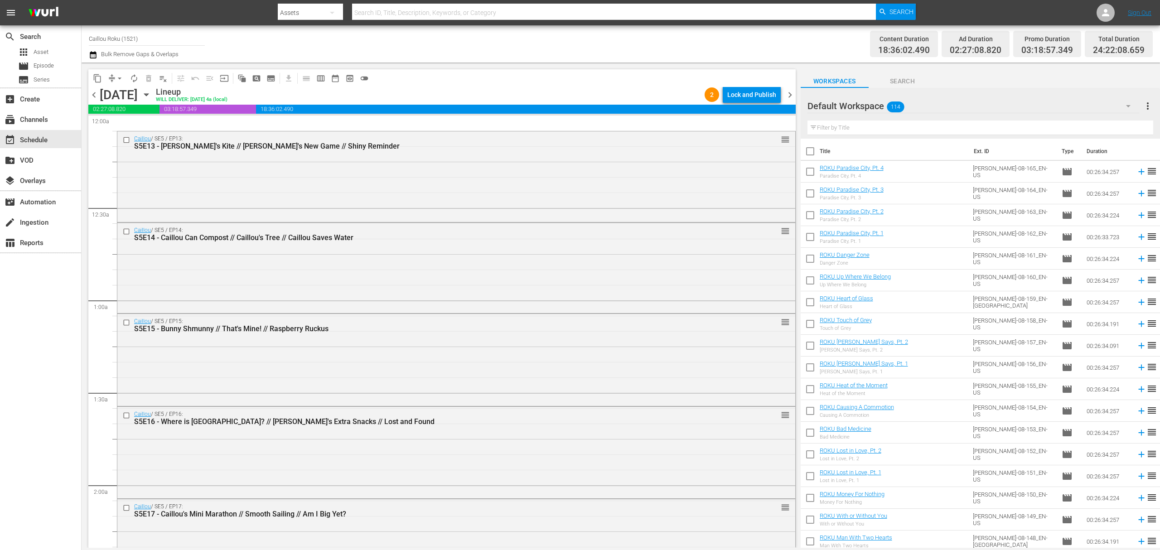
click at [97, 95] on span "chevron_left" at bounding box center [93, 94] width 11 height 11
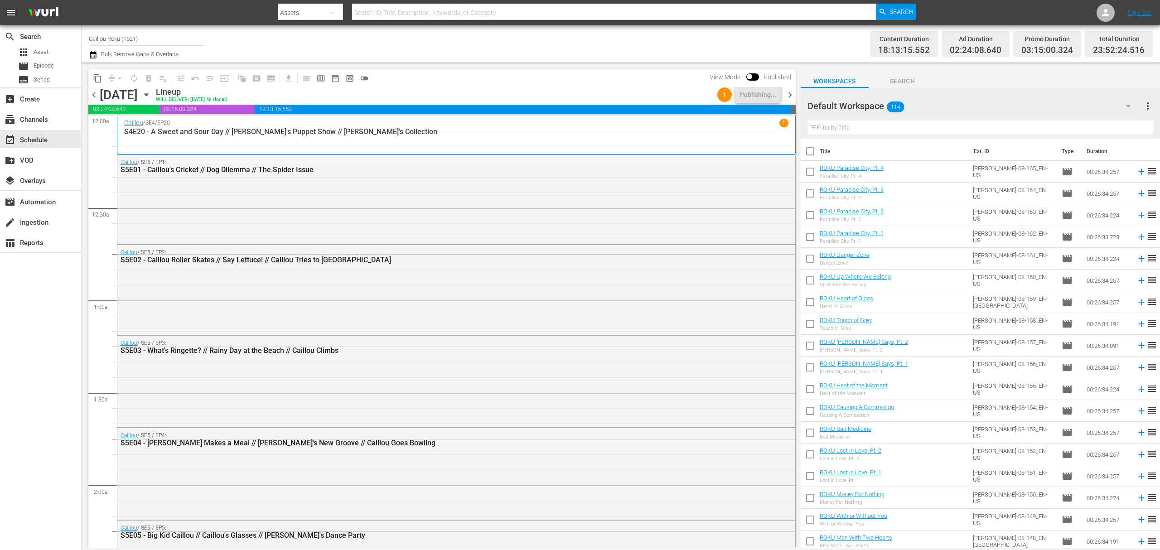
click at [794, 91] on span "chevron_right" at bounding box center [789, 94] width 11 height 11
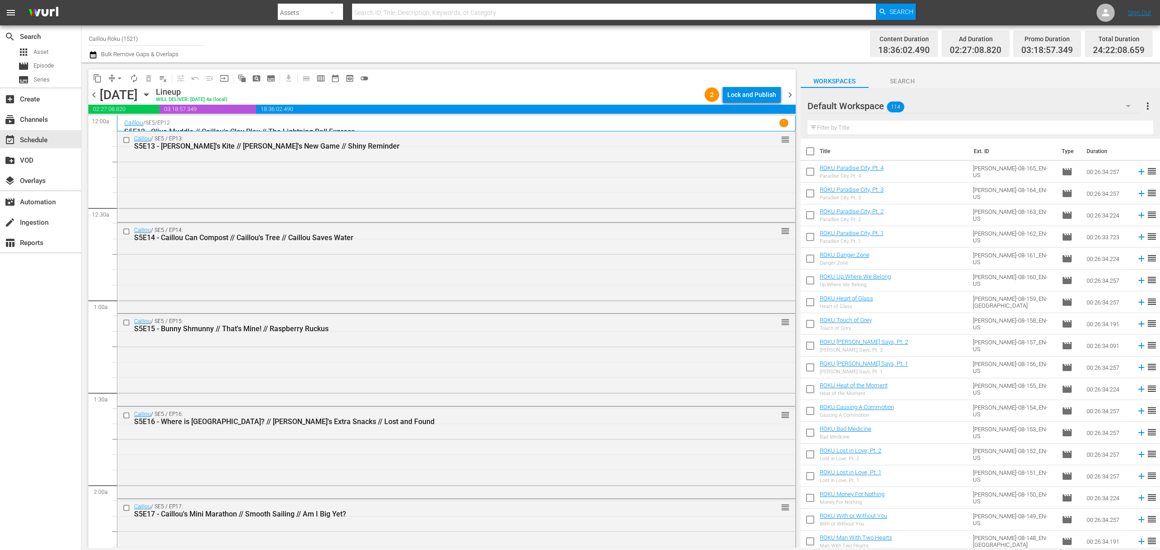
click at [746, 97] on div "Lock and Publish" at bounding box center [751, 95] width 49 height 16
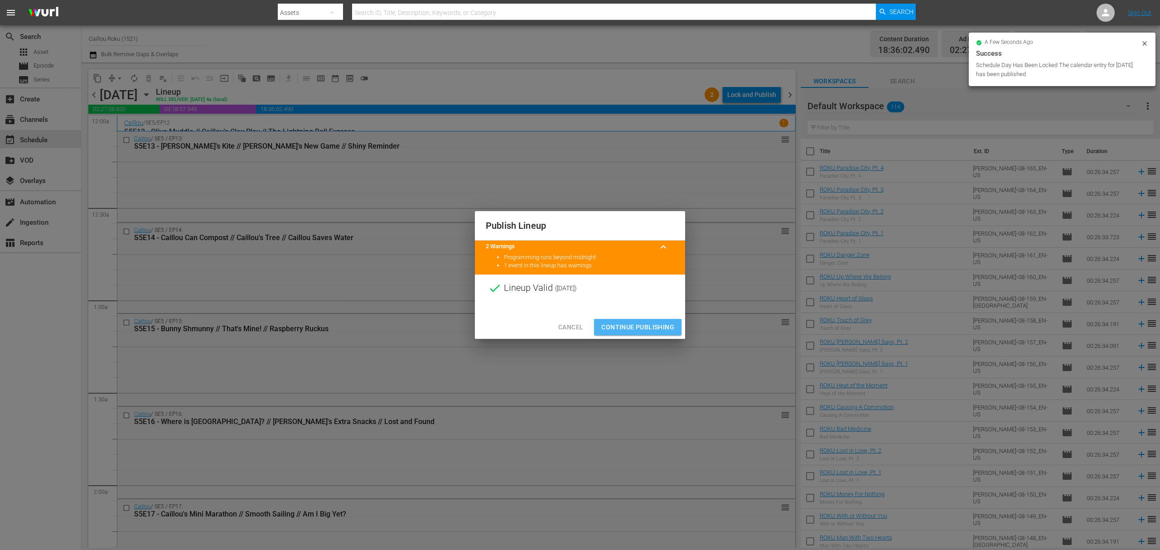
click at [646, 325] on span "Continue Publishing" at bounding box center [637, 327] width 73 height 11
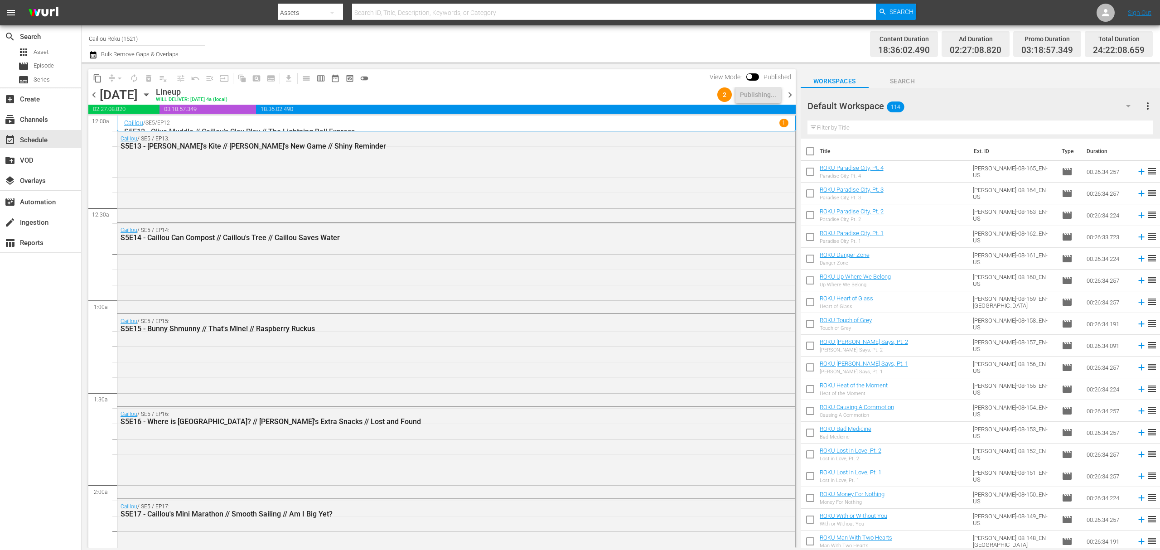
click at [792, 91] on span "chevron_right" at bounding box center [789, 94] width 11 height 11
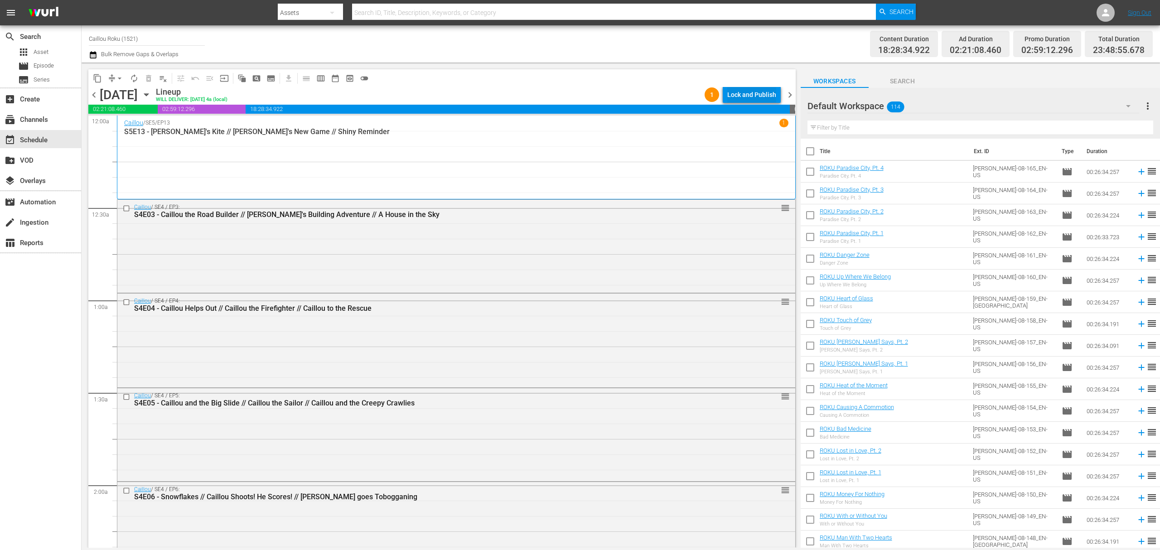
click at [765, 91] on div "Lock and Publish" at bounding box center [751, 95] width 49 height 16
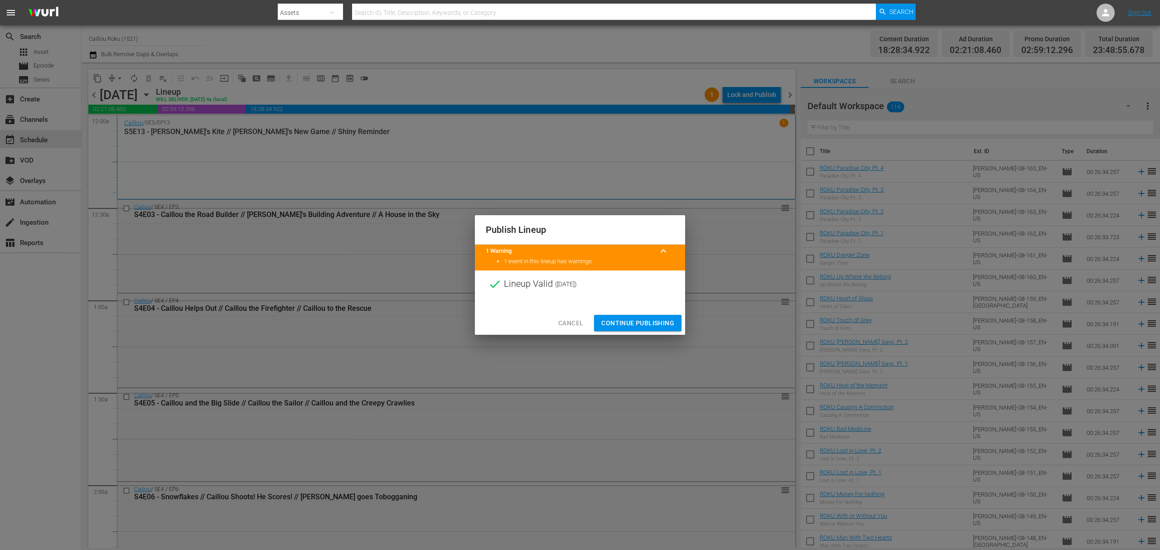
click at [631, 319] on span "Continue Publishing" at bounding box center [637, 323] width 73 height 11
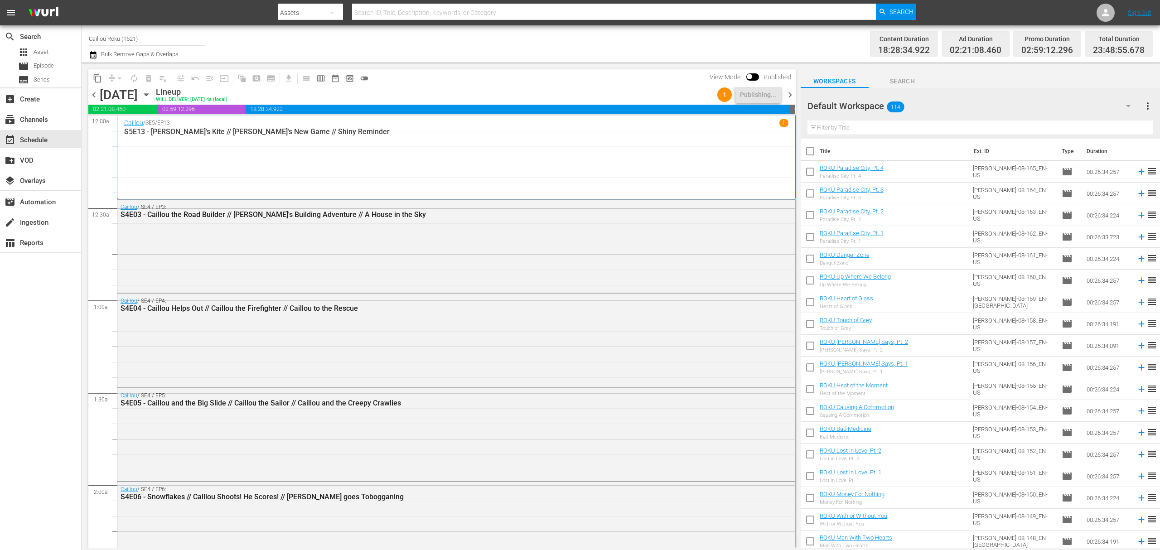
click at [794, 92] on span "chevron_right" at bounding box center [789, 94] width 11 height 11
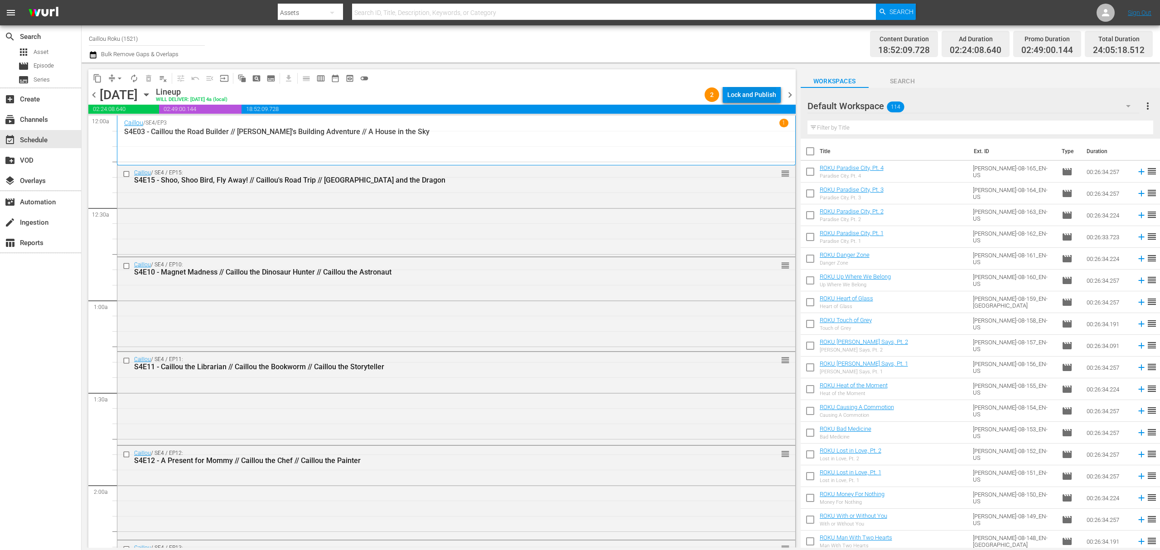
click at [758, 95] on div "Lock and Publish" at bounding box center [751, 95] width 49 height 16
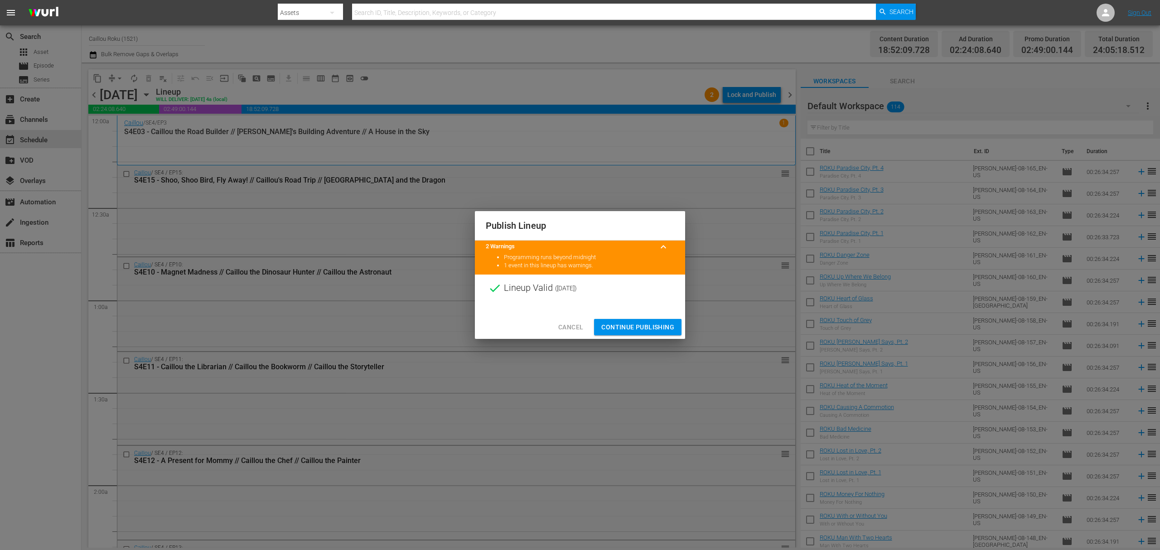
click at [654, 322] on span "Continue Publishing" at bounding box center [637, 327] width 73 height 11
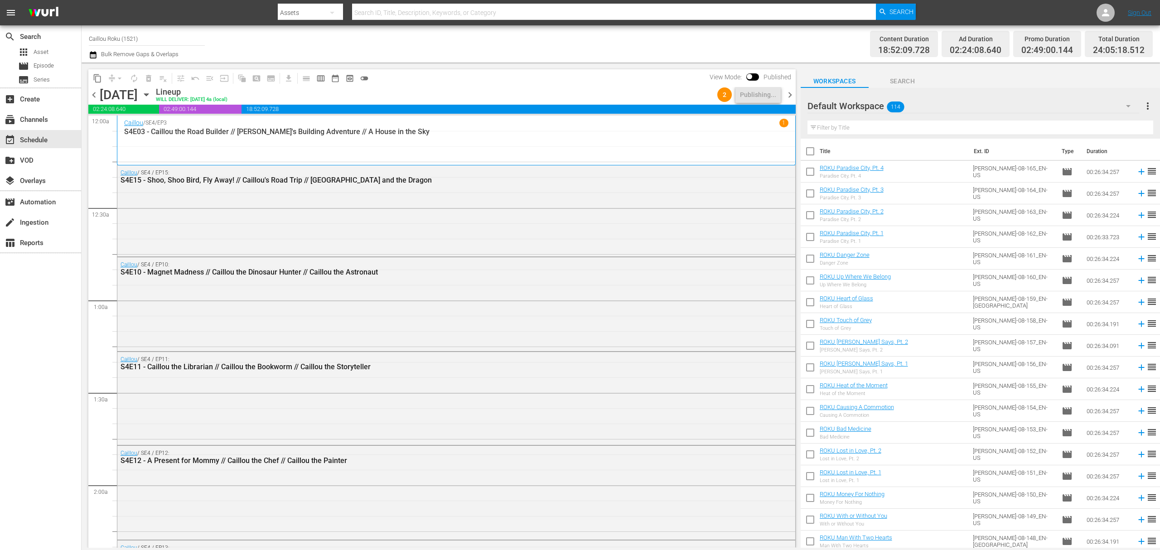
click at [789, 95] on span "chevron_right" at bounding box center [789, 94] width 11 height 11
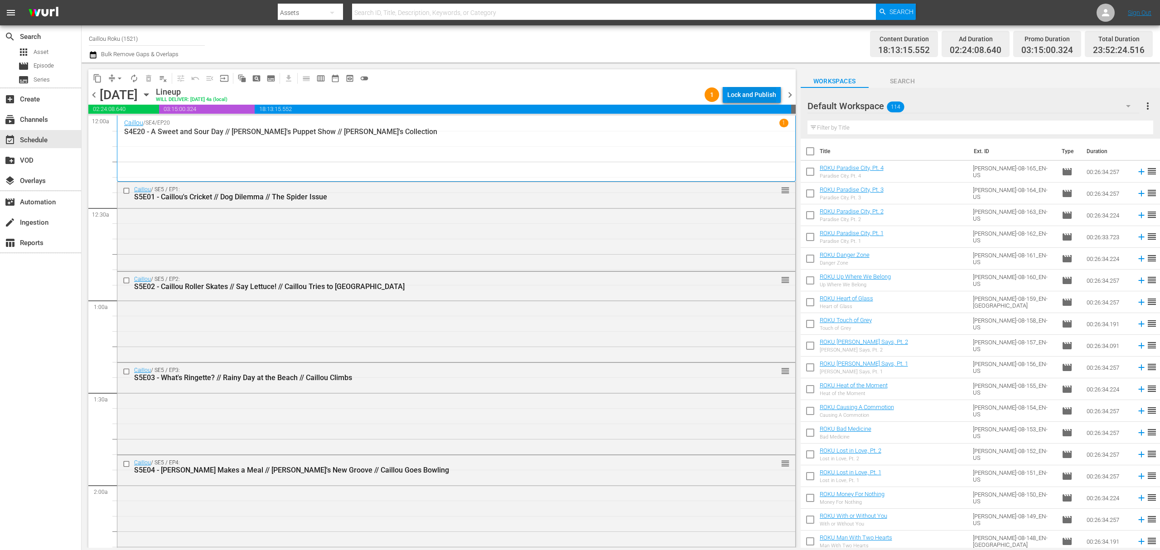
click at [762, 89] on div "Lock and Publish" at bounding box center [751, 95] width 49 height 16
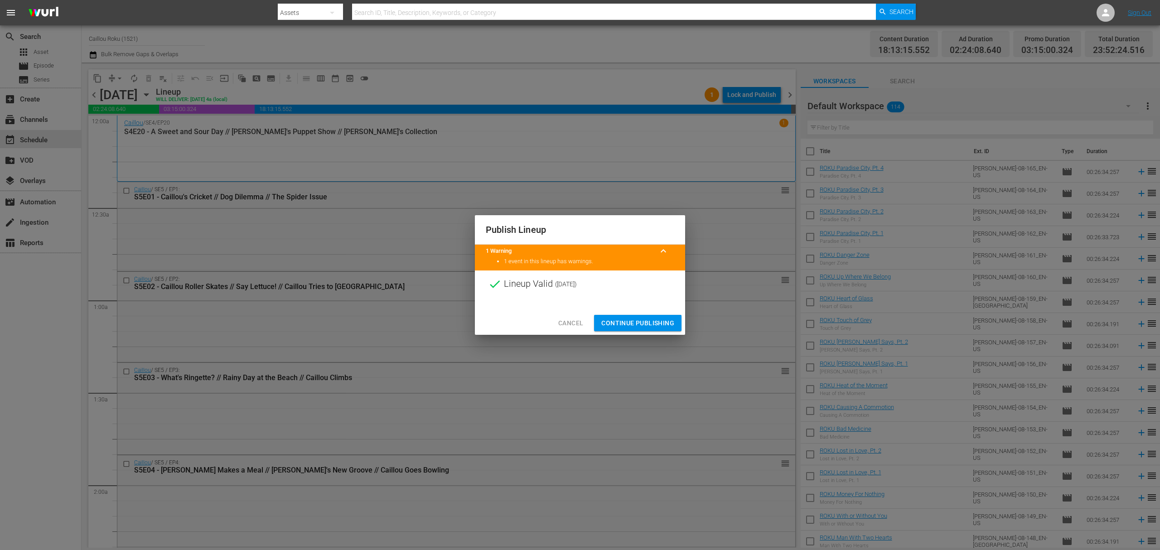
click at [624, 318] on span "Continue Publishing" at bounding box center [637, 323] width 73 height 11
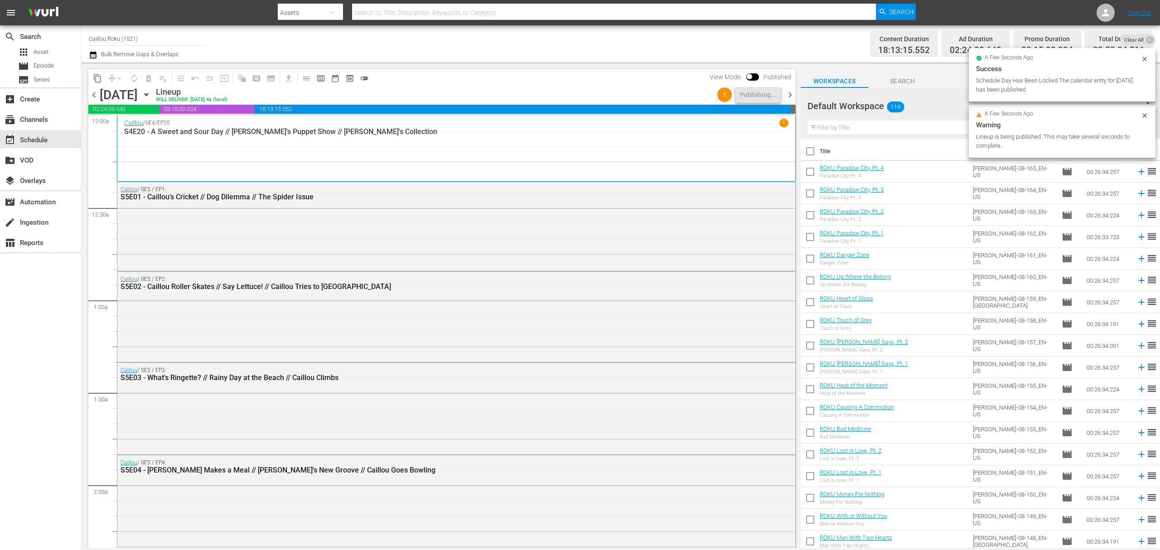
click at [789, 95] on span "chevron_right" at bounding box center [789, 94] width 11 height 11
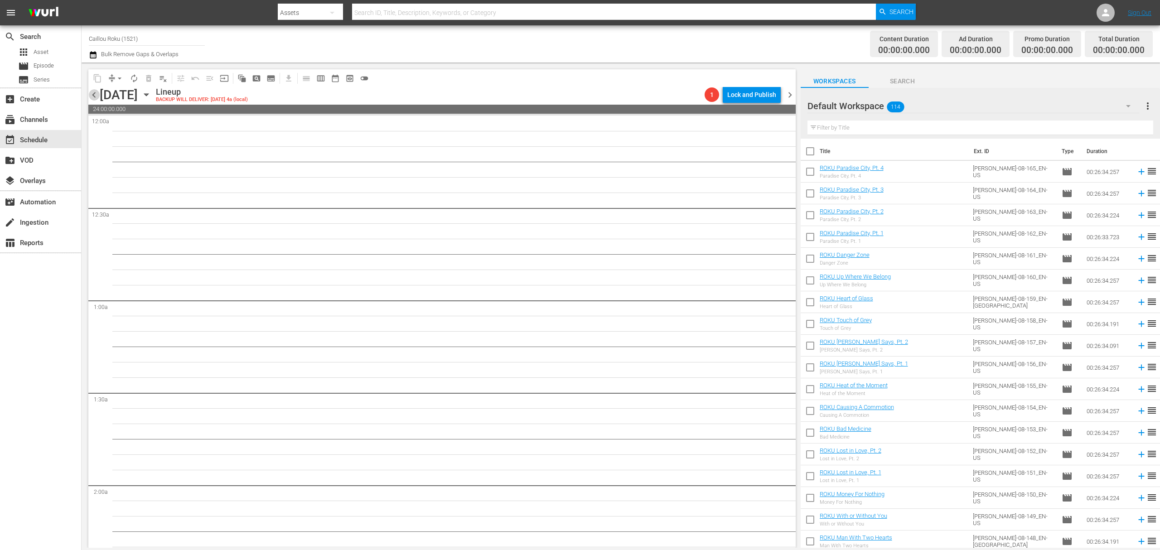
click at [95, 95] on span "chevron_left" at bounding box center [93, 94] width 11 height 11
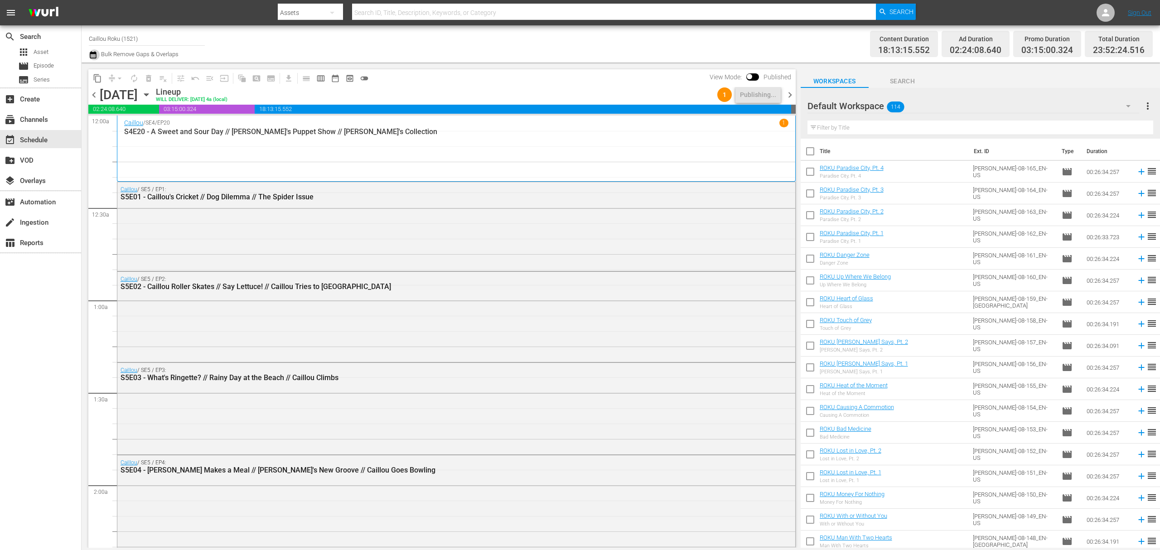
click at [92, 54] on icon "button" at bounding box center [93, 54] width 9 height 11
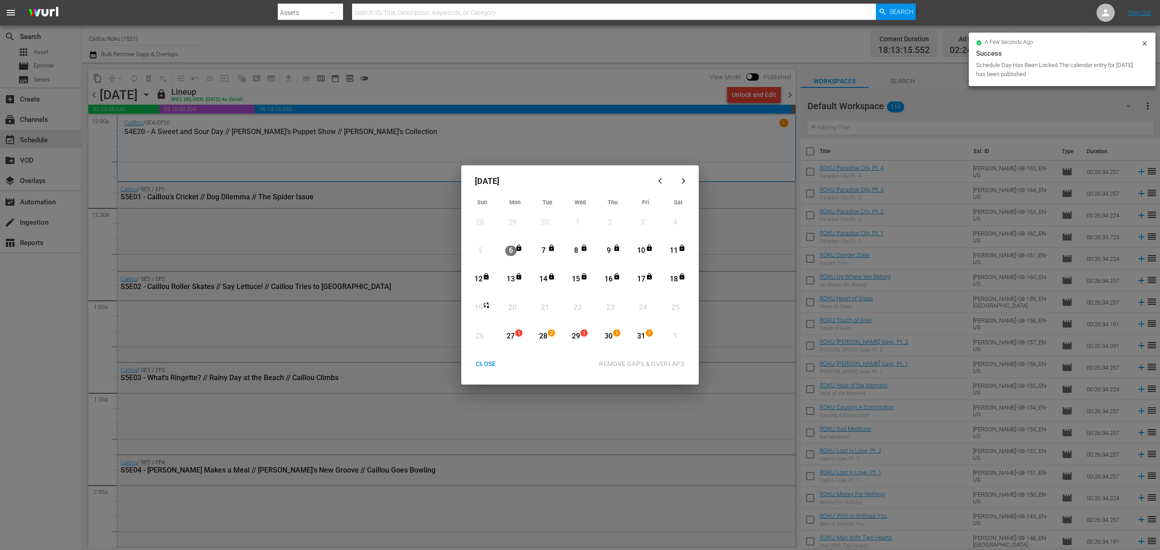
click at [475, 360] on div "CLOSE" at bounding box center [486, 363] width 35 height 11
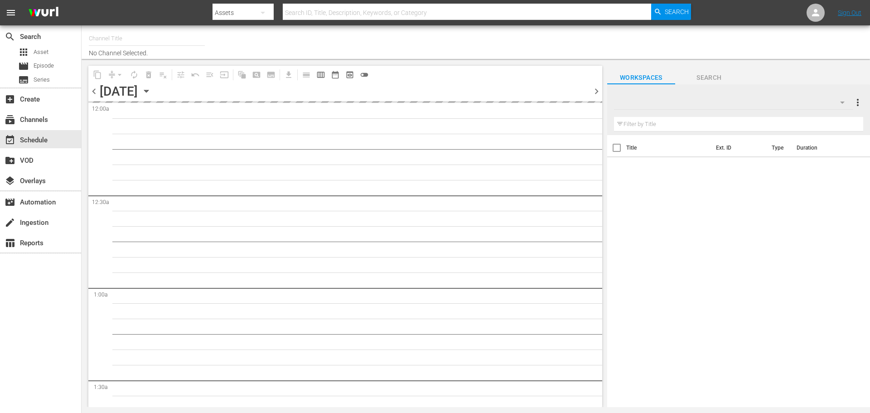
type input "Caillou Roku (1521)"
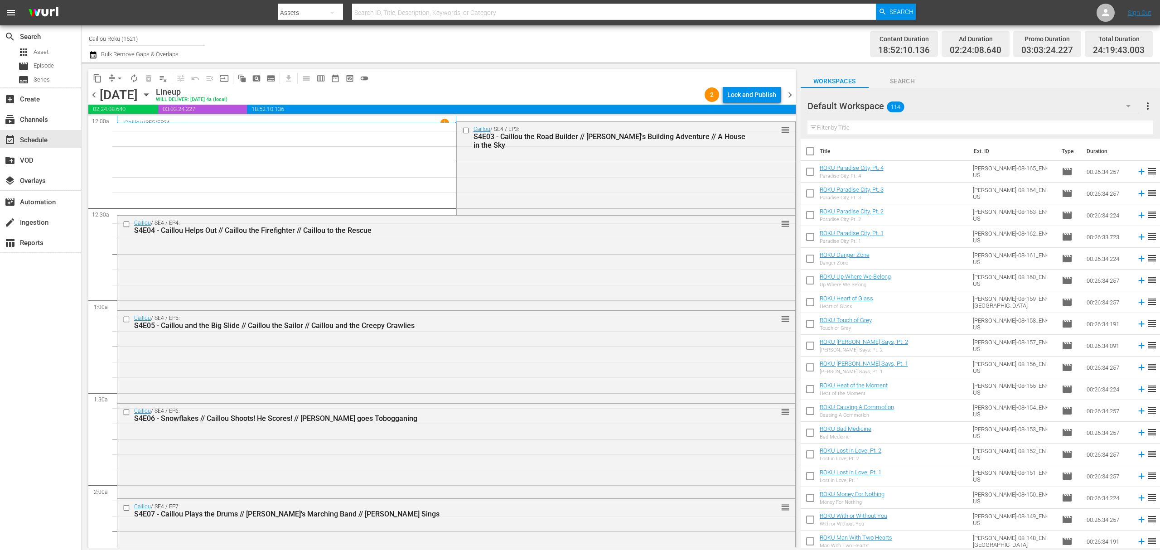
click at [86, 53] on div "Channel Title Caillou Roku (1521) Bulk Remove Gaps & Overlaps Content Duration …" at bounding box center [621, 43] width 1078 height 37
click at [98, 55] on button "button" at bounding box center [94, 54] width 11 height 11
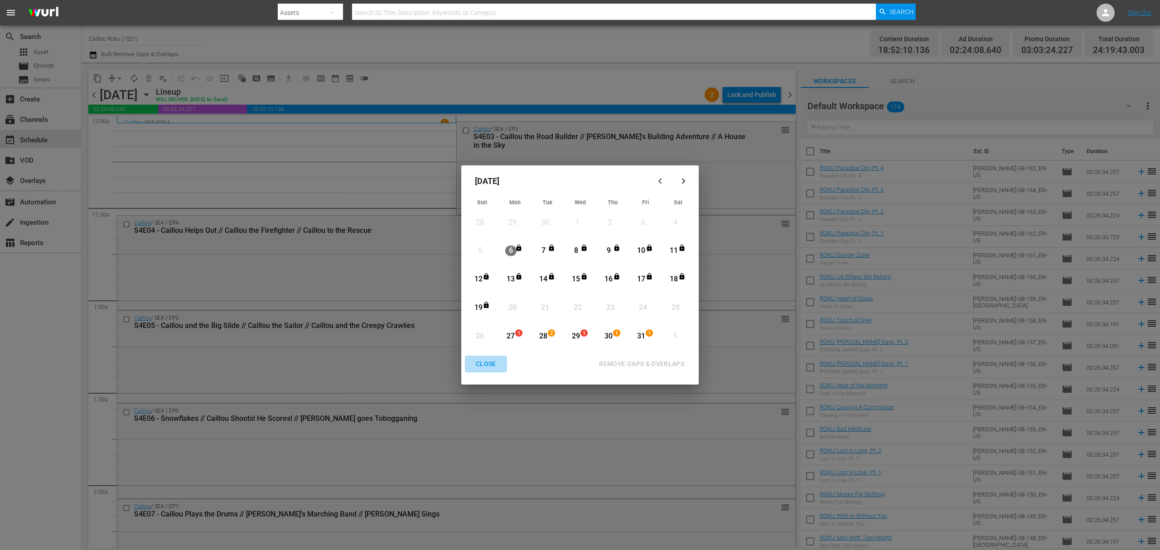
click at [488, 358] on button "CLOSE" at bounding box center [486, 364] width 42 height 17
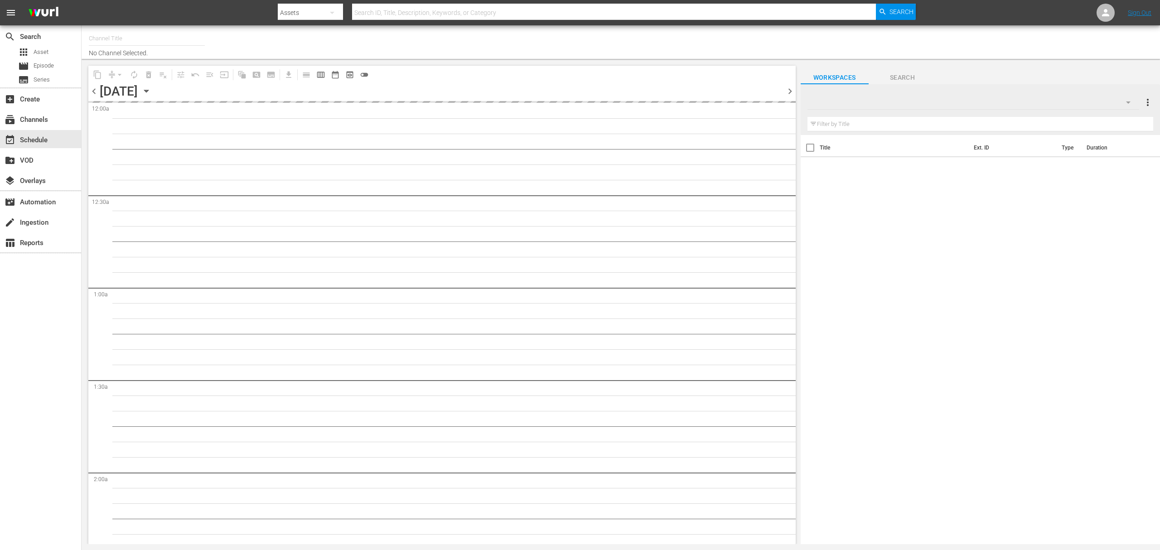
type input "Caillou Roku (1521)"
type input "Life with [PERSON_NAME] (1388)"
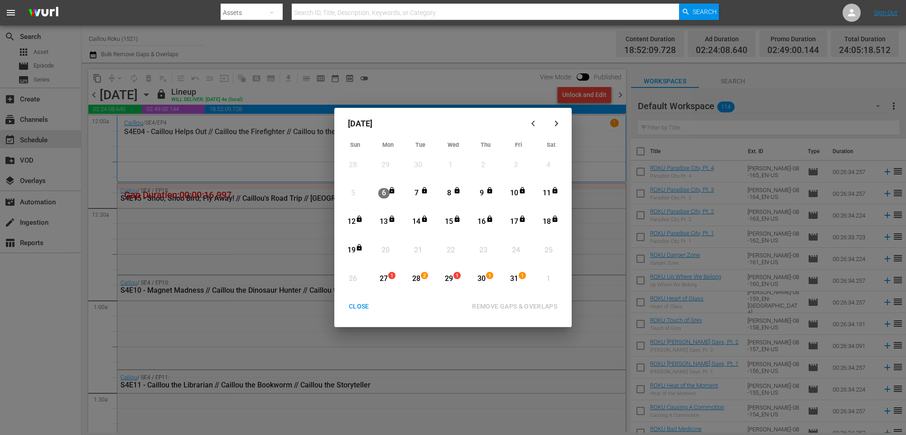
drag, startPoint x: 372, startPoint y: 305, endPoint x: 377, endPoint y: 310, distance: 6.7
click at [372, 305] on div "CLOSE" at bounding box center [359, 306] width 35 height 11
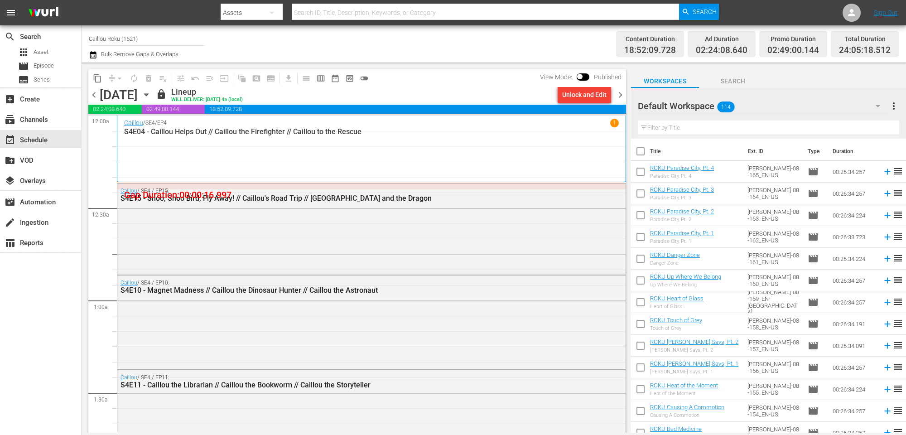
click at [95, 53] on icon "button" at bounding box center [93, 54] width 6 height 7
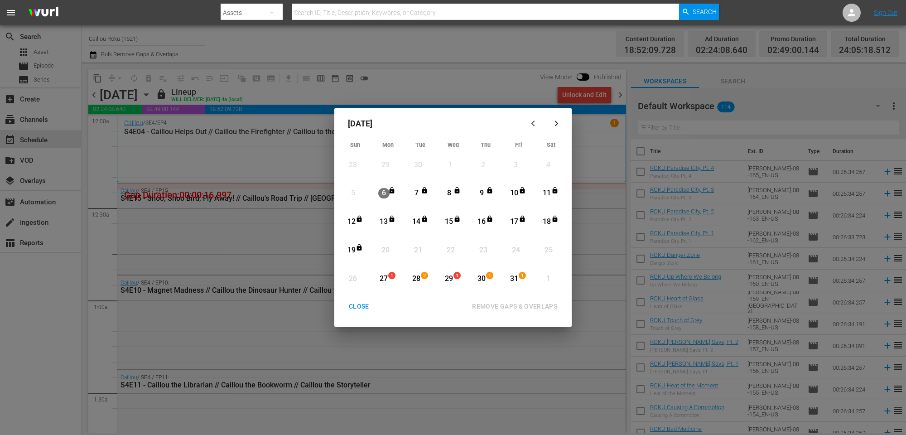
click at [356, 308] on div "CLOSE" at bounding box center [359, 306] width 35 height 11
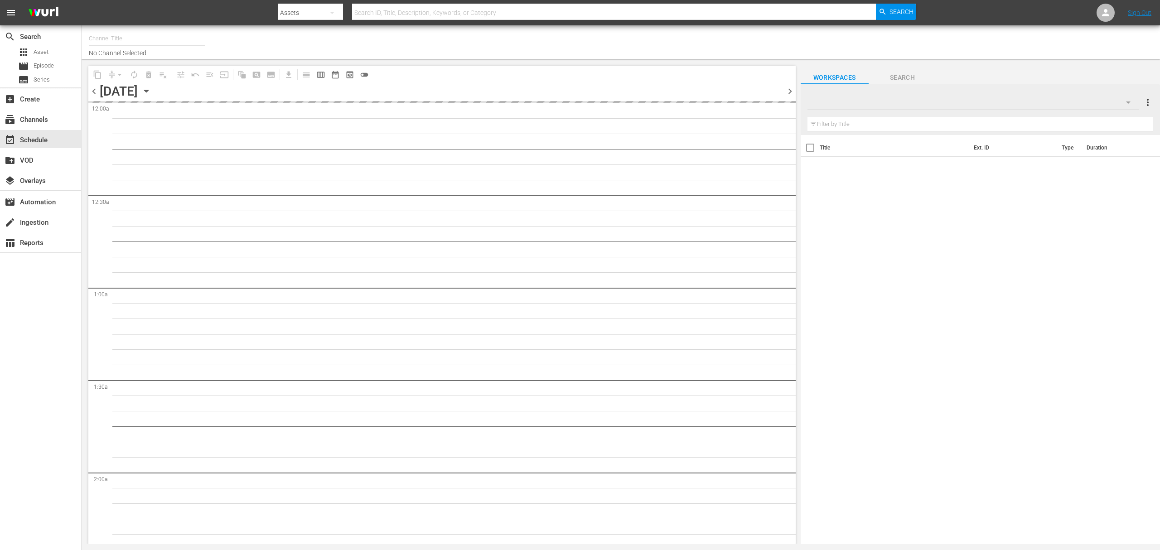
type input "Caillou Roku (1521)"
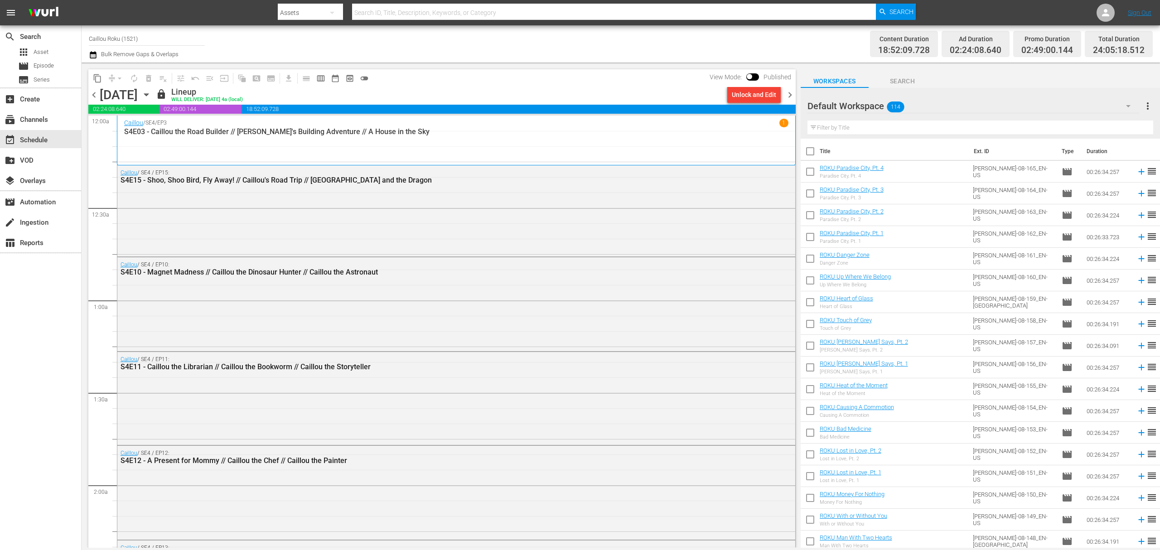
click at [95, 55] on icon "button" at bounding box center [93, 54] width 9 height 11
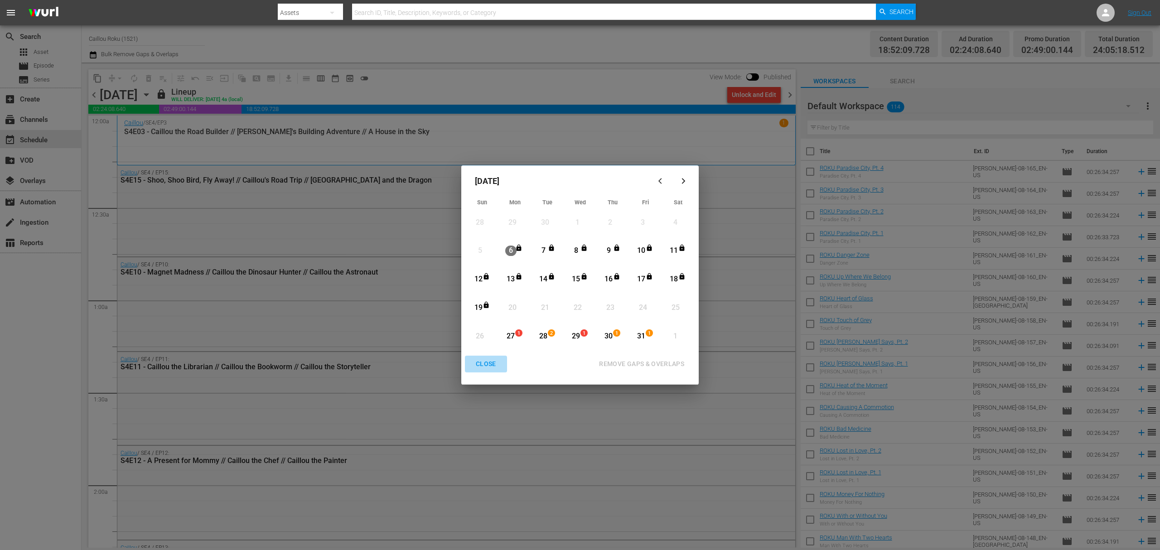
click at [485, 361] on div "CLOSE" at bounding box center [486, 363] width 35 height 11
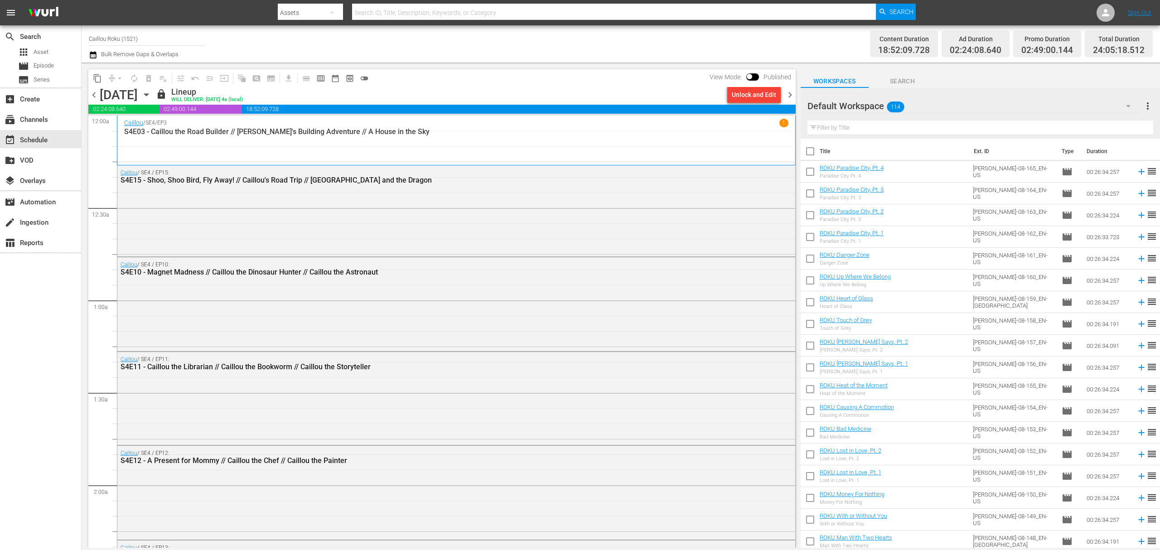
click at [154, 92] on div "[DATE] [DATE]" at bounding box center [127, 94] width 54 height 15
click at [148, 94] on icon "button" at bounding box center [146, 95] width 4 height 2
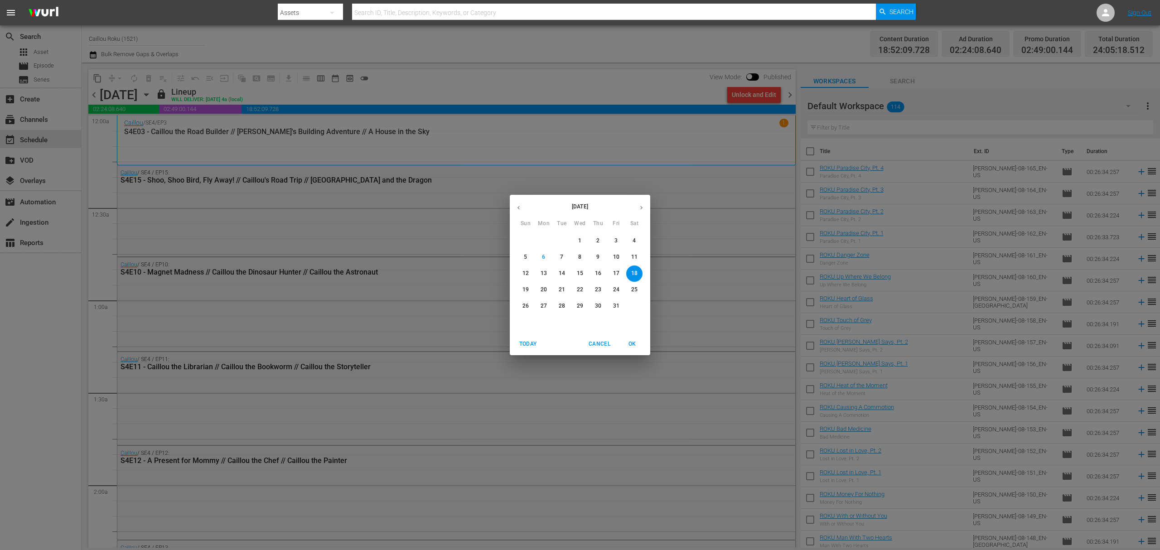
click at [562, 249] on button "7" at bounding box center [562, 257] width 16 height 16
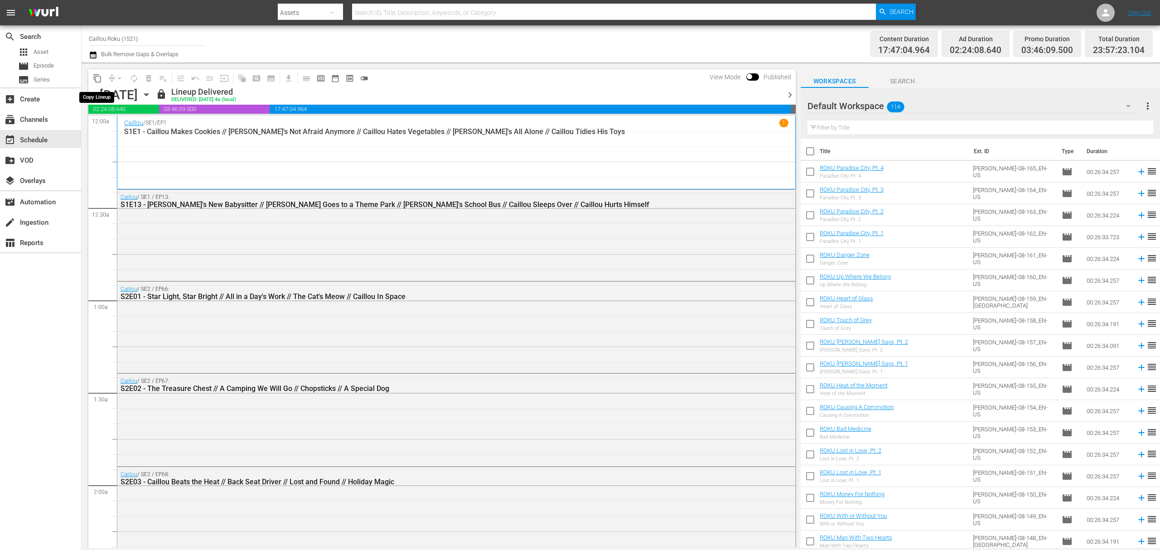
click at [93, 79] on span "content_copy" at bounding box center [97, 78] width 9 height 9
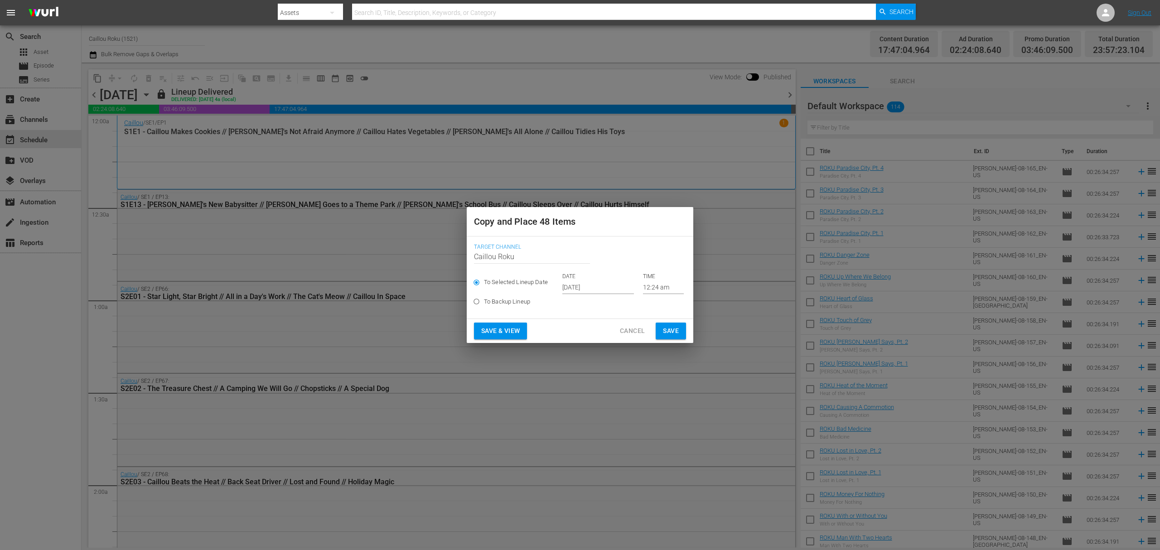
click at [600, 288] on input "[DATE]" at bounding box center [598, 287] width 72 height 14
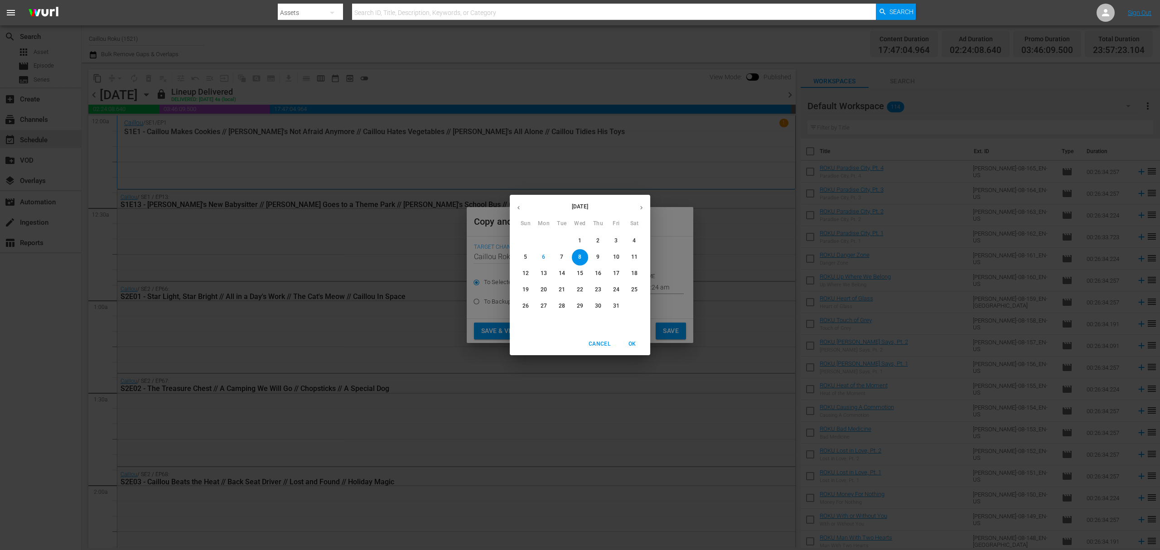
click at [543, 289] on p "20" at bounding box center [544, 290] width 6 height 8
type input "[DATE]"
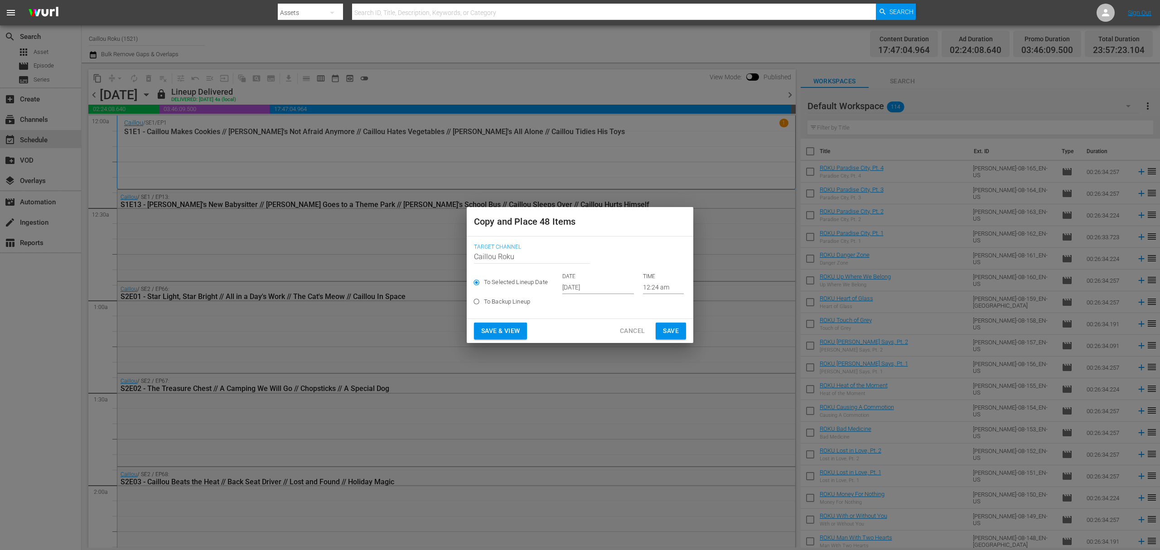
click at [670, 329] on span "Save" at bounding box center [671, 330] width 16 height 11
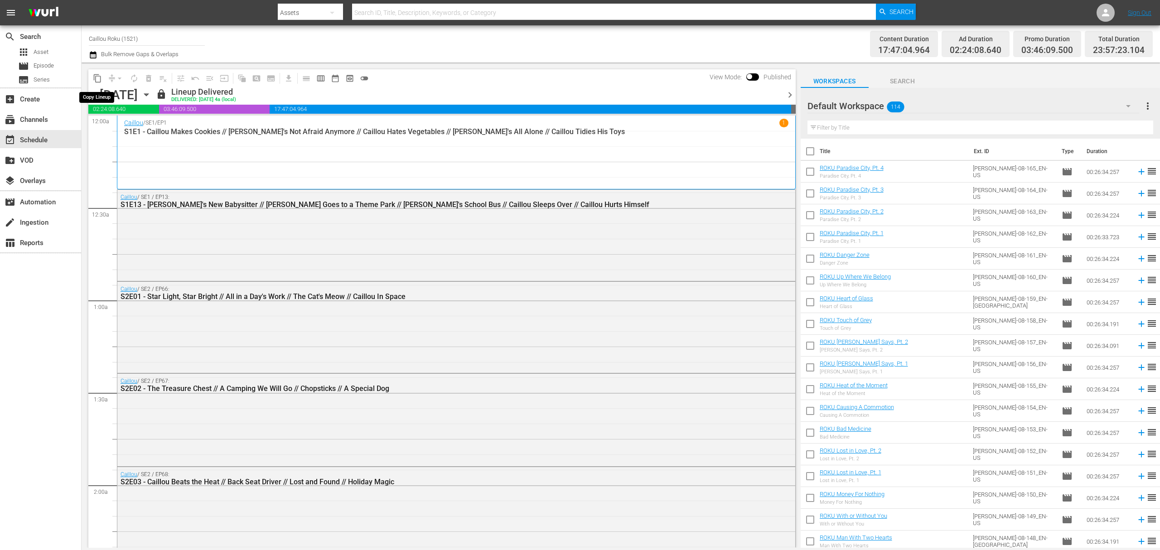
click at [96, 82] on span "content_copy" at bounding box center [97, 78] width 9 height 9
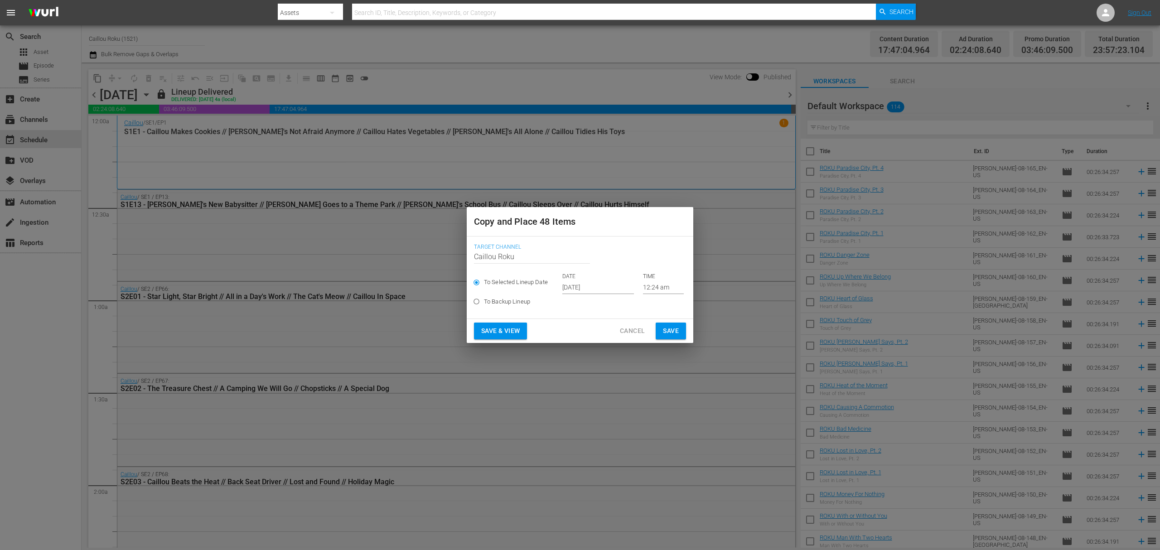
click at [602, 286] on input "[DATE]" at bounding box center [598, 287] width 72 height 14
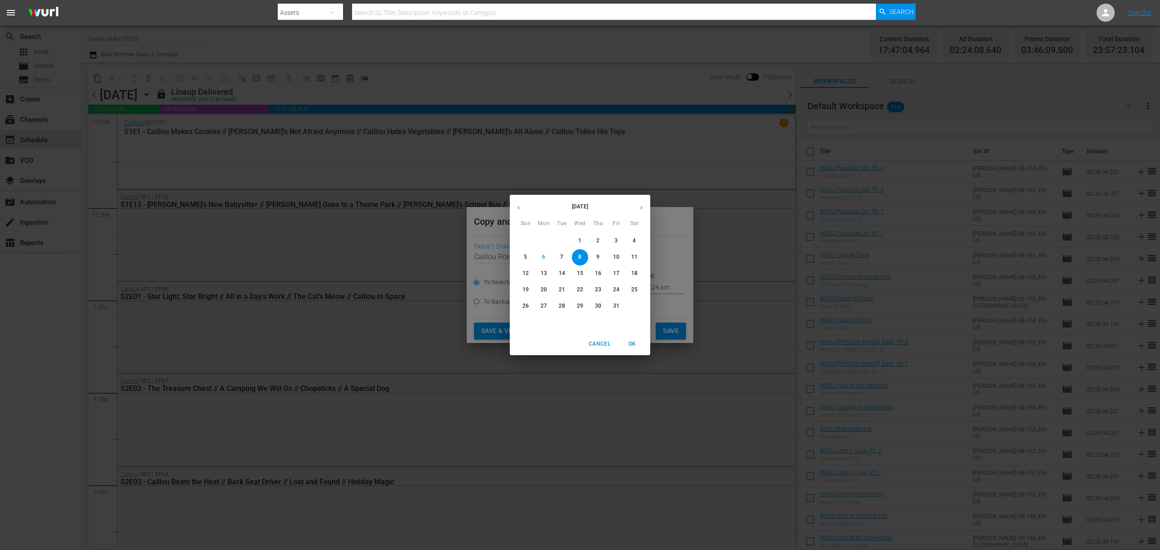
click at [623, 290] on span "24" at bounding box center [616, 290] width 16 height 8
type input "[DATE]"
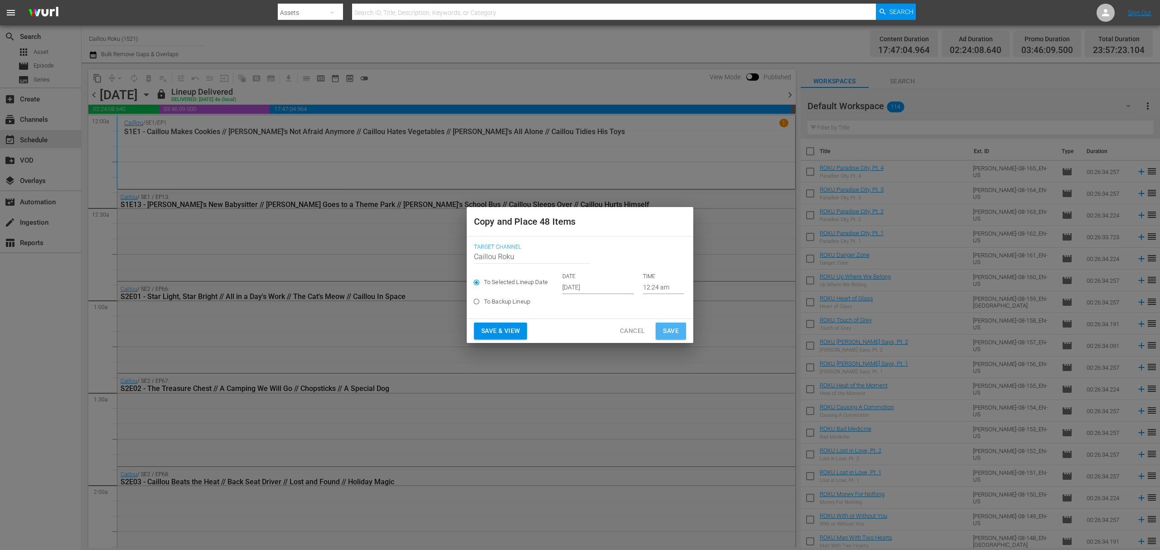
click at [666, 329] on span "Save" at bounding box center [671, 330] width 16 height 11
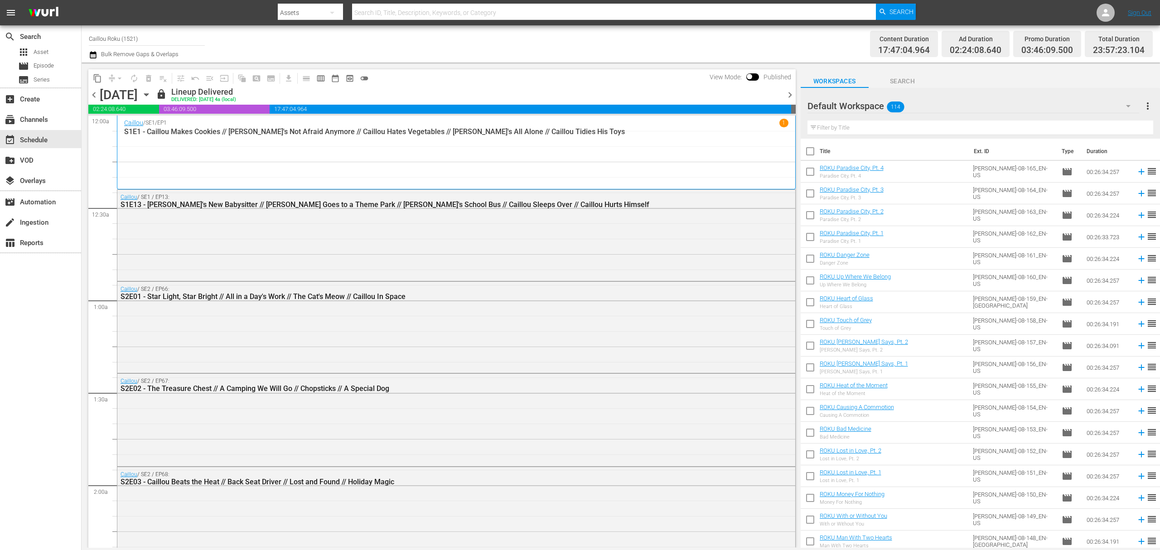
click at [97, 57] on icon "button" at bounding box center [93, 54] width 9 height 11
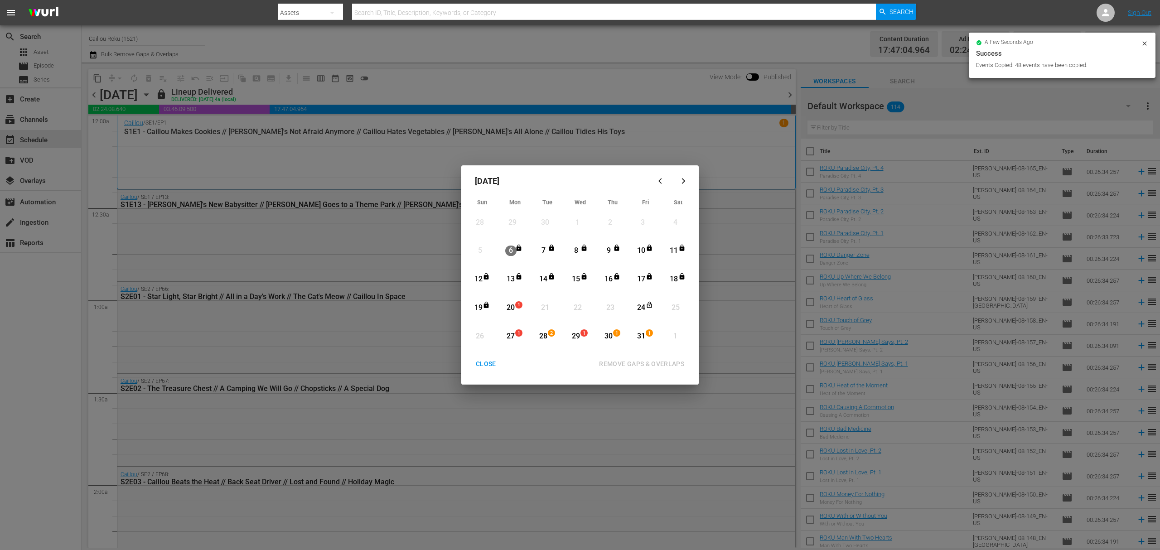
click at [486, 363] on div "CLOSE" at bounding box center [486, 363] width 35 height 11
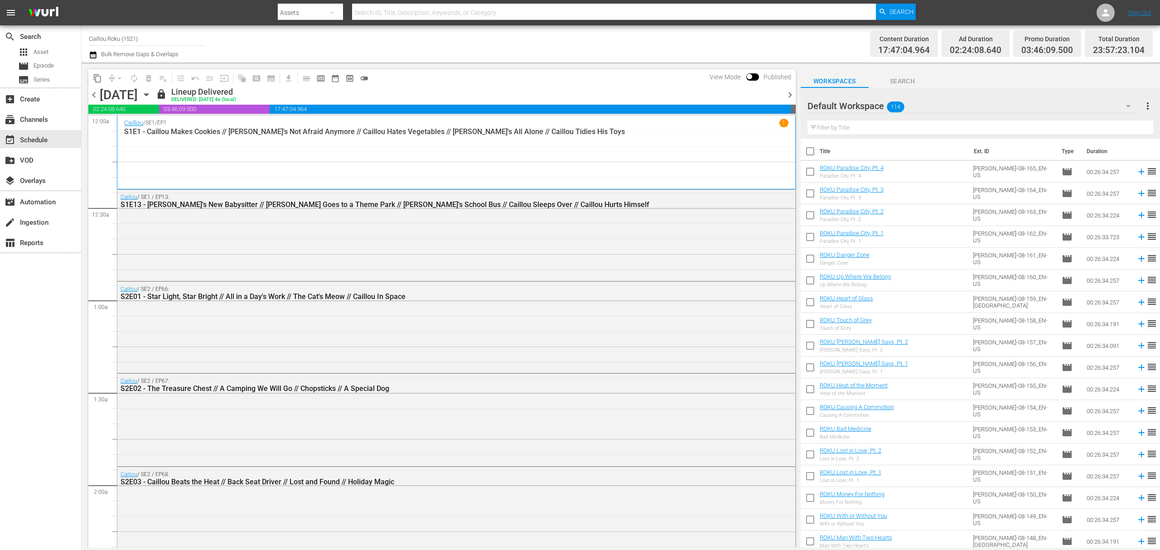
drag, startPoint x: 791, startPoint y: 97, endPoint x: 116, endPoint y: 69, distance: 674.8
click at [791, 97] on span "chevron_right" at bounding box center [789, 94] width 11 height 11
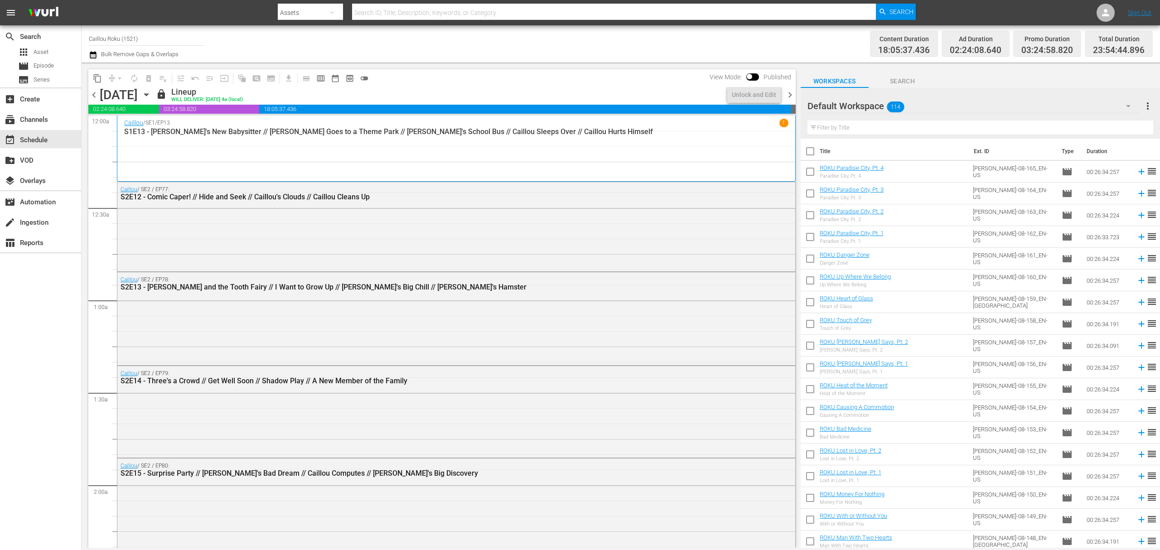
click at [98, 80] on span "content_copy" at bounding box center [97, 78] width 9 height 9
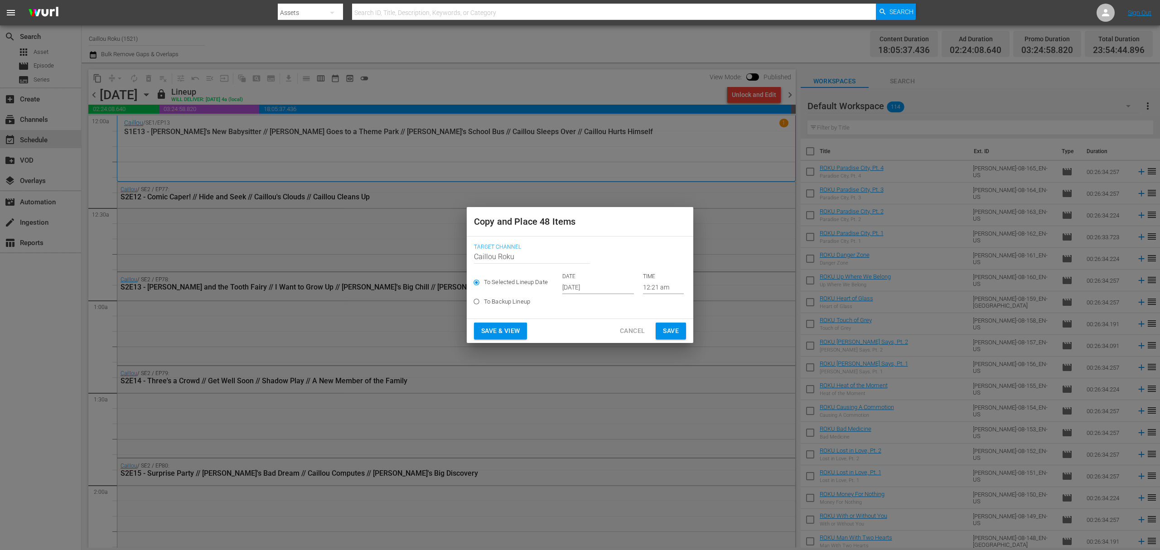
click at [585, 287] on input "[DATE]" at bounding box center [598, 287] width 72 height 14
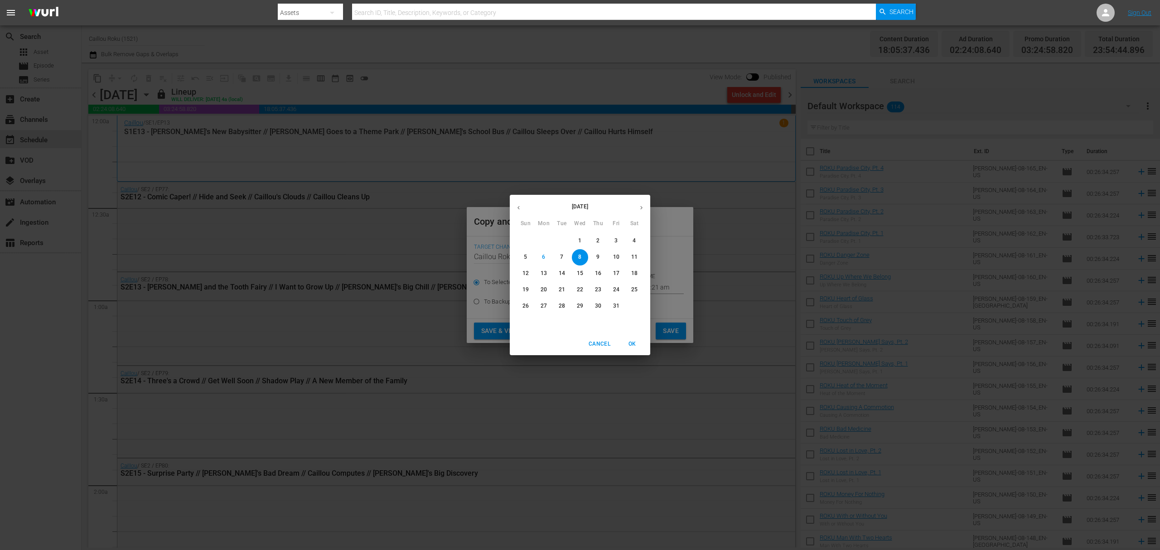
click at [566, 289] on span "21" at bounding box center [562, 290] width 16 height 8
type input "[DATE]"
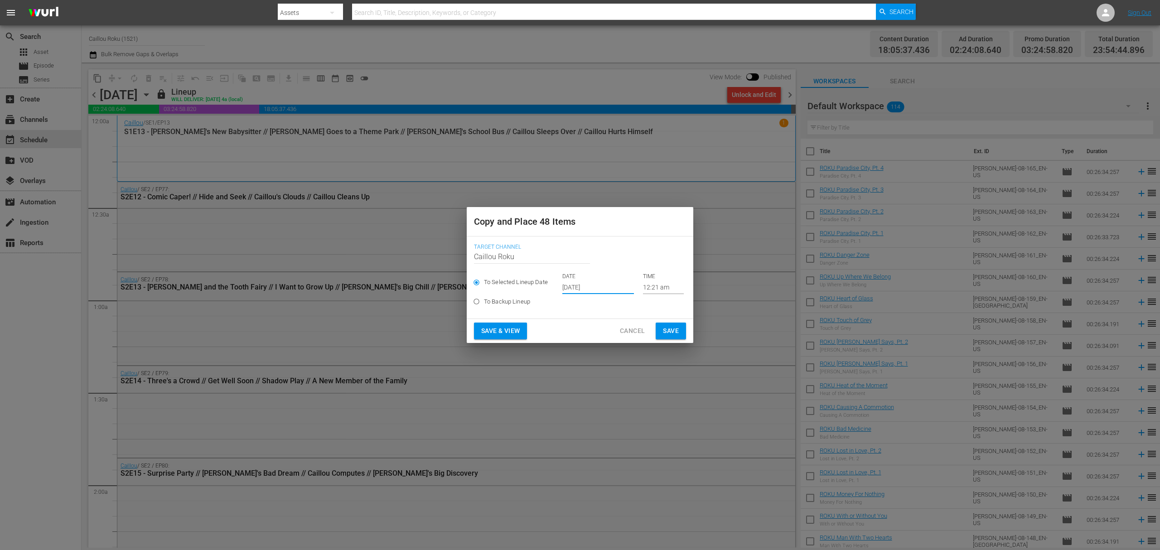
click at [664, 327] on span "Save" at bounding box center [671, 330] width 16 height 11
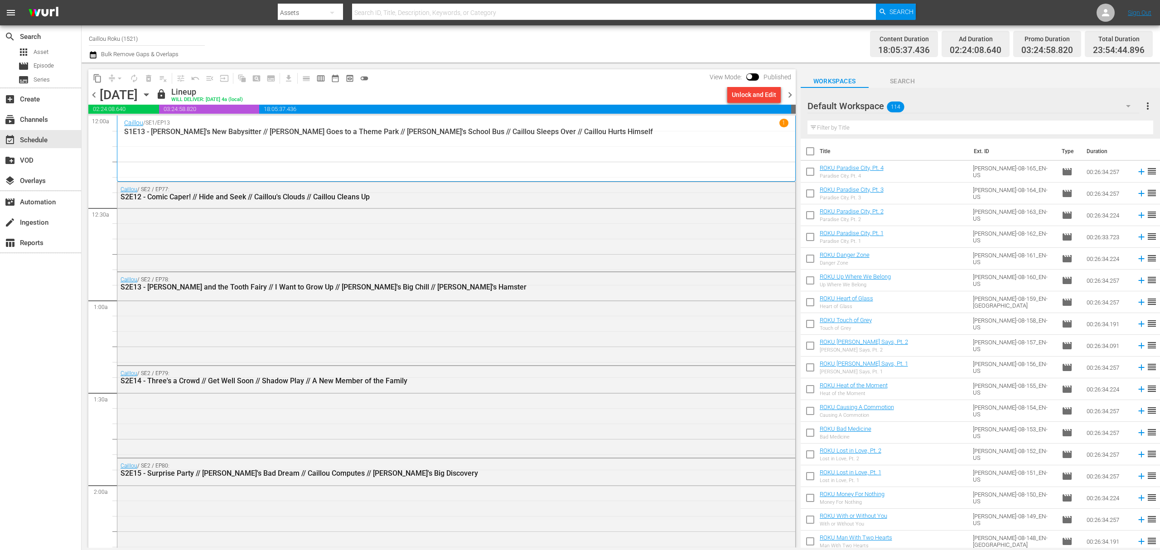
click at [100, 83] on button "content_copy" at bounding box center [97, 78] width 14 height 14
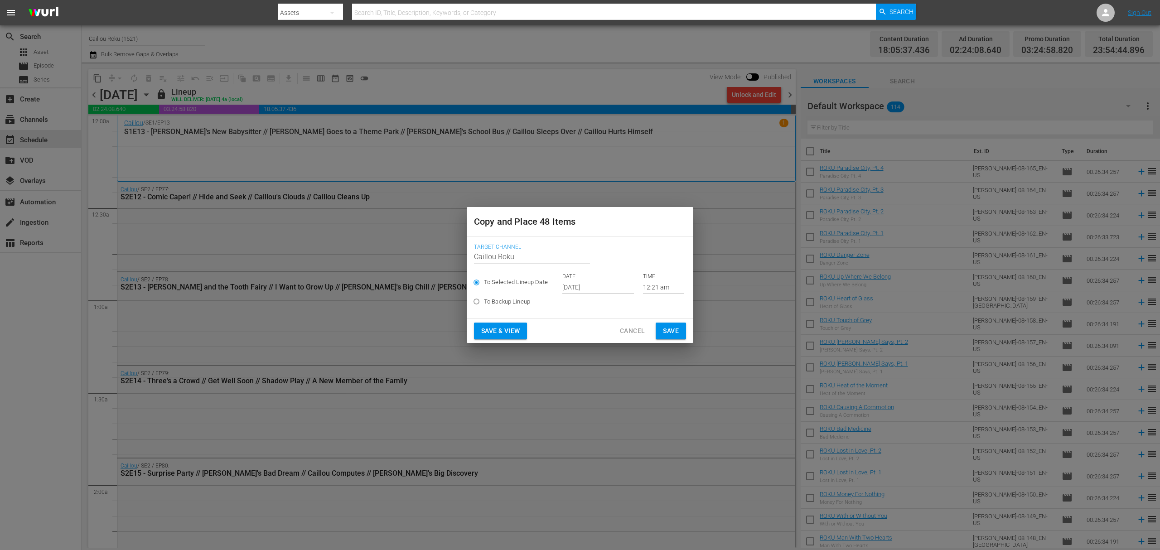
click at [595, 287] on input "[DATE]" at bounding box center [598, 287] width 72 height 14
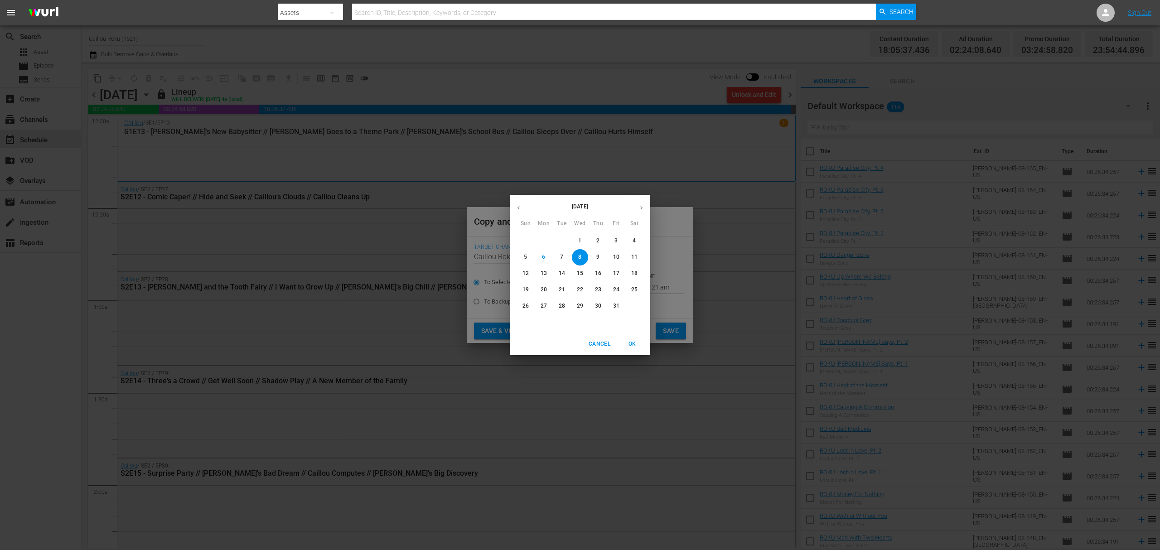
click at [638, 290] on span "25" at bounding box center [634, 290] width 16 height 8
type input "[DATE]"
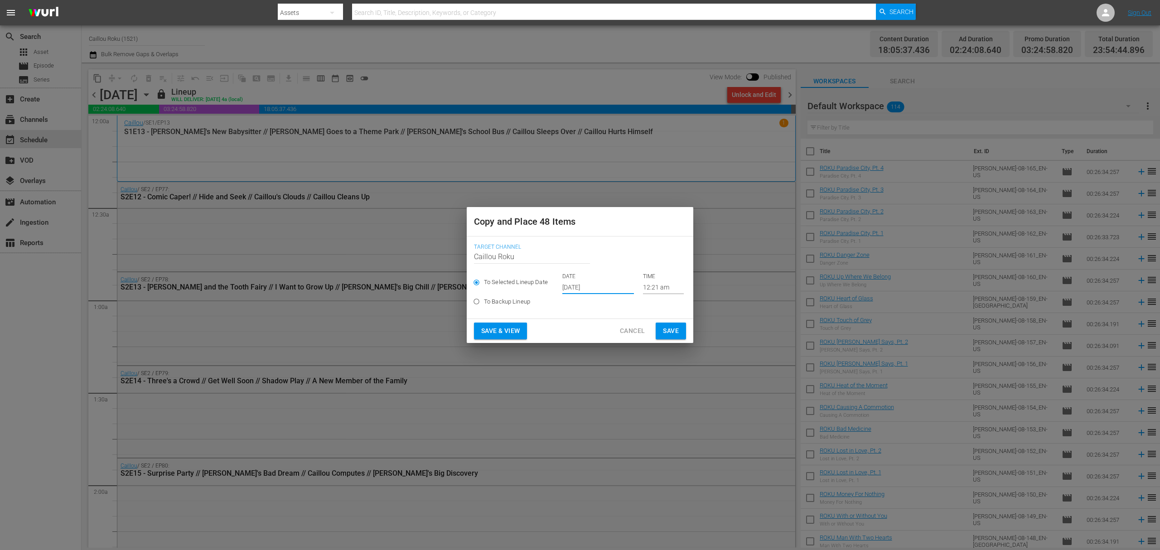
click at [671, 325] on span "Save" at bounding box center [671, 330] width 16 height 11
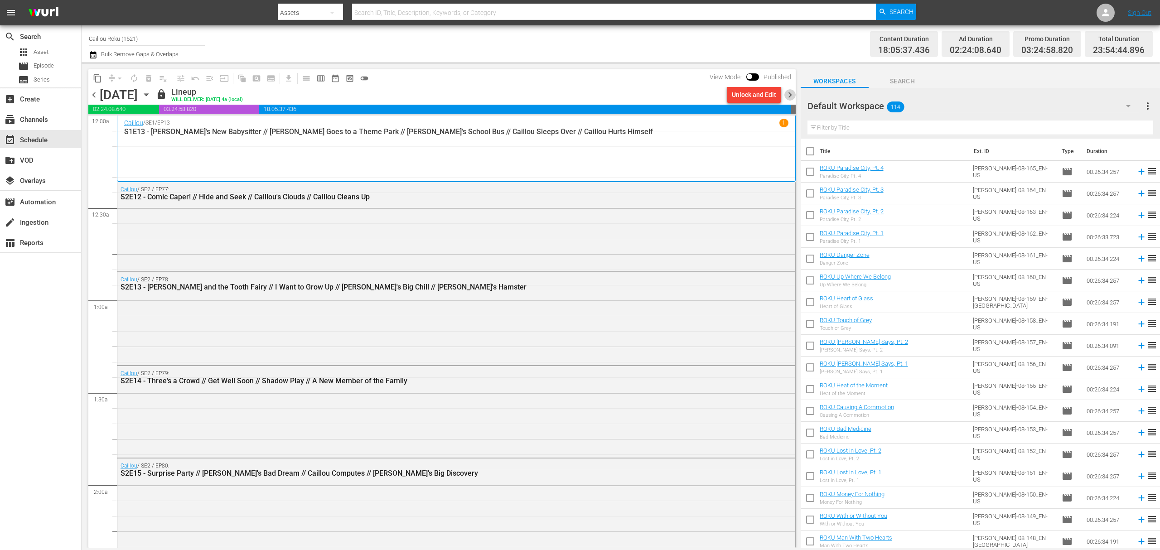
click at [788, 94] on span "chevron_right" at bounding box center [789, 94] width 11 height 11
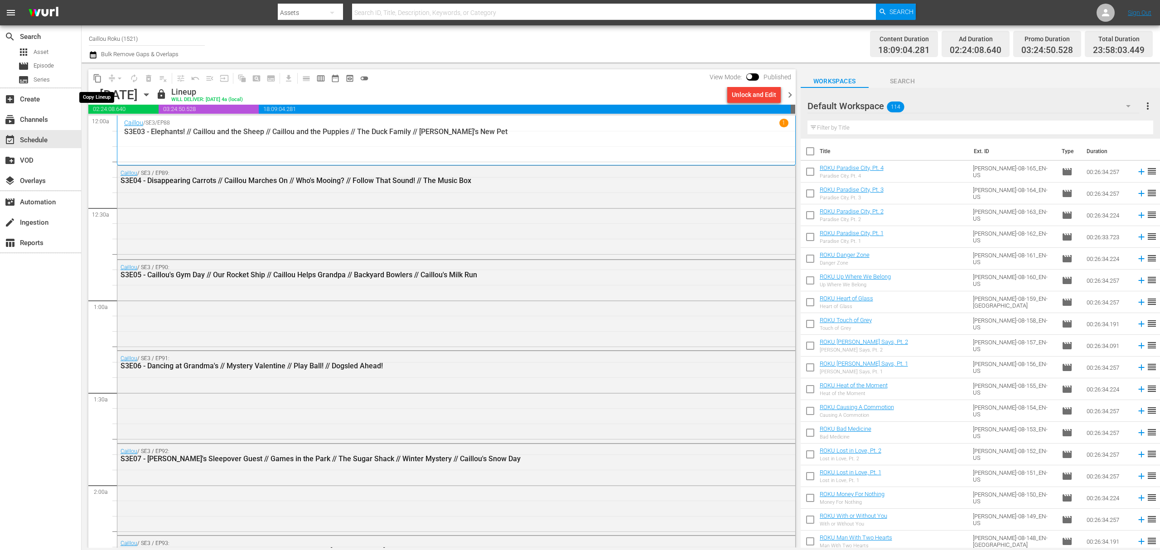
click at [101, 79] on span "content_copy" at bounding box center [97, 78] width 9 height 9
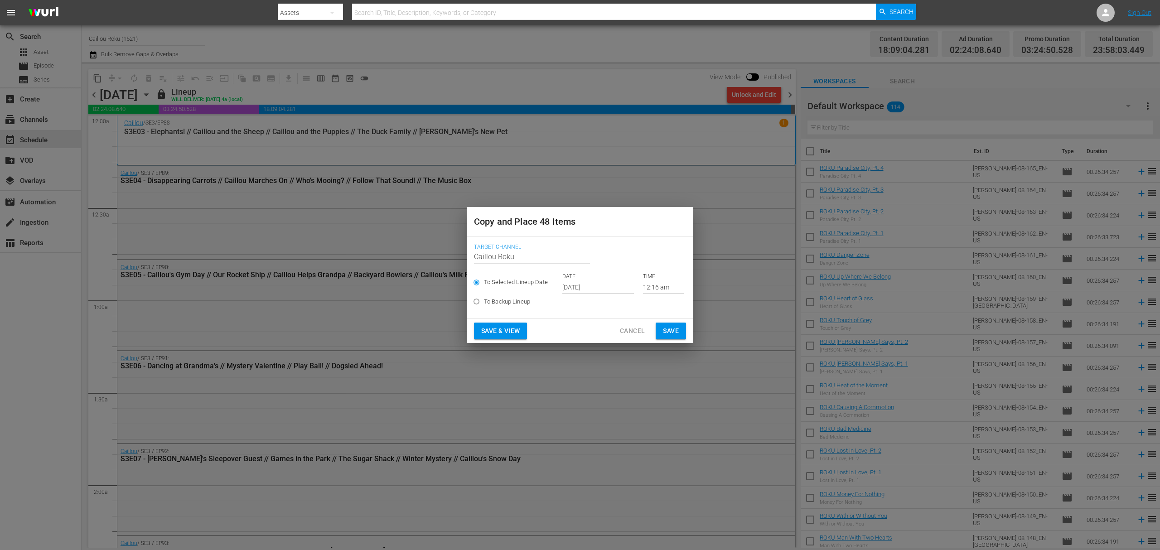
click at [580, 289] on input "[DATE]" at bounding box center [598, 287] width 72 height 14
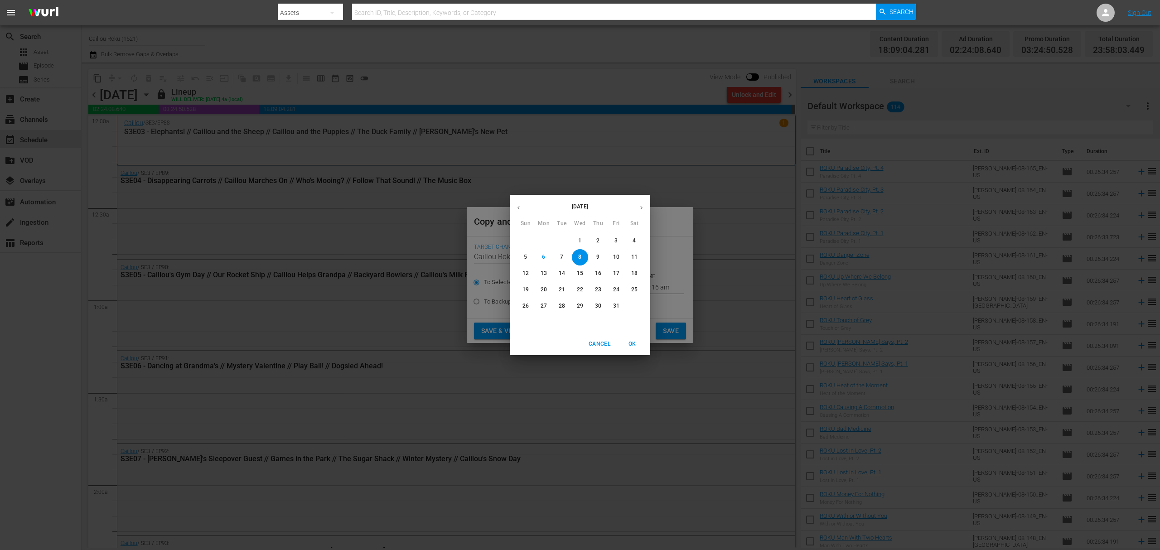
click at [575, 287] on span "22" at bounding box center [580, 290] width 16 height 8
type input "[DATE]"
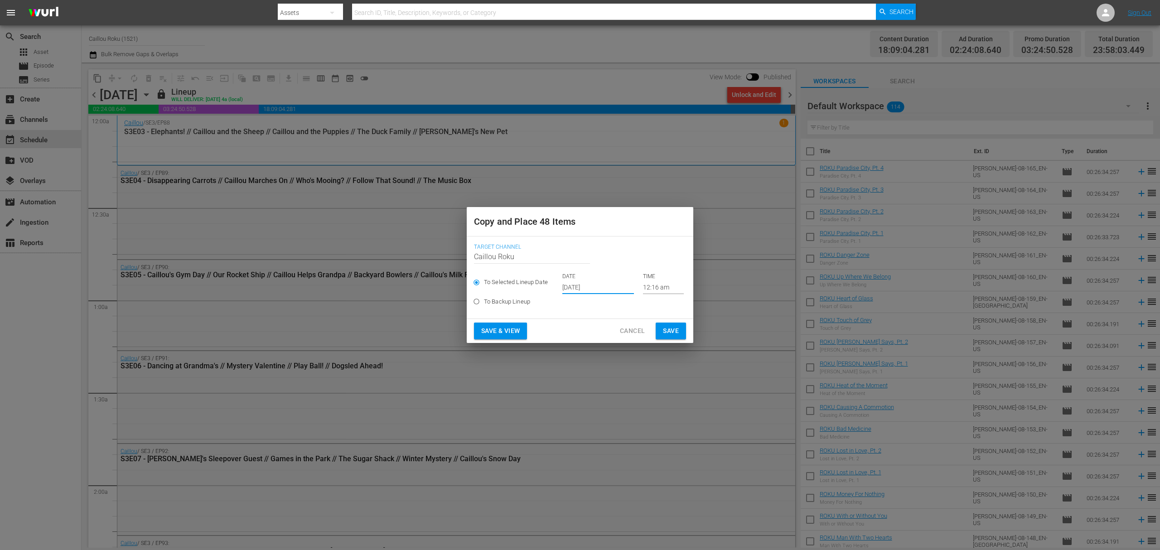
click at [672, 332] on span "Save" at bounding box center [671, 330] width 16 height 11
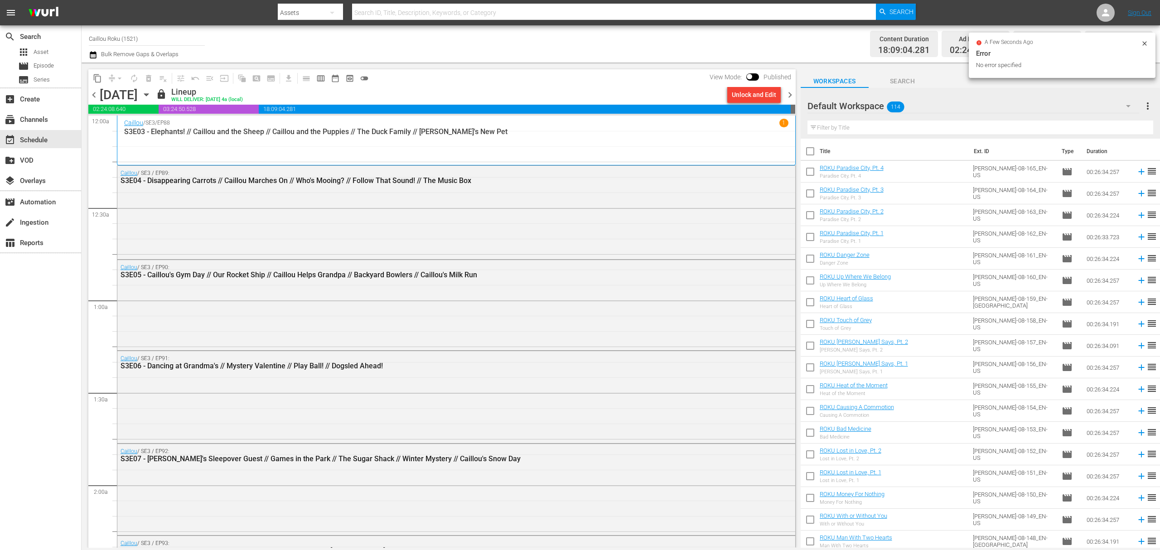
click at [100, 75] on span "content_copy" at bounding box center [97, 78] width 9 height 9
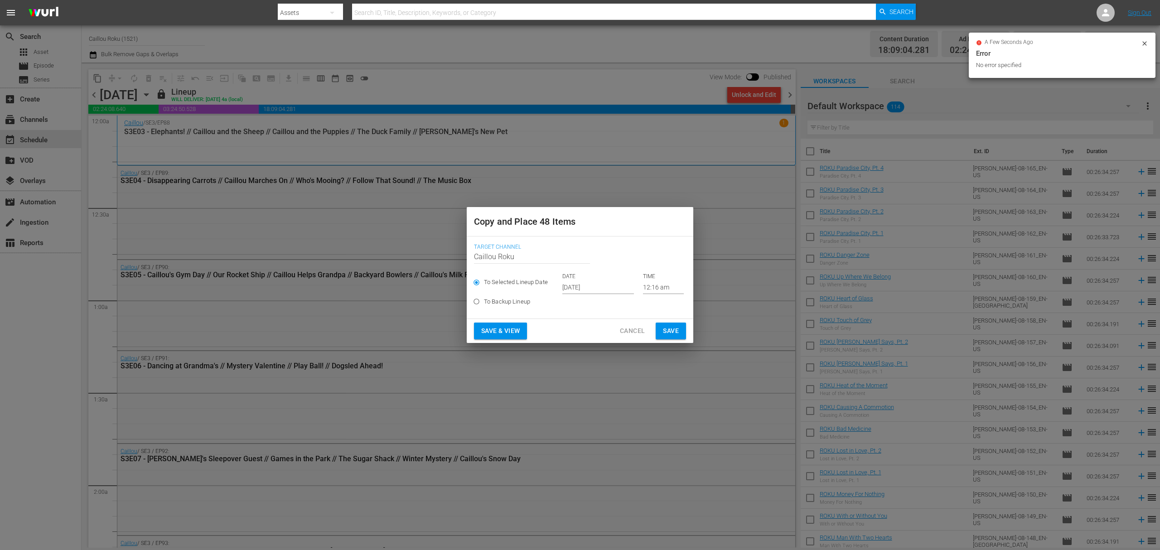
click at [599, 289] on input "[DATE]" at bounding box center [598, 287] width 72 height 14
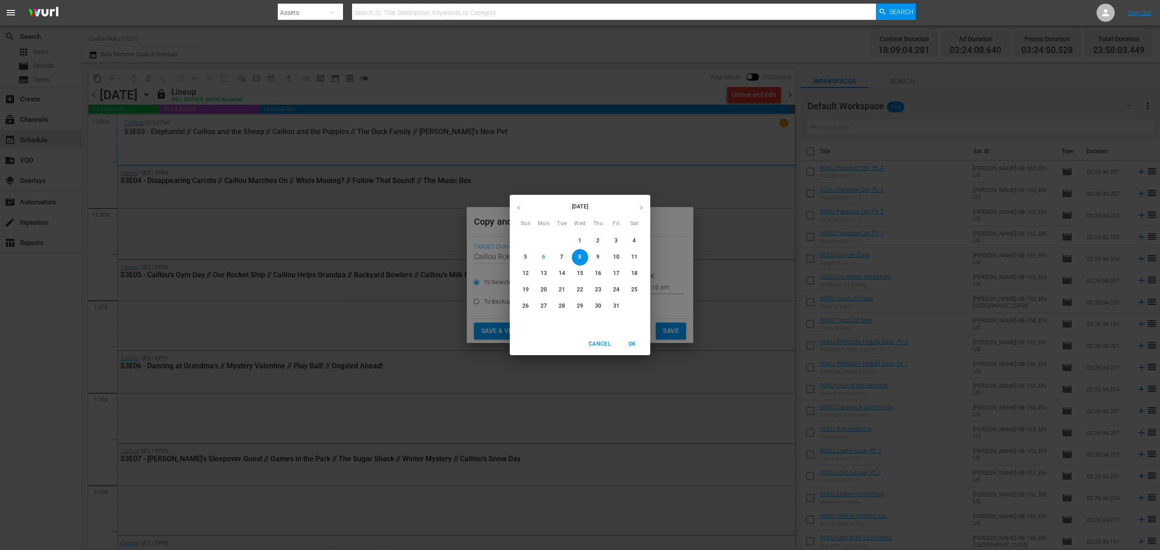
click at [527, 304] on p "26" at bounding box center [525, 306] width 6 height 8
type input "[DATE]"
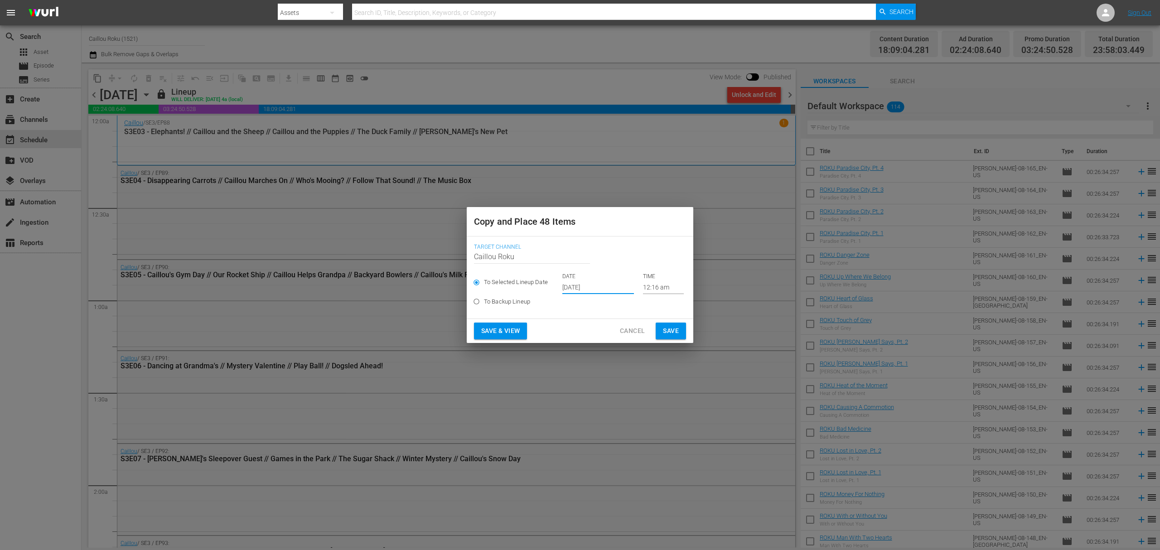
click at [680, 329] on button "Save" at bounding box center [671, 331] width 30 height 17
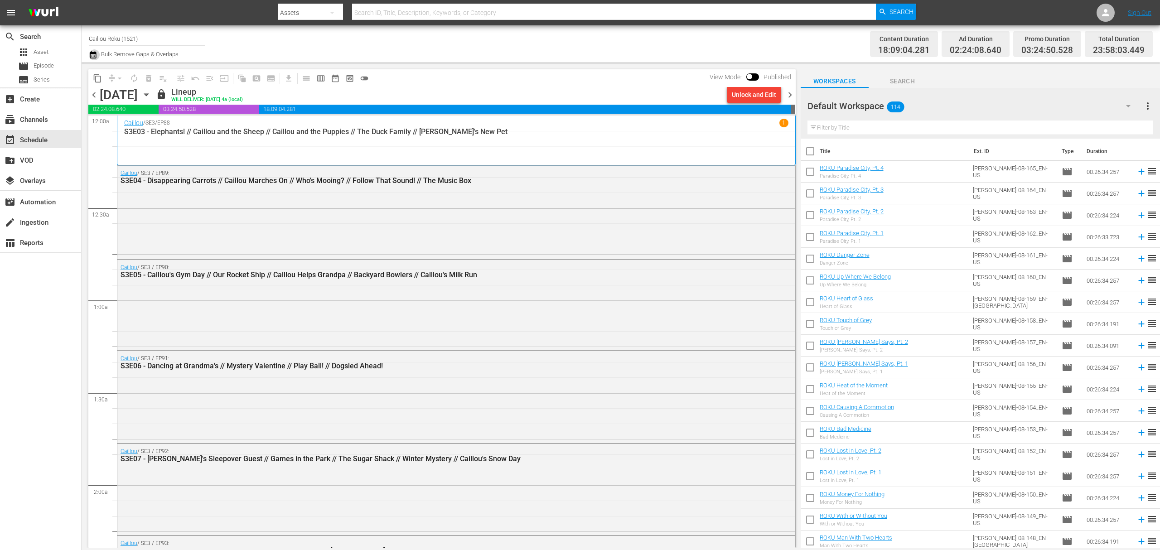
click at [90, 56] on icon "button" at bounding box center [93, 54] width 6 height 7
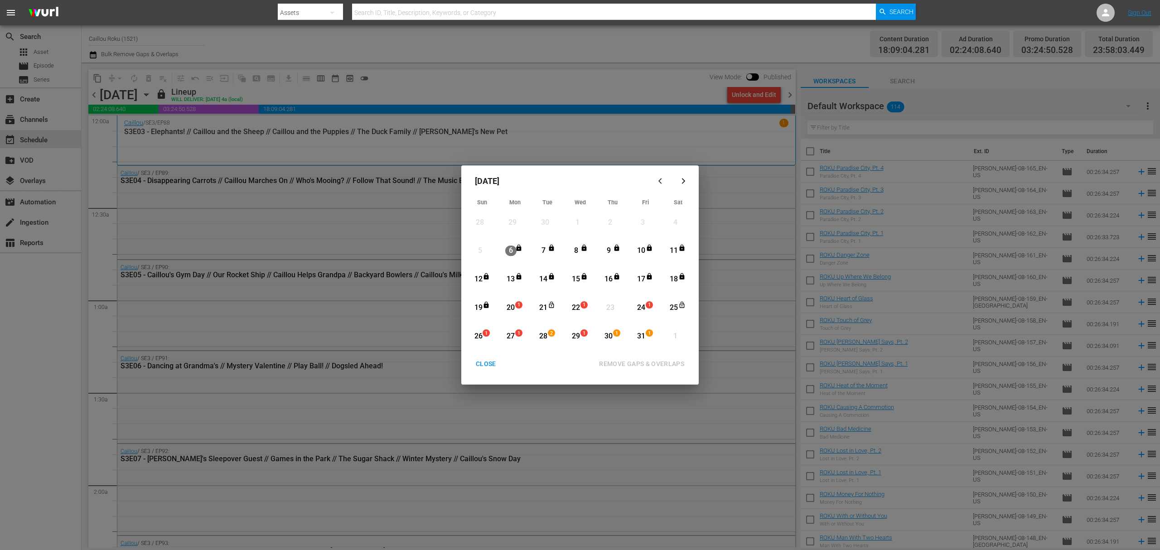
click at [493, 360] on div "CLOSE" at bounding box center [486, 363] width 35 height 11
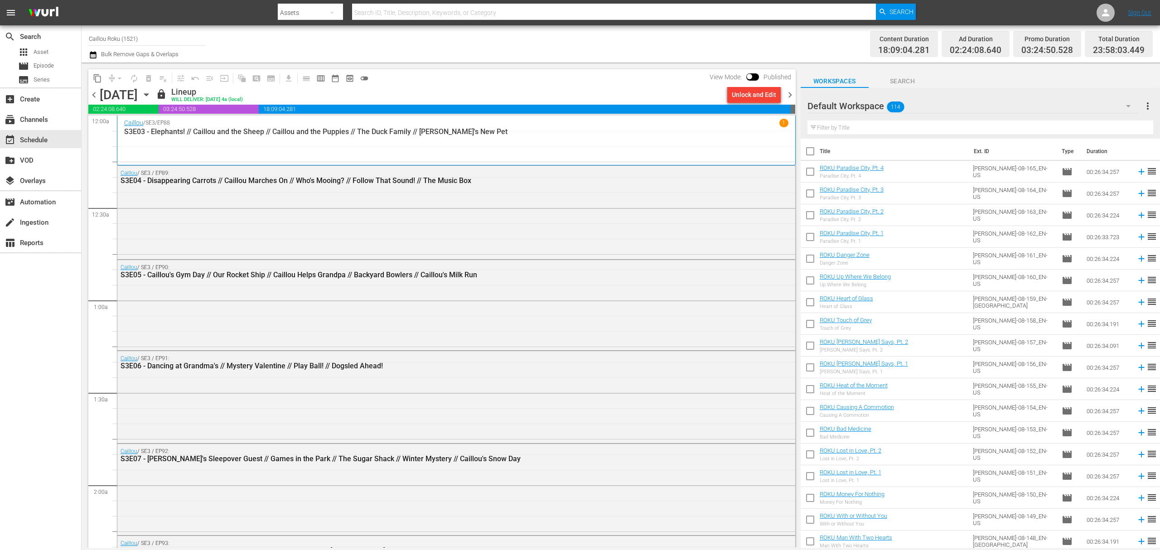
click at [148, 95] on icon "button" at bounding box center [146, 95] width 4 height 2
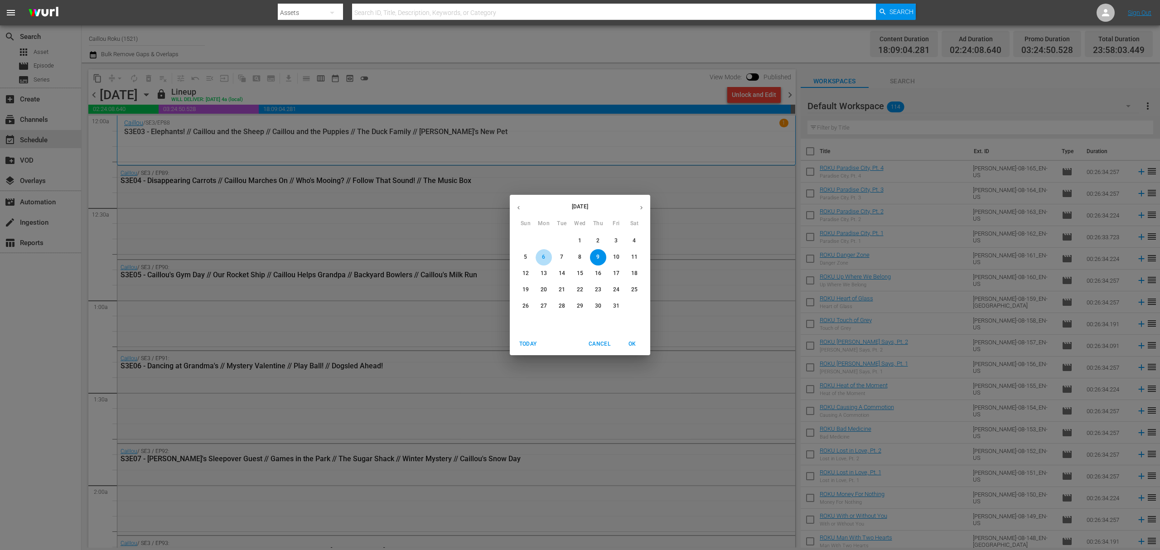
click at [542, 261] on button "6" at bounding box center [544, 257] width 16 height 16
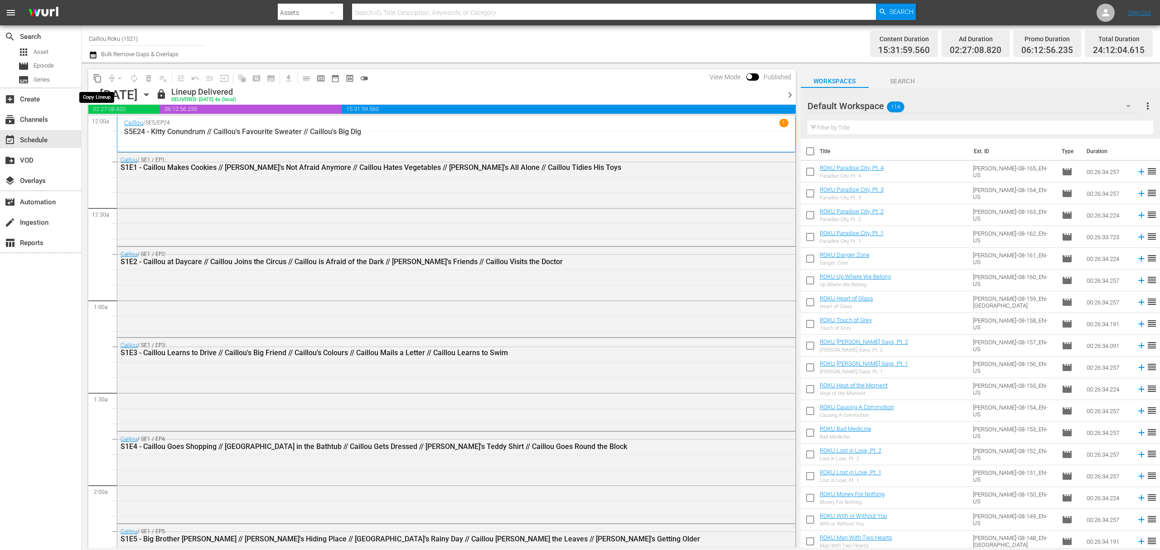
click at [94, 75] on span "content_copy" at bounding box center [97, 78] width 9 height 9
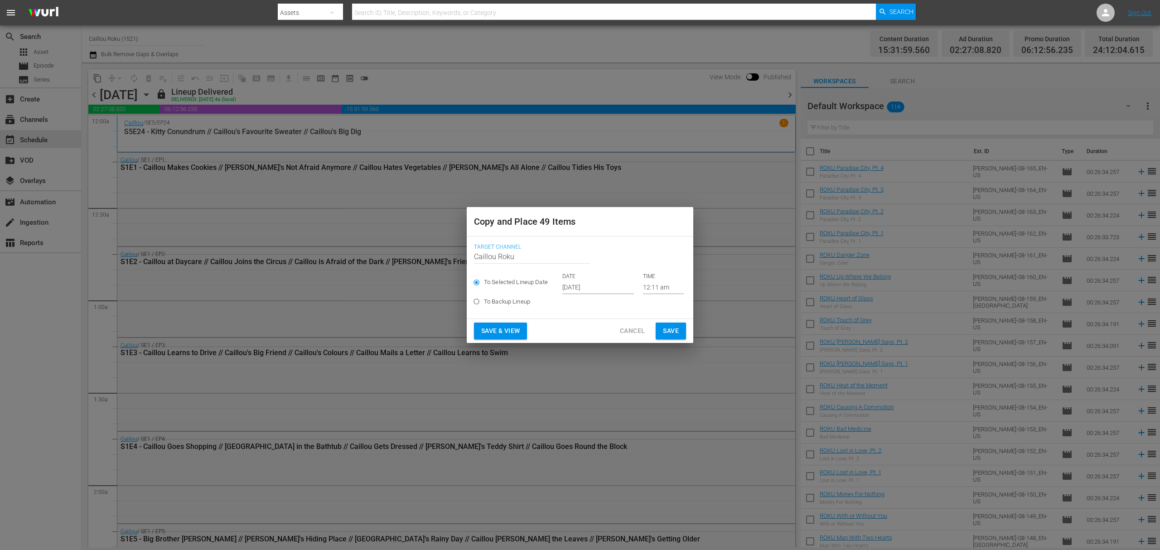
click at [602, 287] on input "[DATE]" at bounding box center [598, 287] width 72 height 14
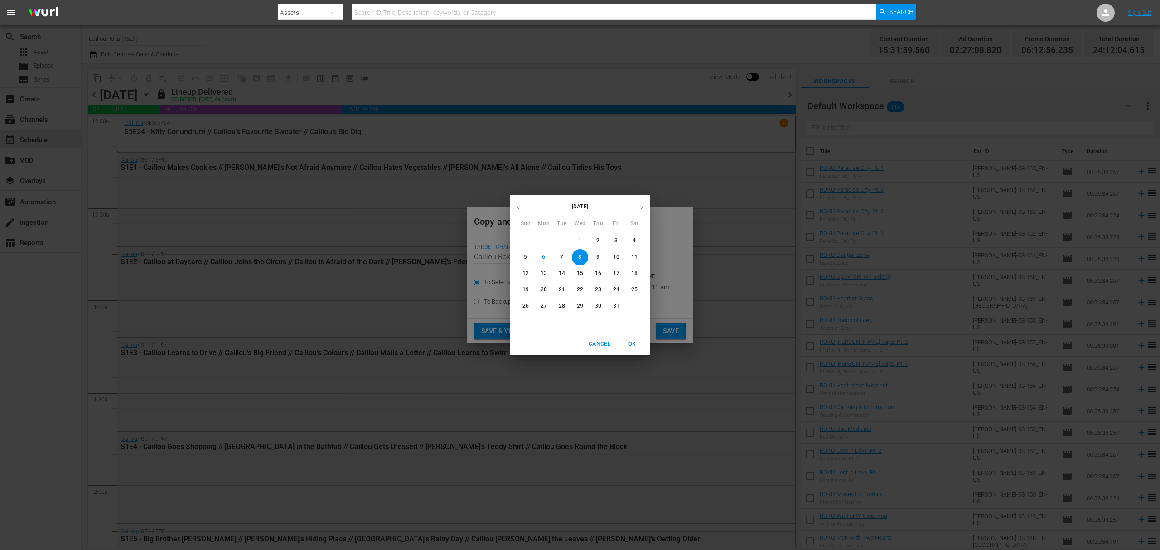
click at [596, 296] on button "23" at bounding box center [598, 290] width 16 height 16
type input "[DATE]"
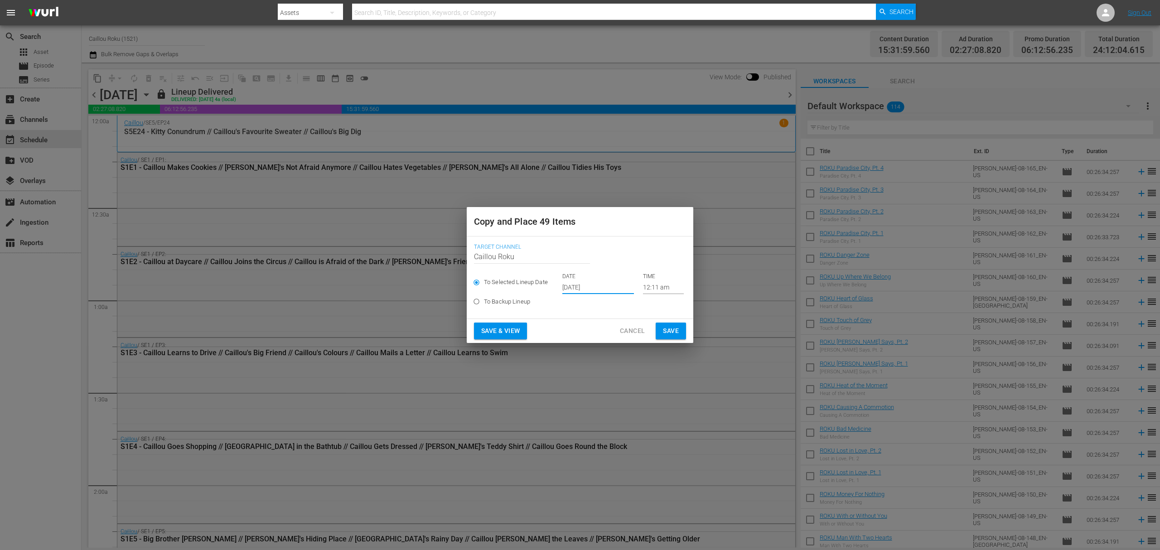
click at [676, 330] on span "Save" at bounding box center [671, 330] width 16 height 11
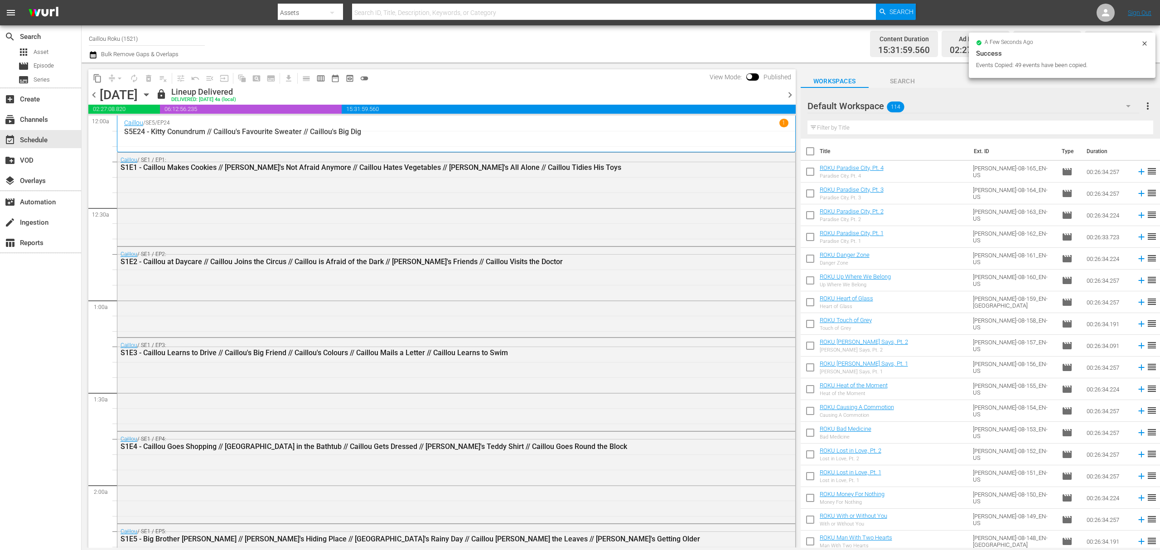
click at [148, 95] on icon "button" at bounding box center [146, 95] width 4 height 2
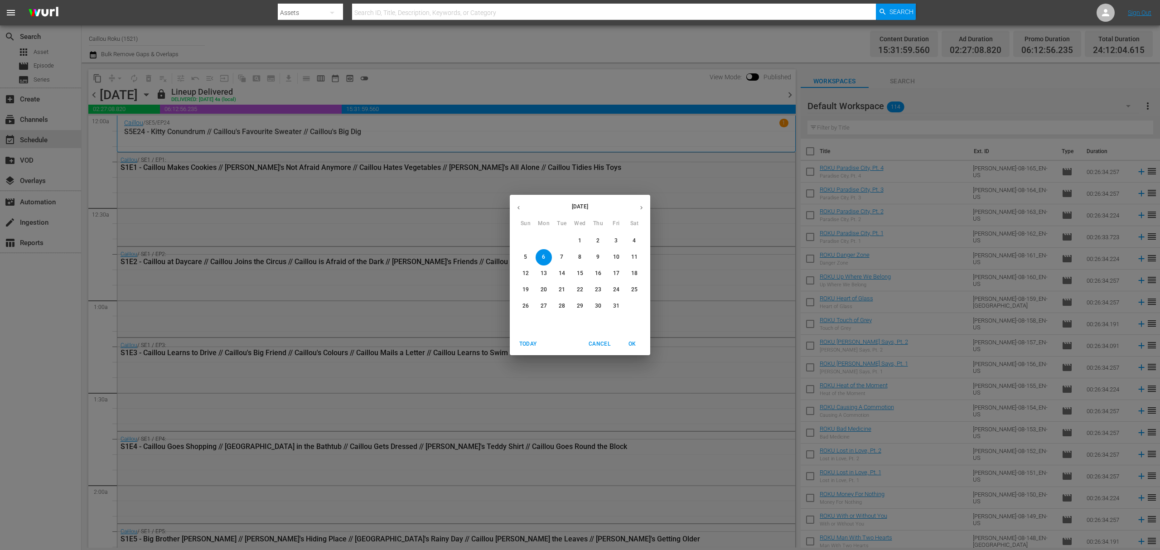
click at [526, 286] on p "19" at bounding box center [525, 290] width 6 height 8
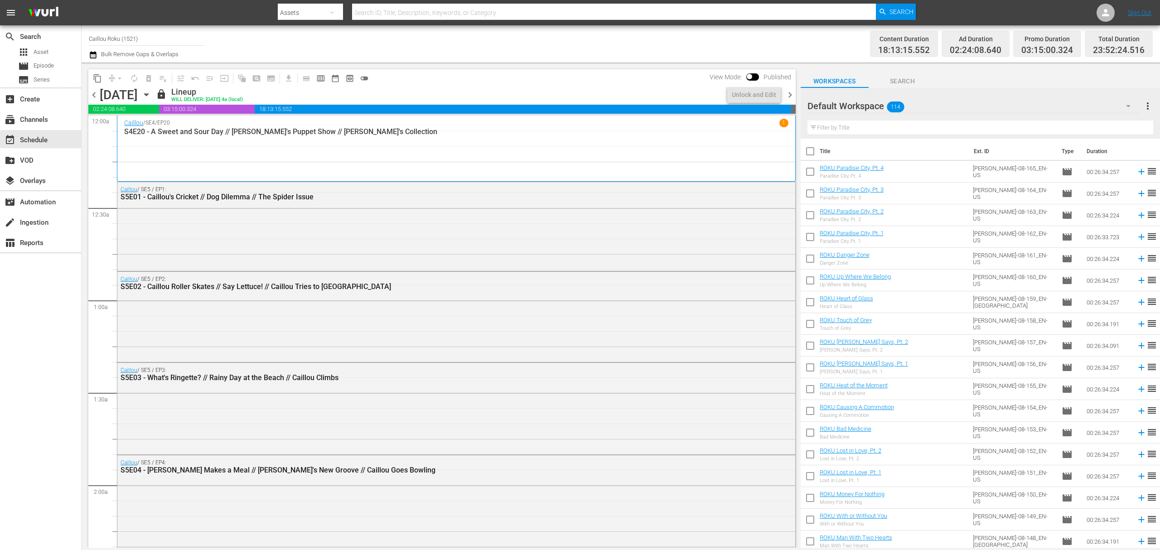
click at [793, 97] on span "chevron_right" at bounding box center [789, 94] width 11 height 11
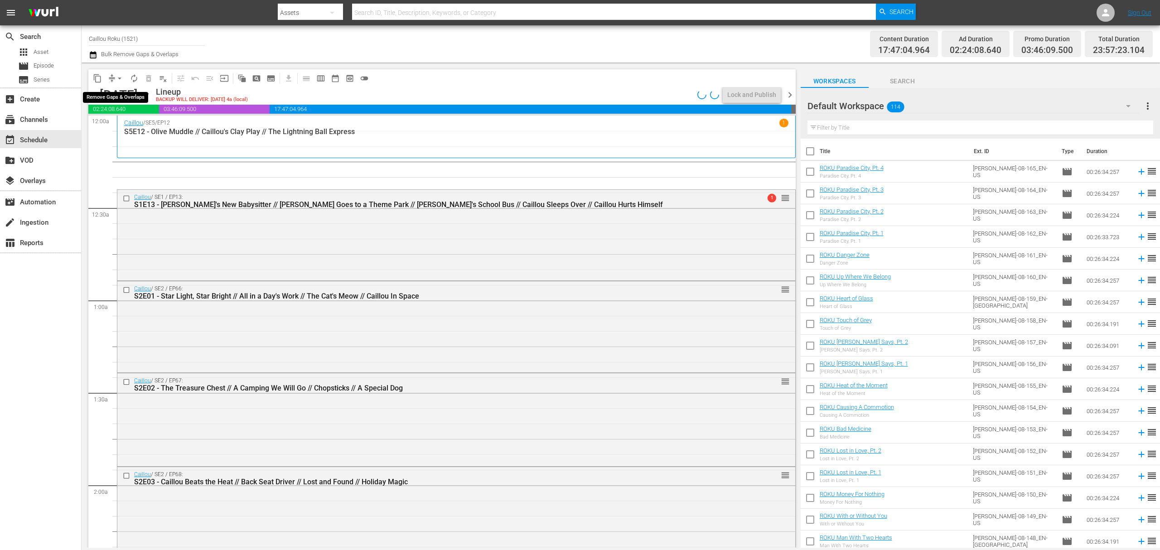
click at [122, 78] on span "arrow_drop_down" at bounding box center [119, 78] width 9 height 9
click at [140, 124] on li "Align to End of Previous Day" at bounding box center [119, 126] width 95 height 15
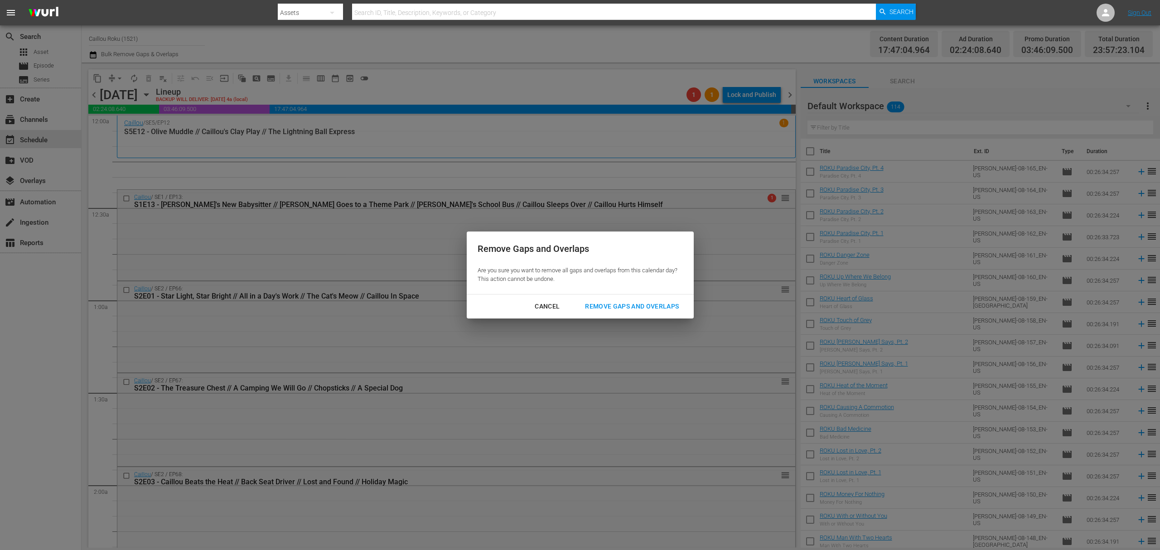
click at [595, 314] on button "Remove Gaps and Overlaps" at bounding box center [632, 306] width 116 height 17
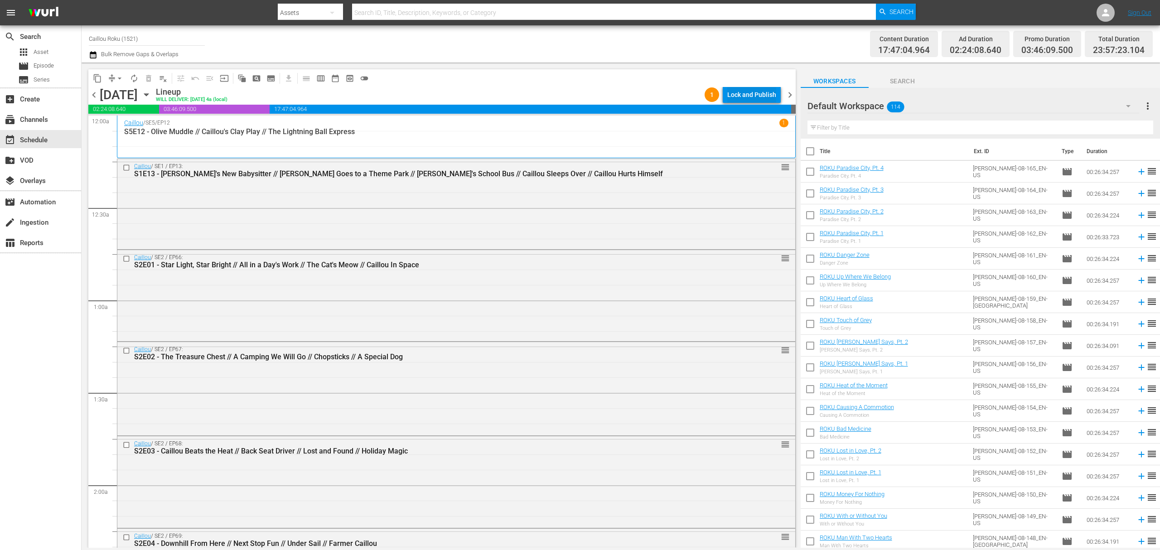
click at [760, 96] on div "Lock and Publish" at bounding box center [751, 95] width 49 height 16
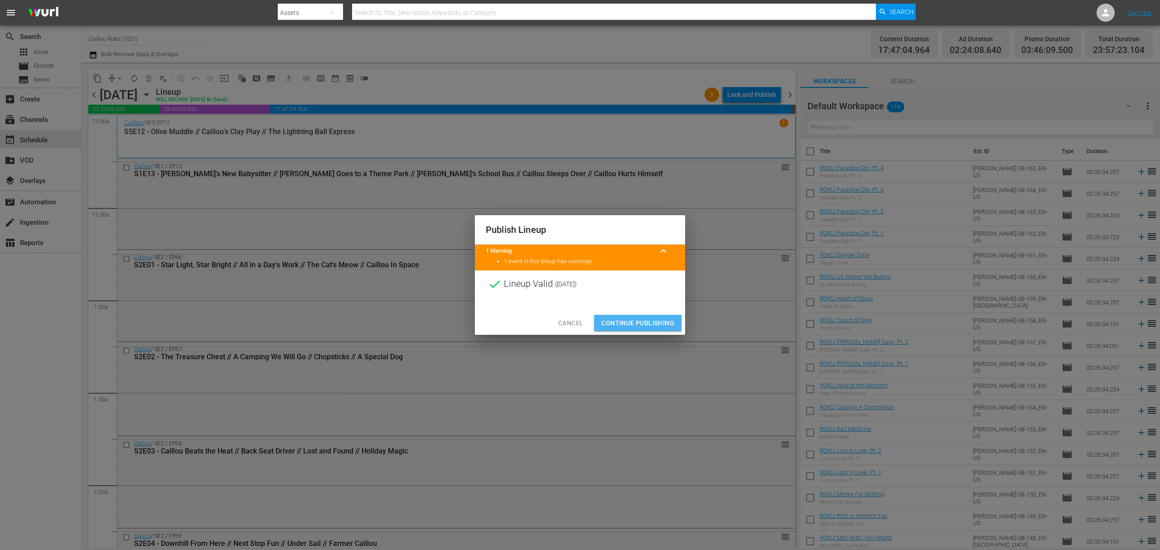
click at [621, 325] on span "Continue Publishing" at bounding box center [637, 323] width 73 height 11
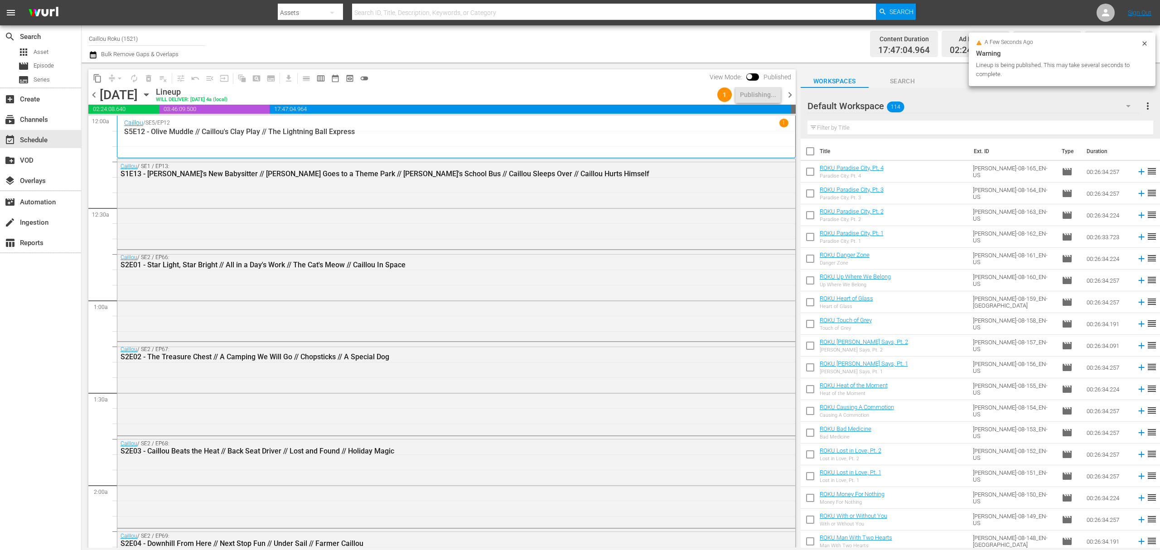
click at [787, 96] on span "chevron_right" at bounding box center [789, 94] width 11 height 11
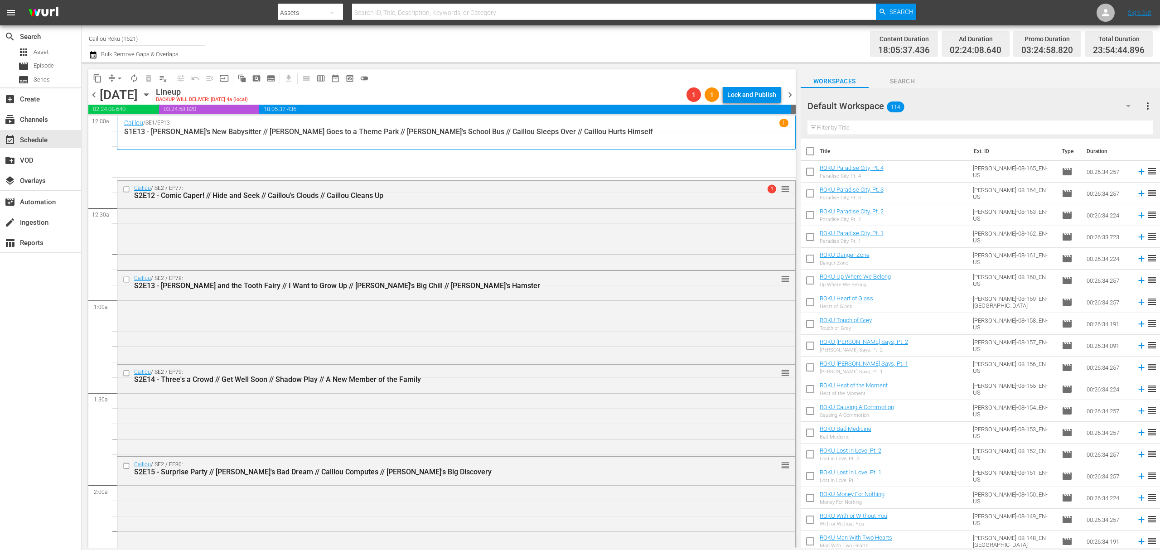
click at [115, 75] on span "arrow_drop_down" at bounding box center [119, 78] width 9 height 9
click at [134, 121] on li "Align to End of Previous Day" at bounding box center [119, 126] width 95 height 15
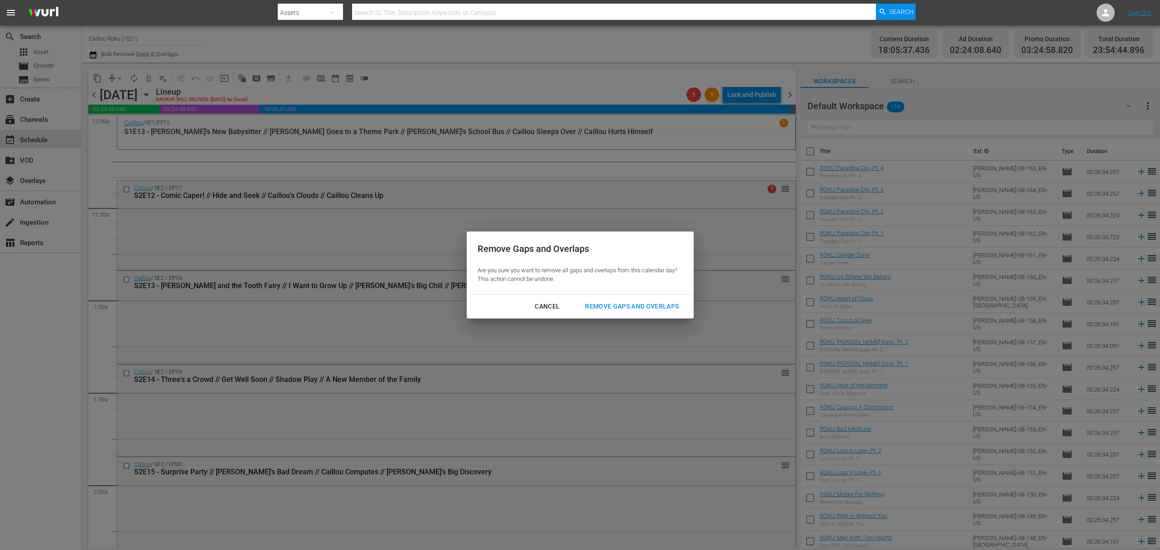
click at [619, 304] on div "Remove Gaps and Overlaps" at bounding box center [632, 306] width 108 height 11
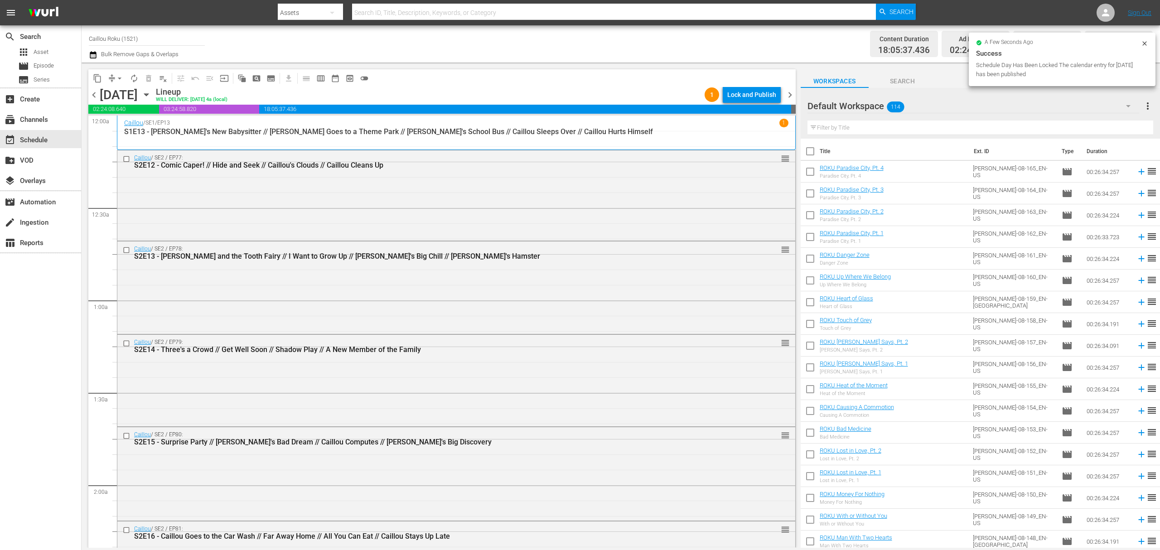
click at [789, 91] on span "chevron_right" at bounding box center [789, 94] width 11 height 11
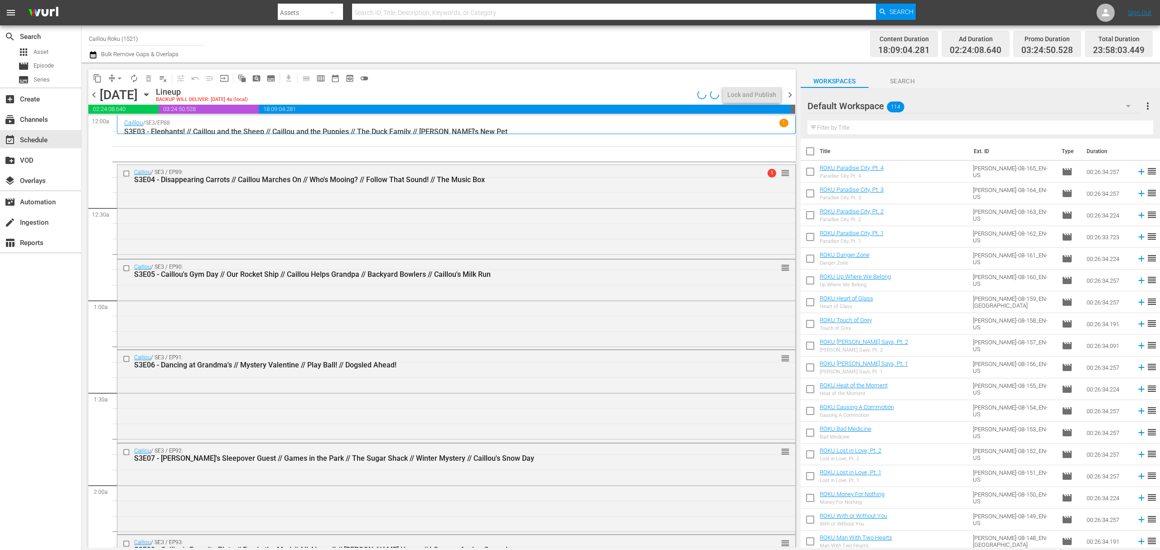
click at [87, 96] on div "content_copy compress arrow_drop_down autorenew_outlined delete_forever_outline…" at bounding box center [440, 305] width 716 height 485
click at [91, 93] on span "chevron_left" at bounding box center [93, 94] width 11 height 11
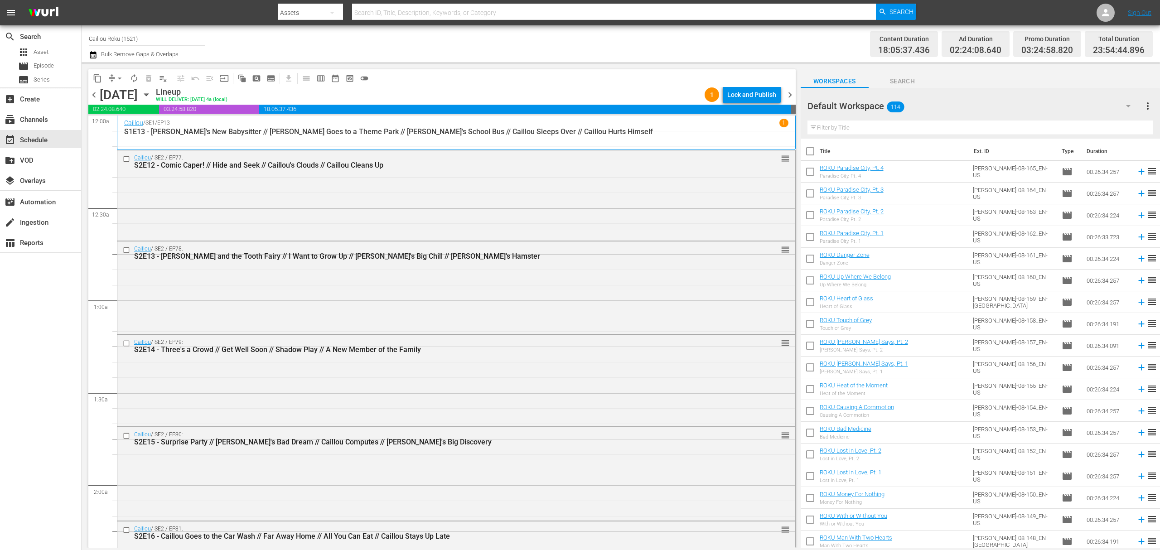
click at [738, 97] on div "Lock and Publish" at bounding box center [751, 95] width 49 height 16
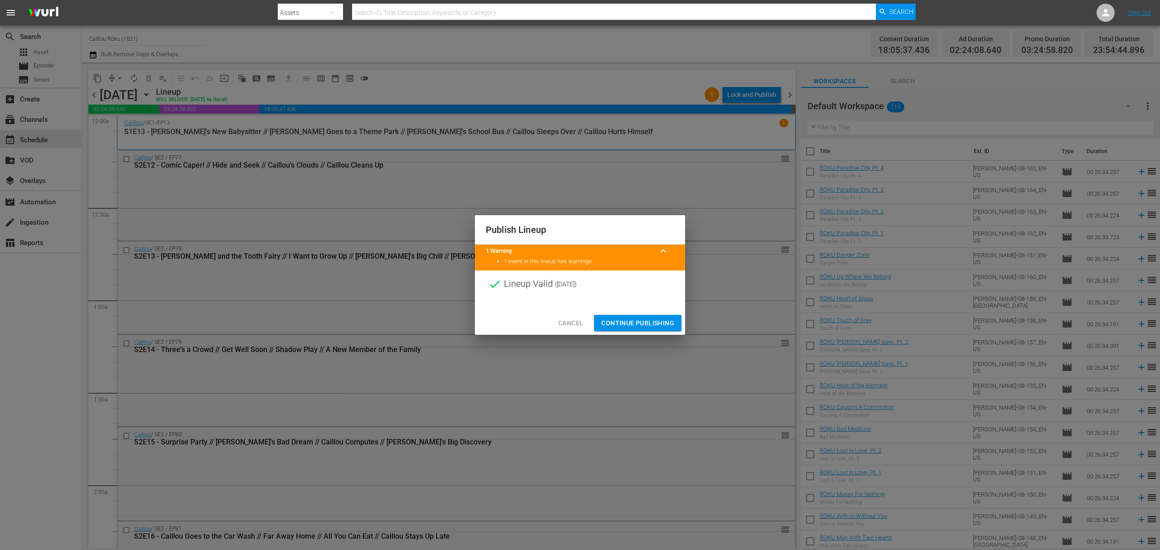
click at [669, 323] on span "Continue Publishing" at bounding box center [637, 323] width 73 height 11
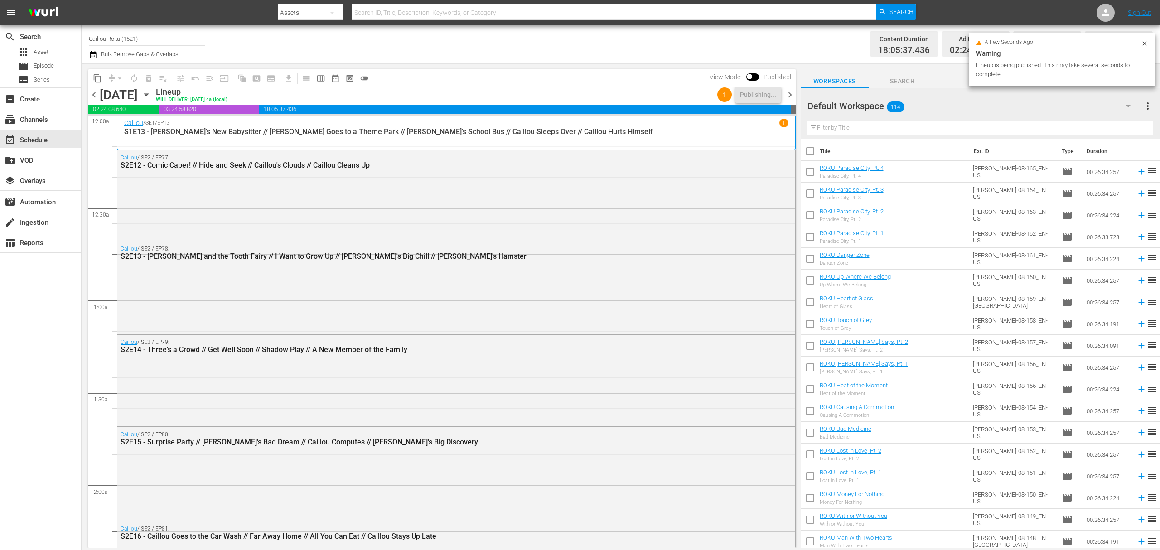
click at [790, 91] on span "chevron_right" at bounding box center [789, 94] width 11 height 11
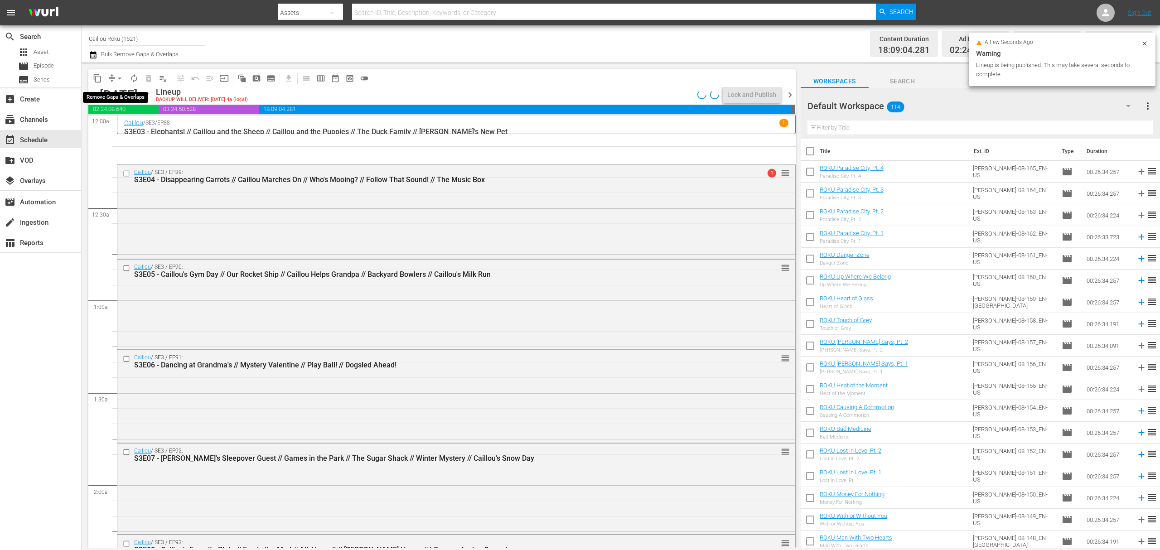
click at [115, 80] on span "arrow_drop_down" at bounding box center [119, 78] width 9 height 9
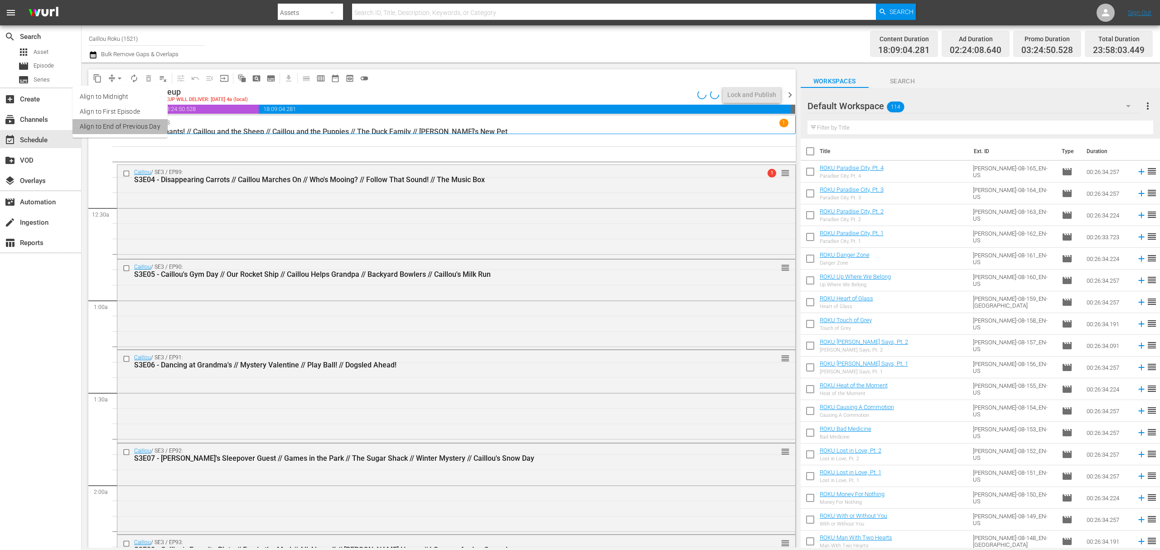
click at [123, 125] on li "Align to End of Previous Day" at bounding box center [119, 126] width 95 height 15
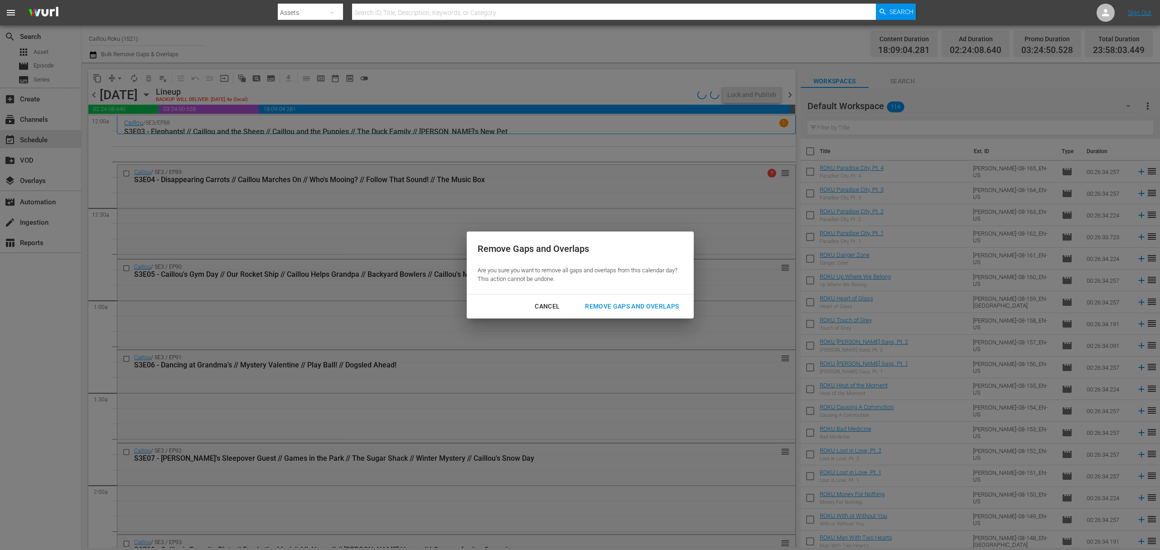
click at [643, 308] on div "Remove Gaps and Overlaps" at bounding box center [632, 306] width 108 height 11
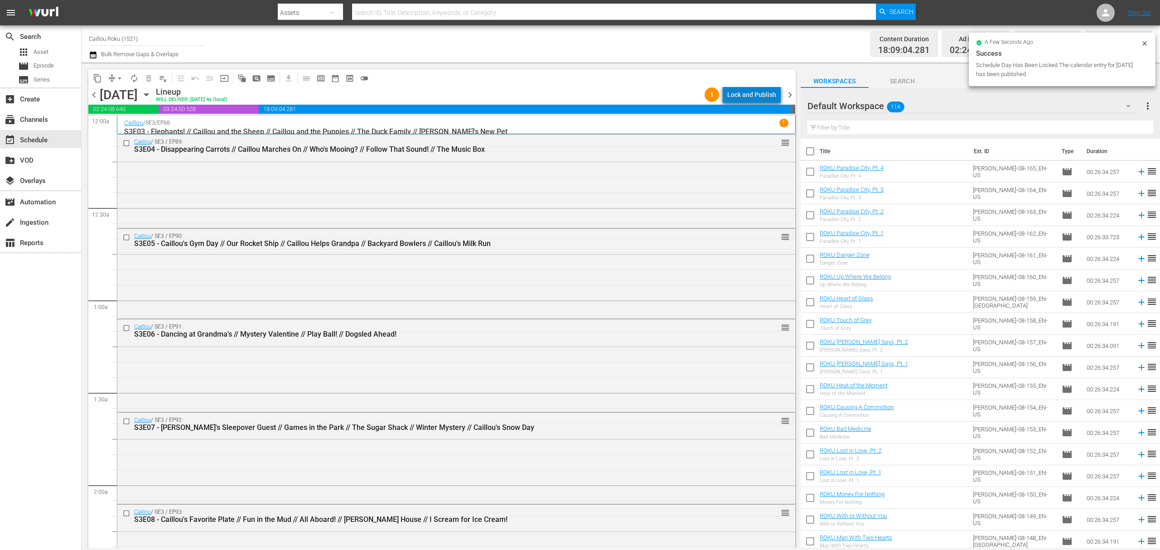
click at [768, 93] on div "Lock and Publish" at bounding box center [751, 95] width 49 height 16
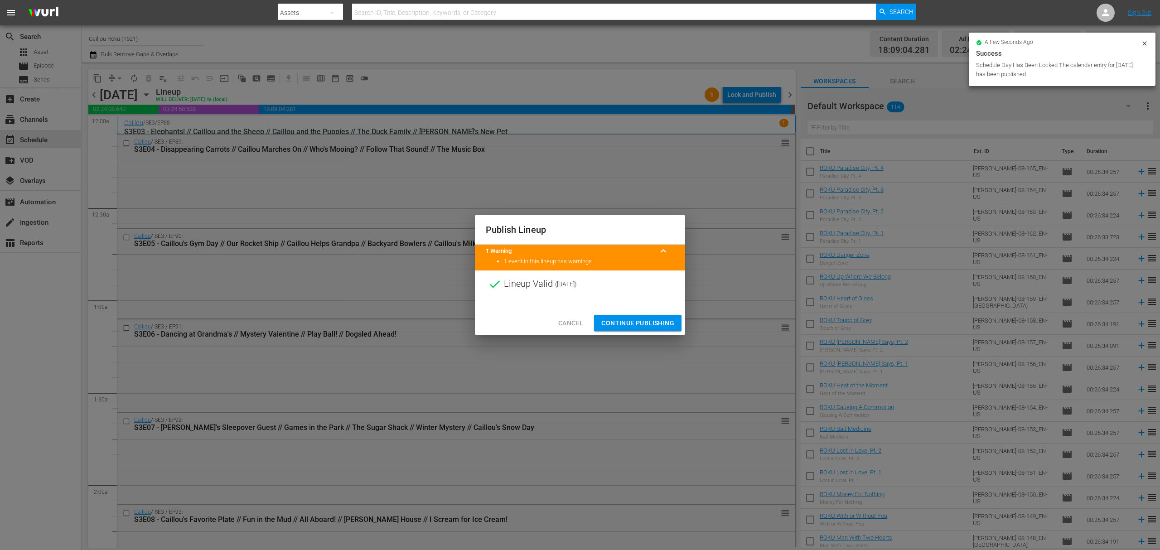
click at [623, 321] on span "Continue Publishing" at bounding box center [637, 323] width 73 height 11
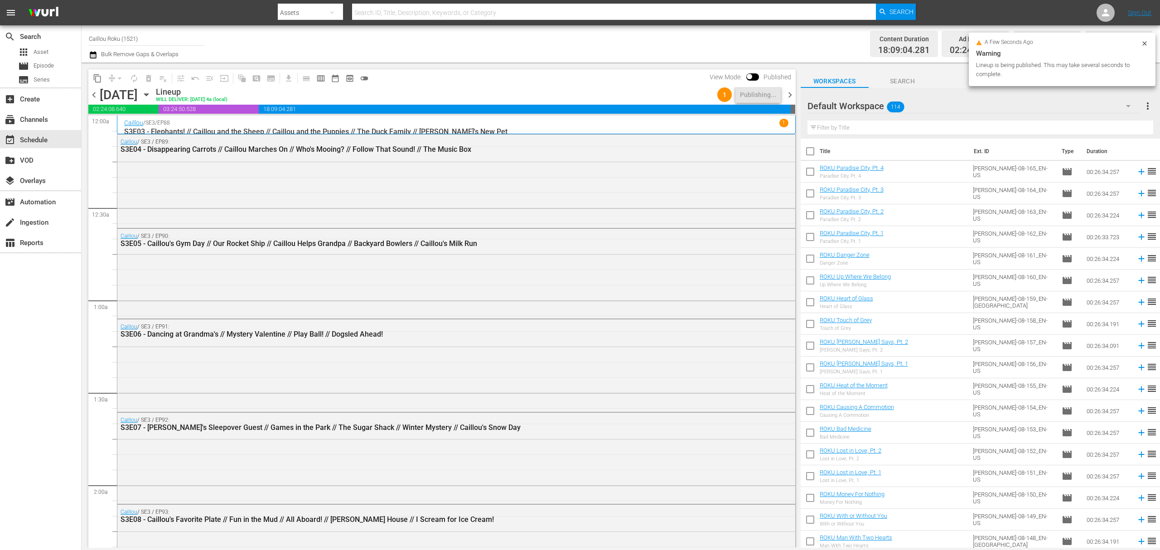
click at [791, 99] on span "chevron_right" at bounding box center [789, 94] width 11 height 11
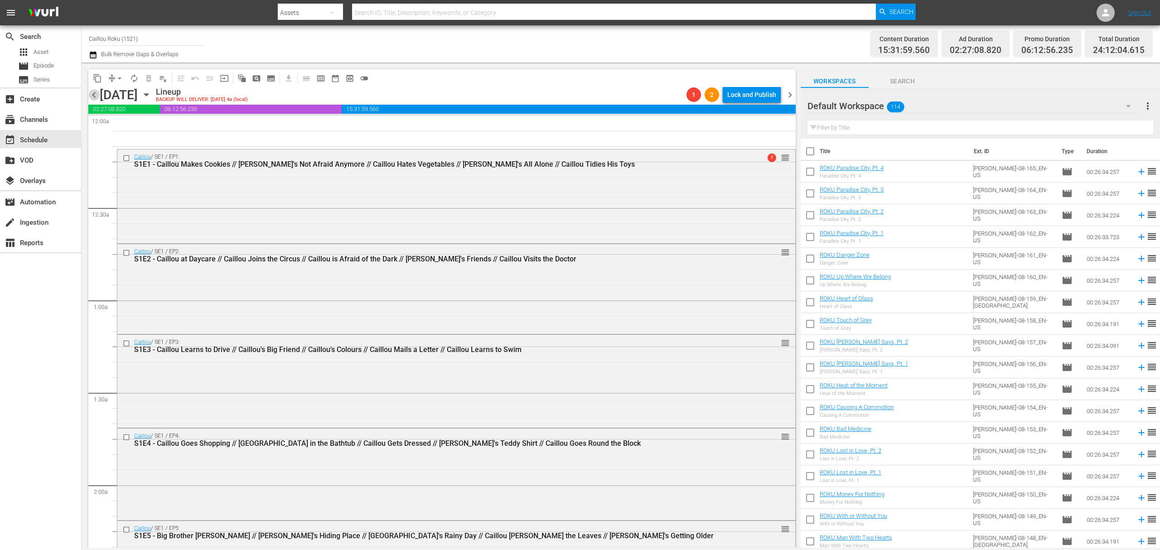
click at [93, 93] on span "chevron_left" at bounding box center [93, 94] width 11 height 11
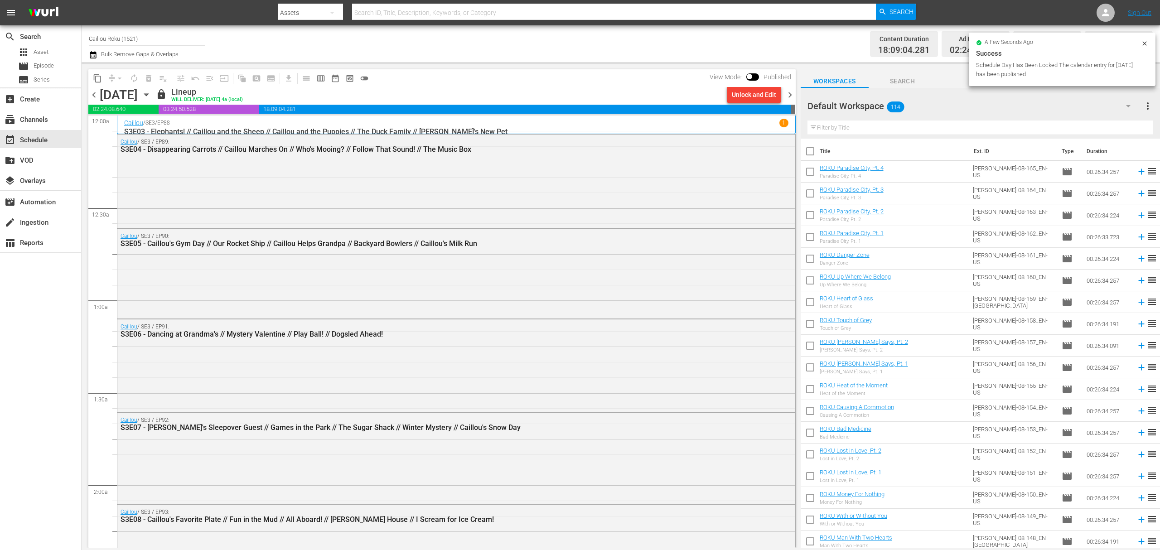
click at [790, 98] on span "chevron_right" at bounding box center [789, 94] width 11 height 11
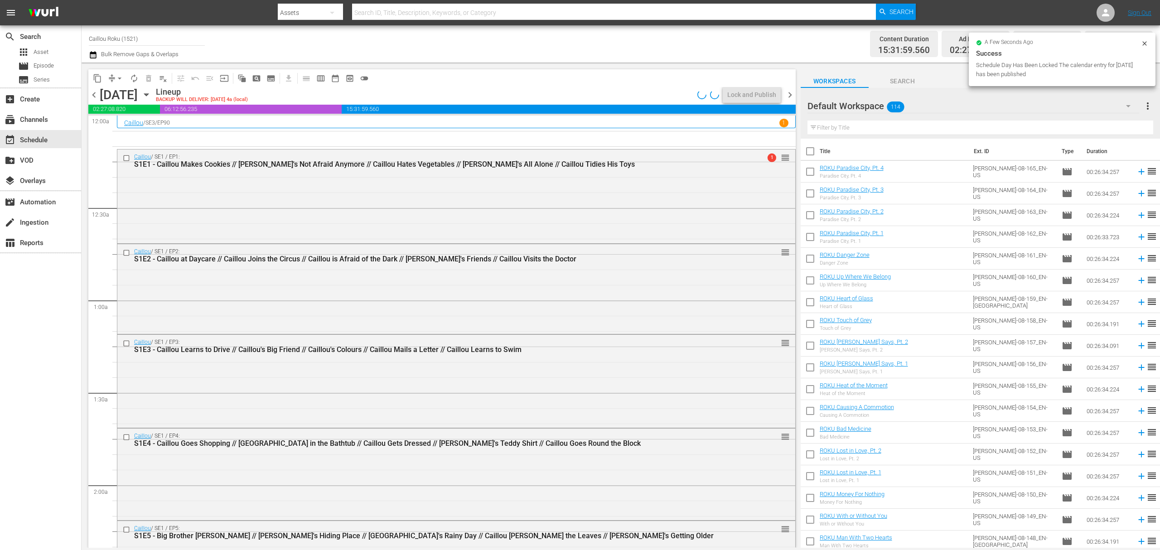
click at [116, 80] on span "arrow_drop_down" at bounding box center [119, 78] width 9 height 9
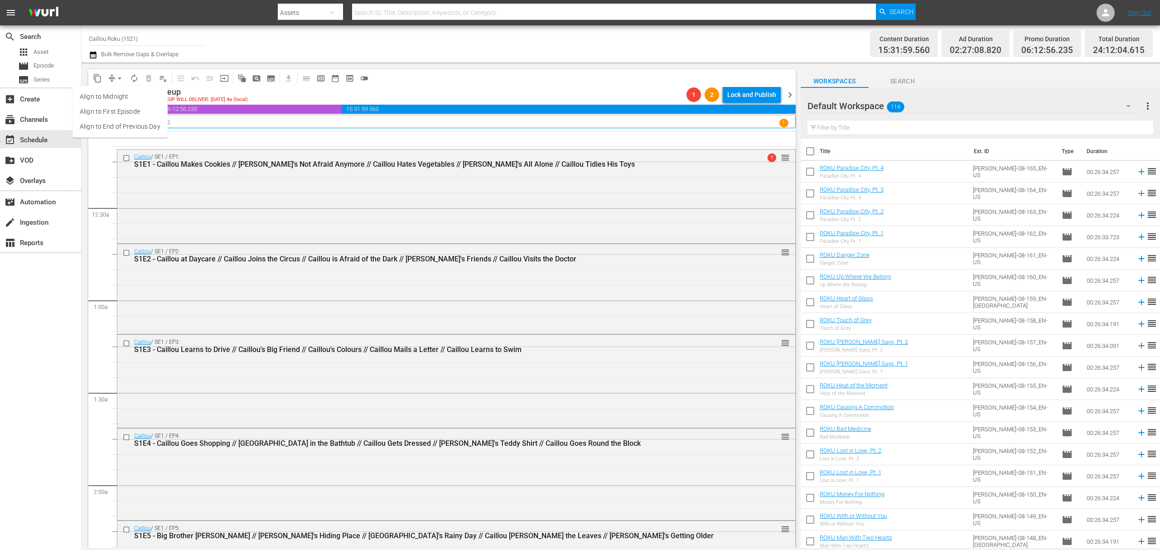
click at [116, 124] on li "Align to End of Previous Day" at bounding box center [119, 126] width 95 height 15
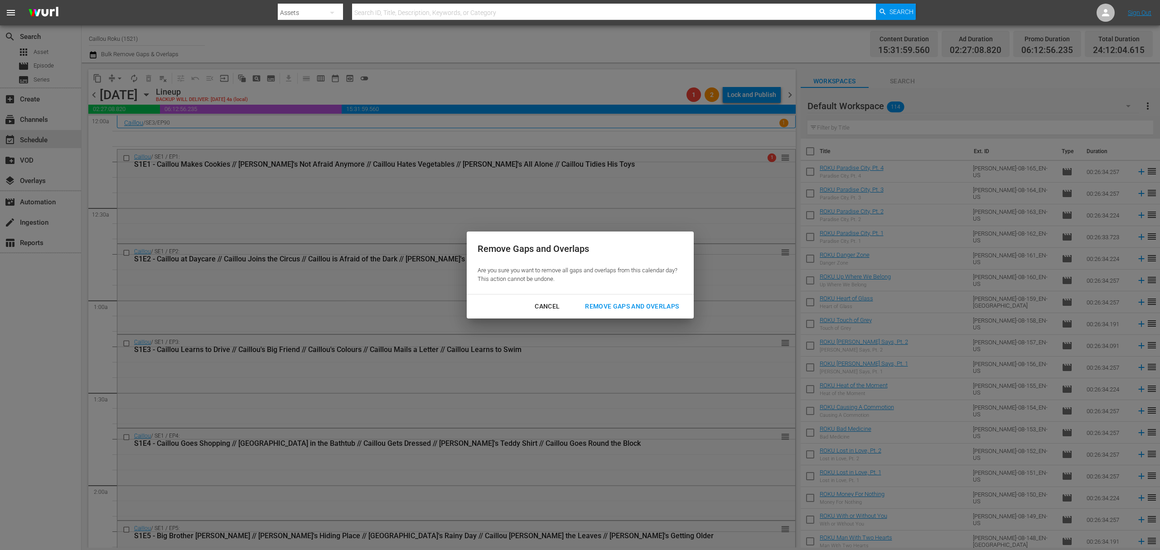
click at [598, 309] on div "Remove Gaps and Overlaps" at bounding box center [632, 306] width 108 height 11
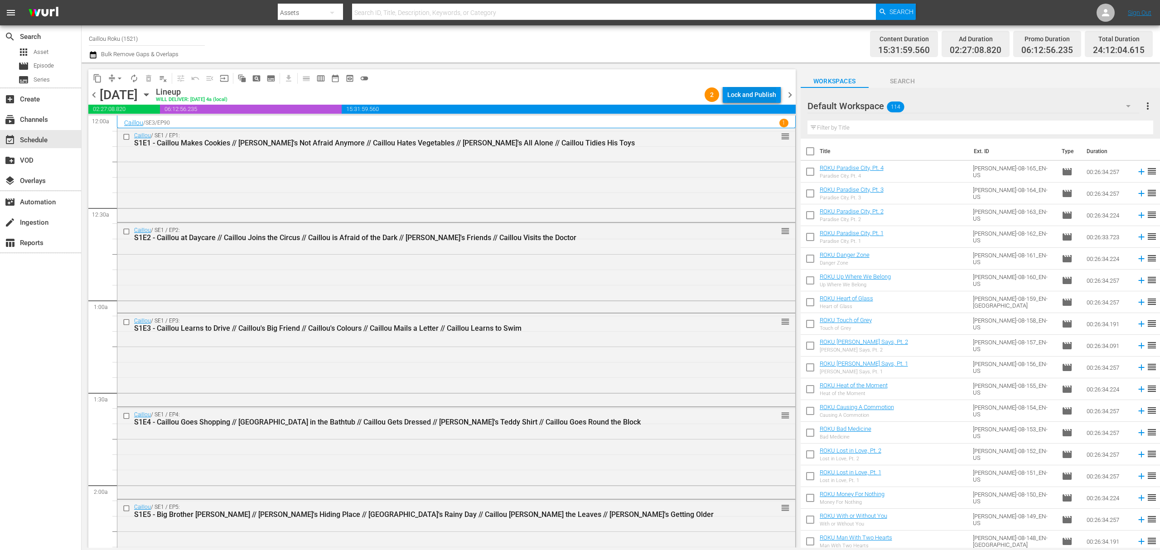
click at [743, 89] on div "Lock and Publish" at bounding box center [751, 95] width 49 height 16
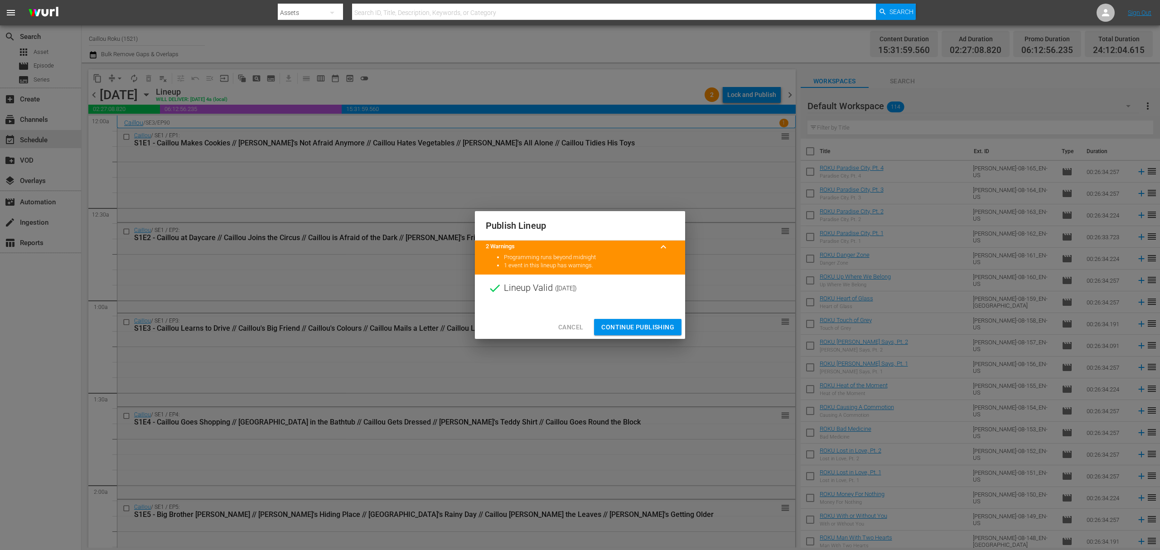
click at [633, 330] on span "Continue Publishing" at bounding box center [637, 327] width 73 height 11
